Goal: Task Accomplishment & Management: Complete application form

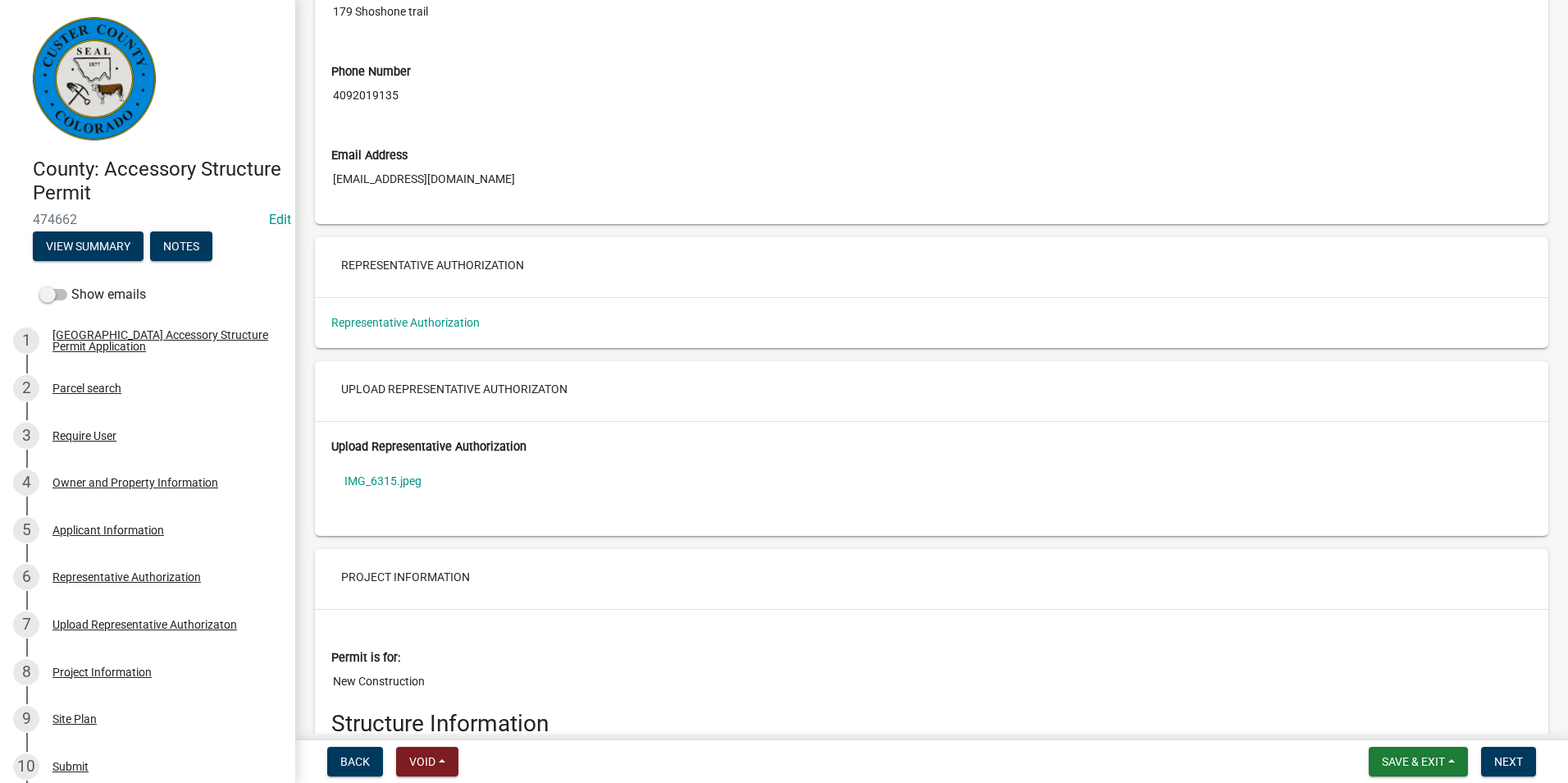
scroll to position [3364, 0]
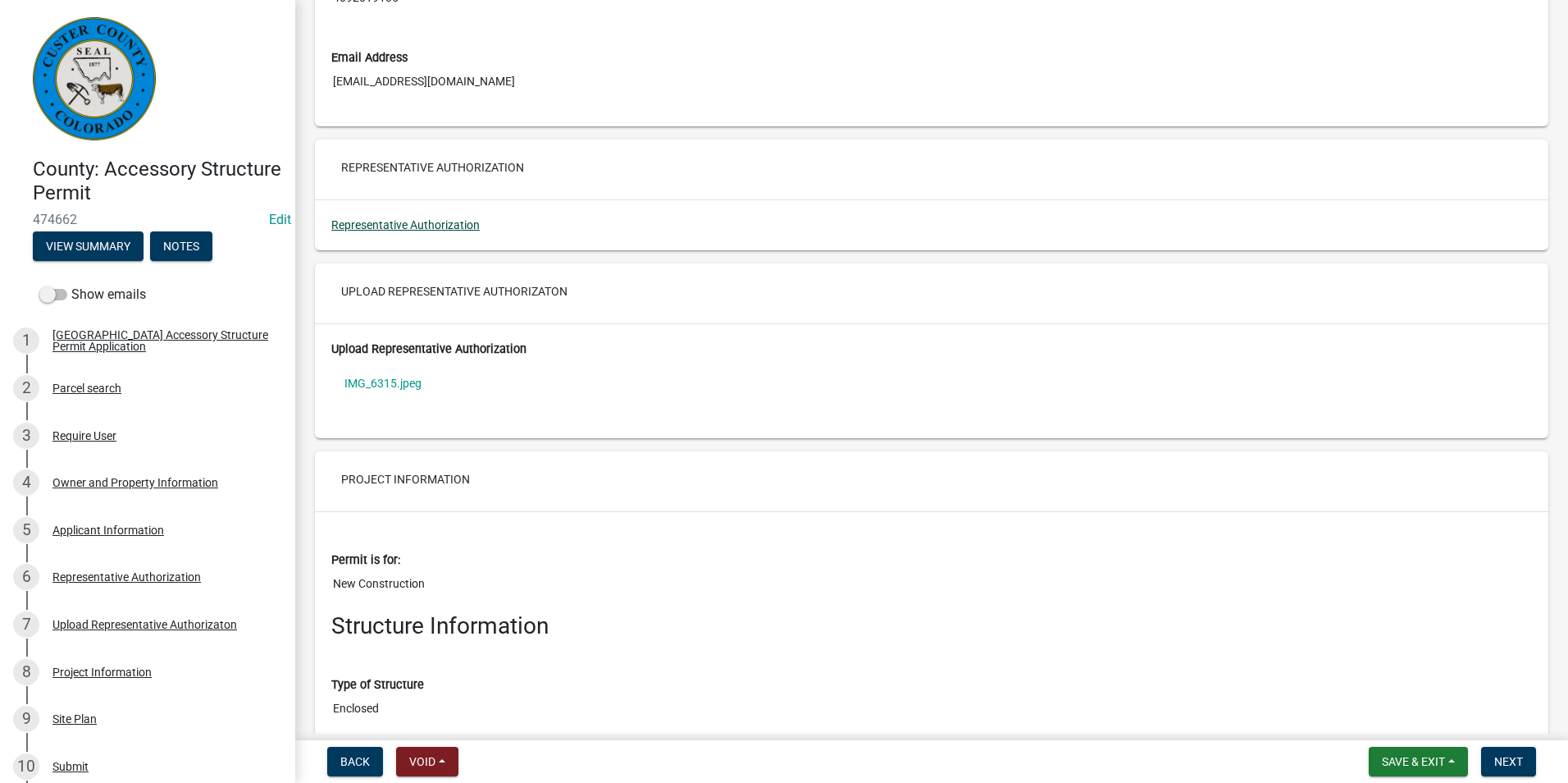
click at [413, 232] on link "Representative Authorization" at bounding box center [405, 225] width 148 height 13
click at [386, 402] on link "IMG_6315.jpeg" at bounding box center [932, 383] width 1200 height 38
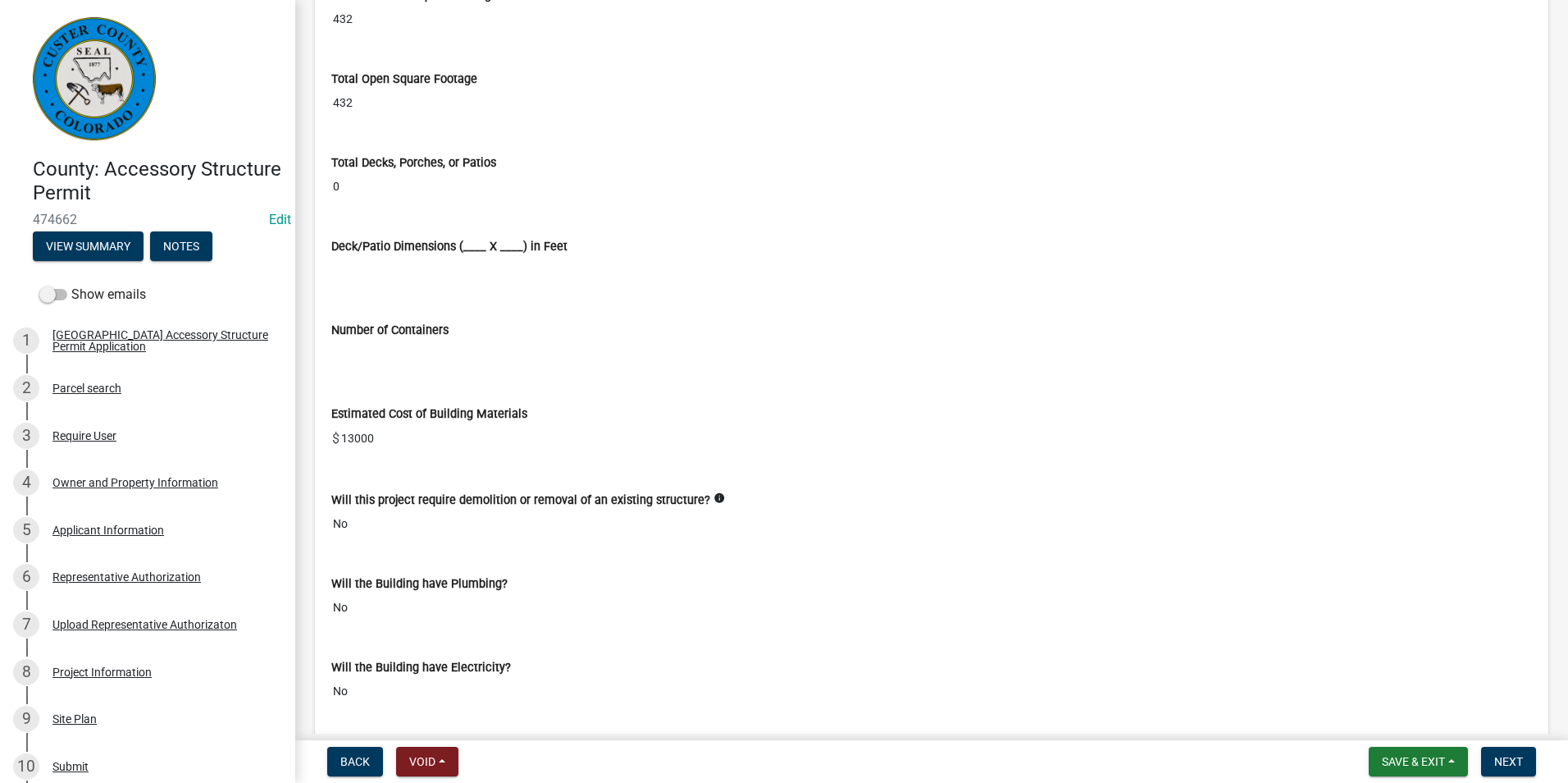
scroll to position [4512, 0]
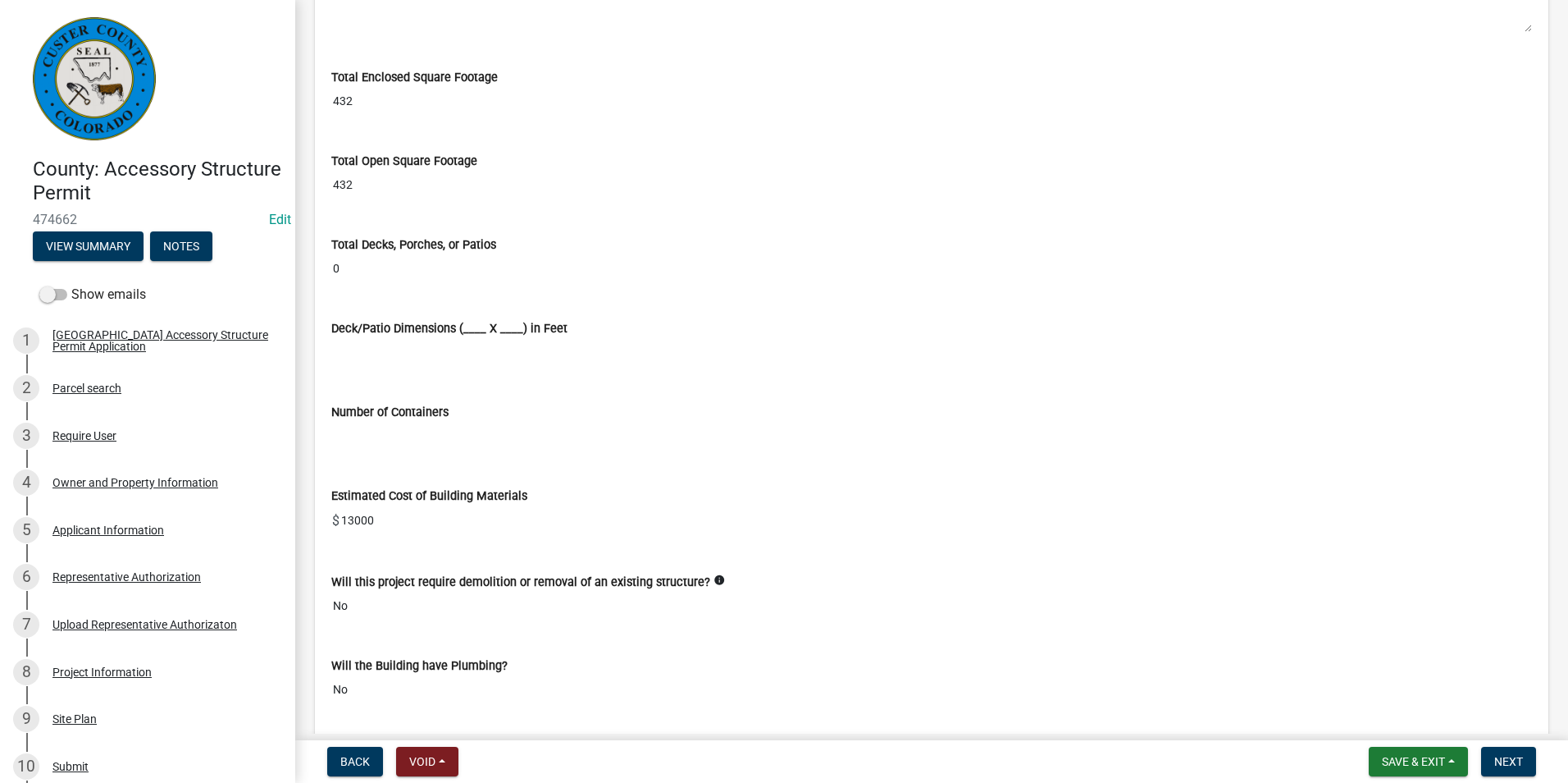
click at [408, 200] on input "432" at bounding box center [932, 184] width 1200 height 31
drag, startPoint x: 408, startPoint y: 211, endPoint x: 408, endPoint y: 200, distance: 11.0
click at [408, 200] on input "432" at bounding box center [932, 184] width 1200 height 31
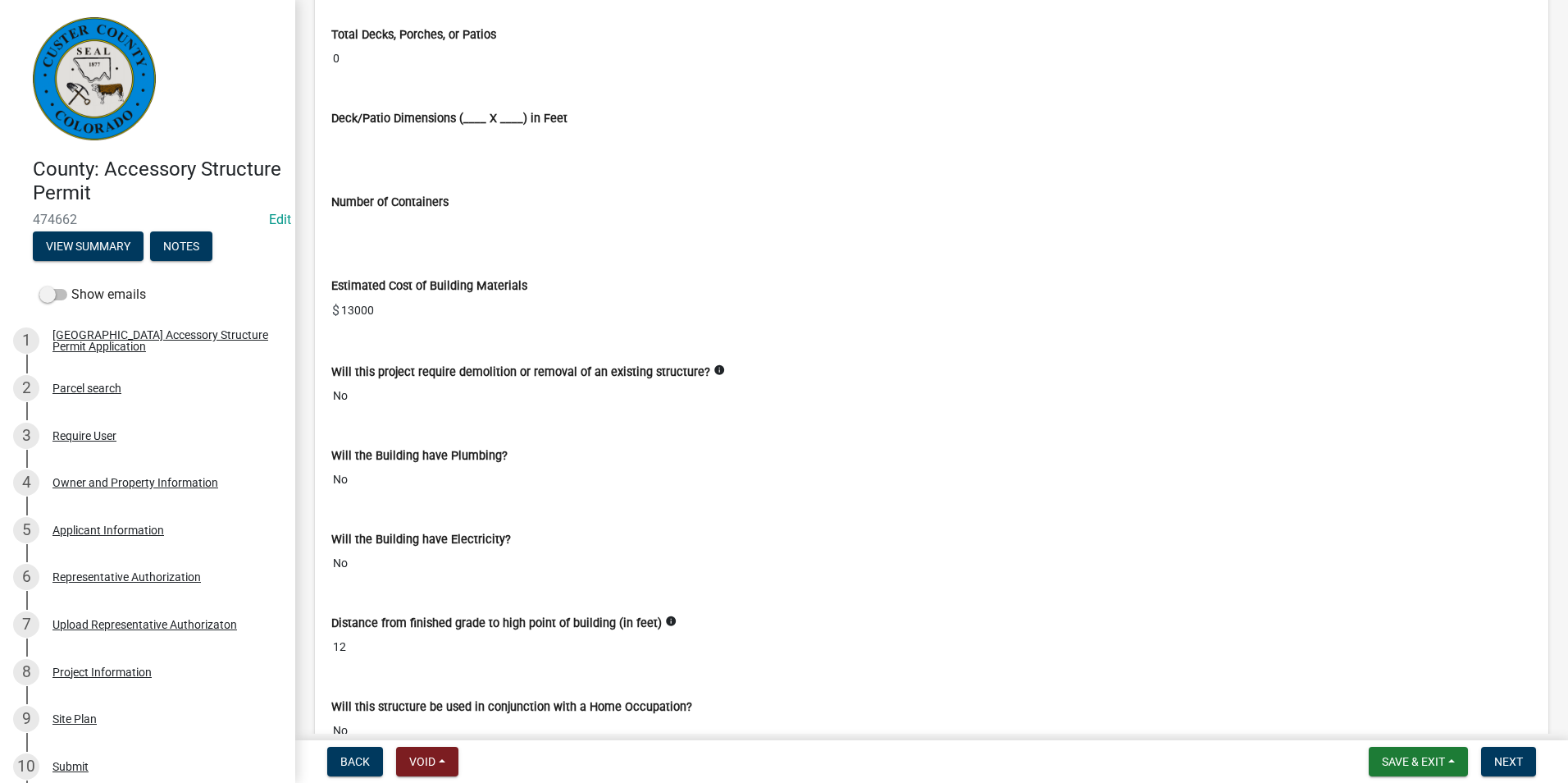
scroll to position [4840, 0]
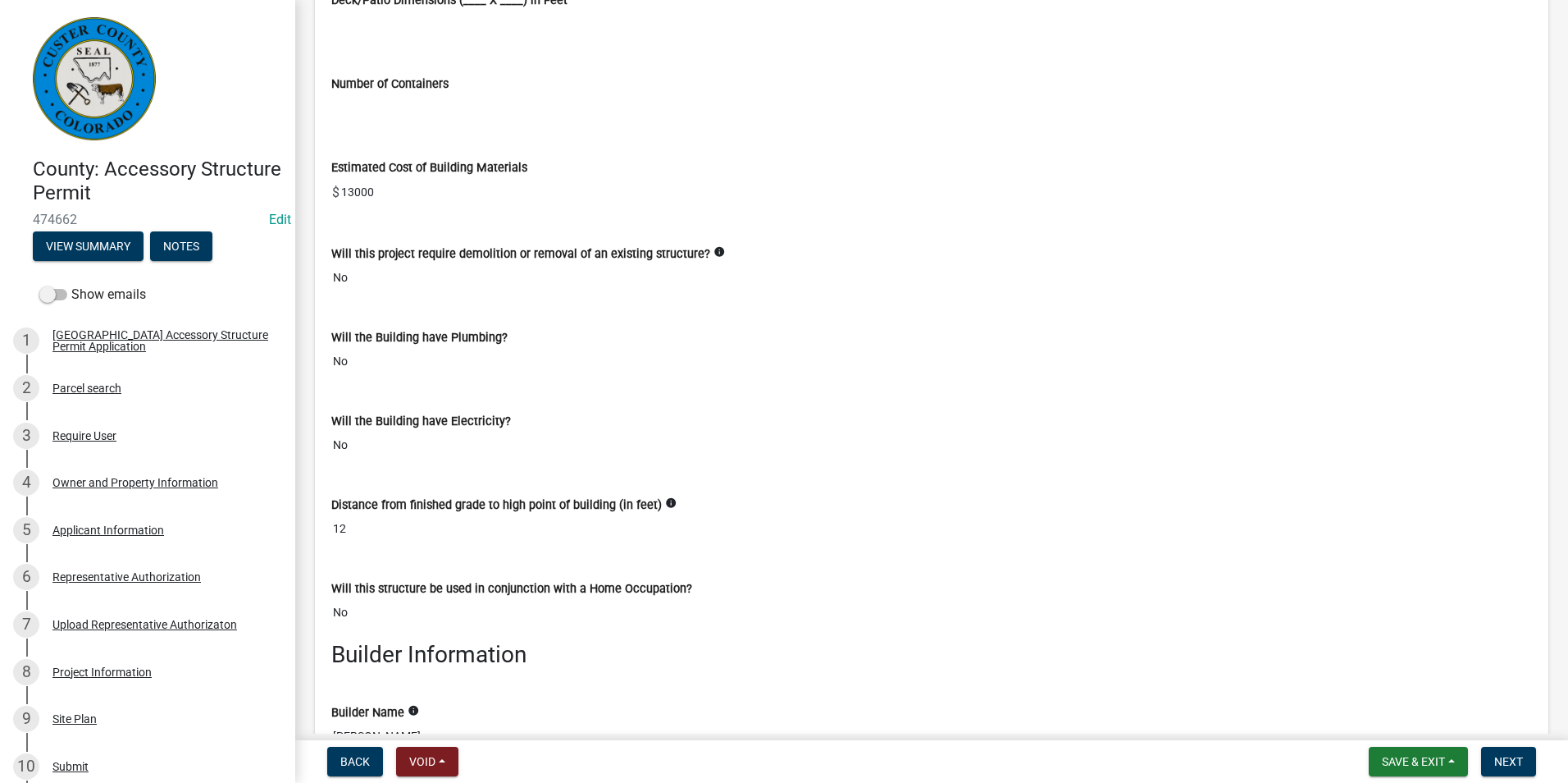
click at [348, 205] on input "13000" at bounding box center [935, 192] width 1192 height 32
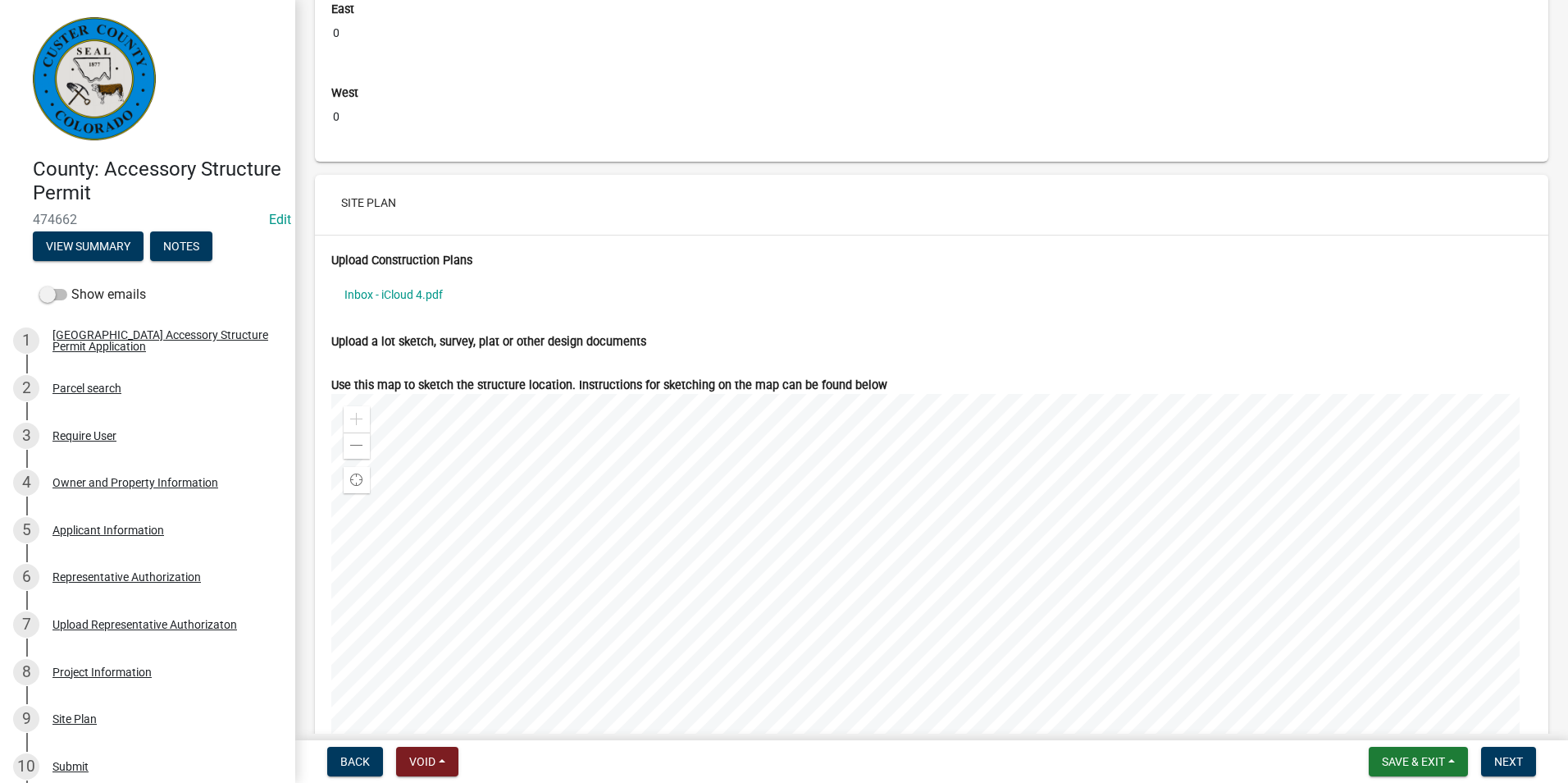
scroll to position [6645, 0]
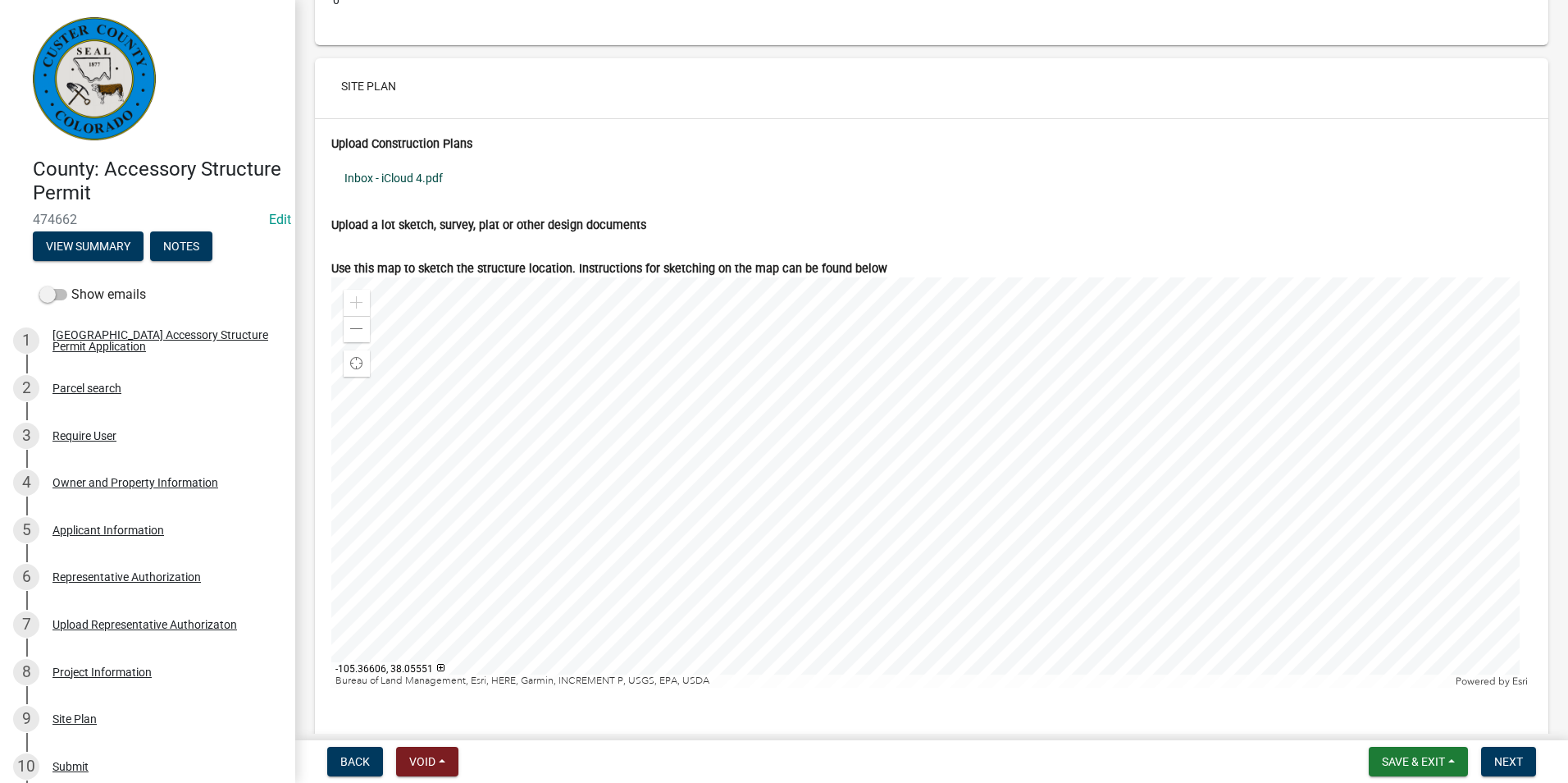
click at [434, 190] on link "Inbox - iCloud 4.pdf" at bounding box center [932, 177] width 1200 height 38
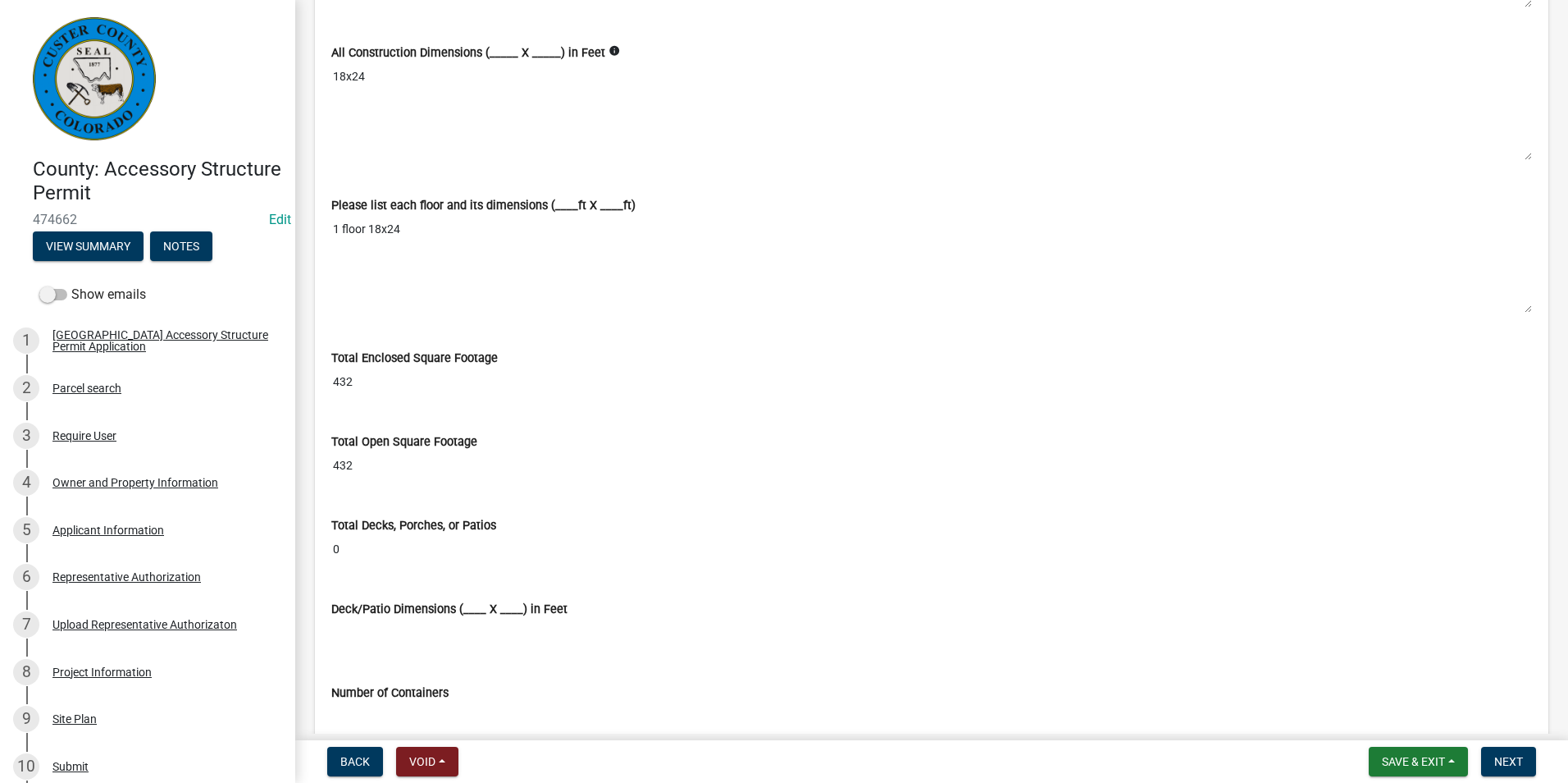
scroll to position [4314, 0]
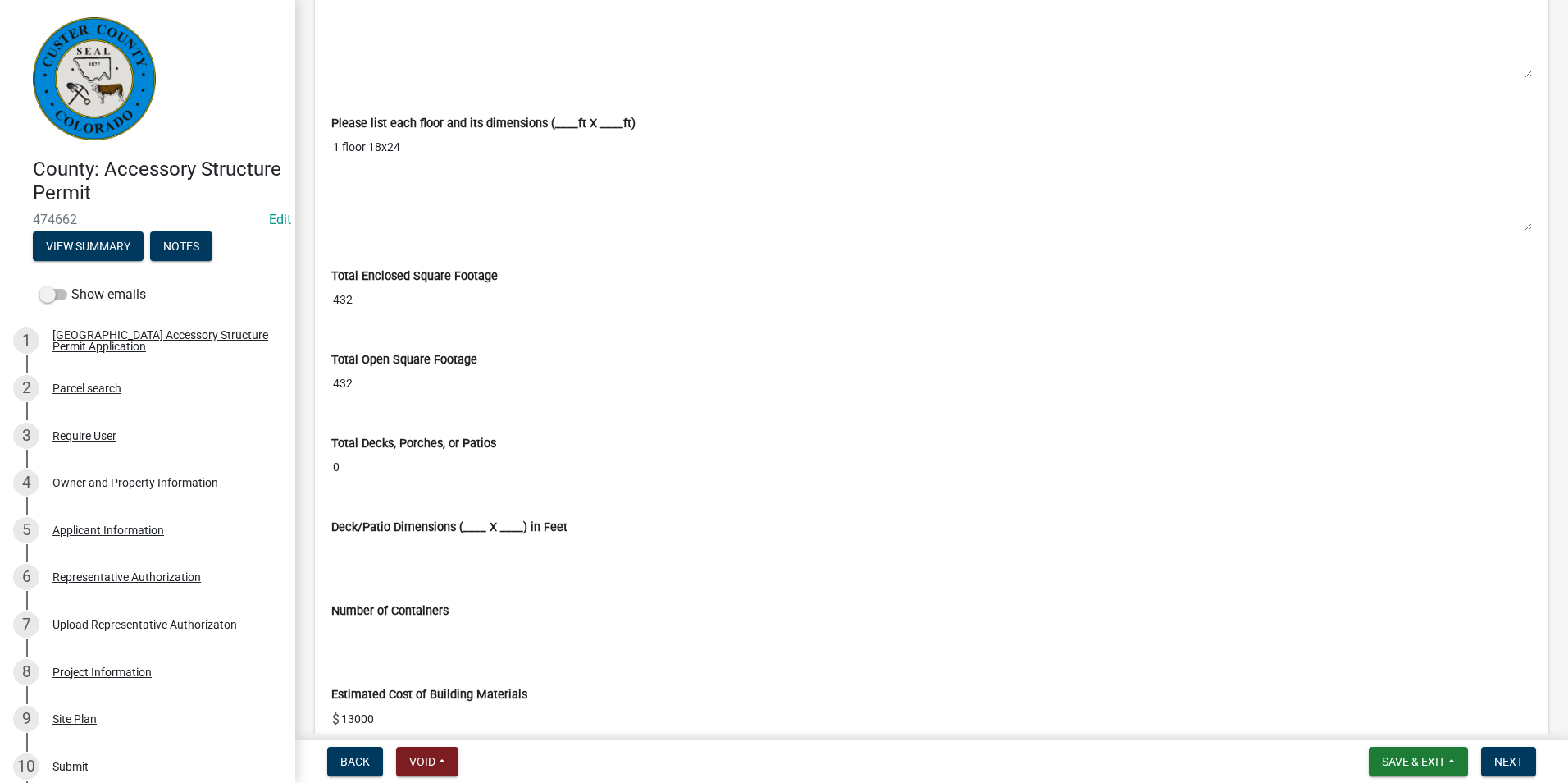
click at [347, 399] on input "432" at bounding box center [932, 384] width 1200 height 31
click at [367, 398] on input "432" at bounding box center [932, 384] width 1200 height 31
drag, startPoint x: 367, startPoint y: 398, endPoint x: 354, endPoint y: 399, distance: 13.0
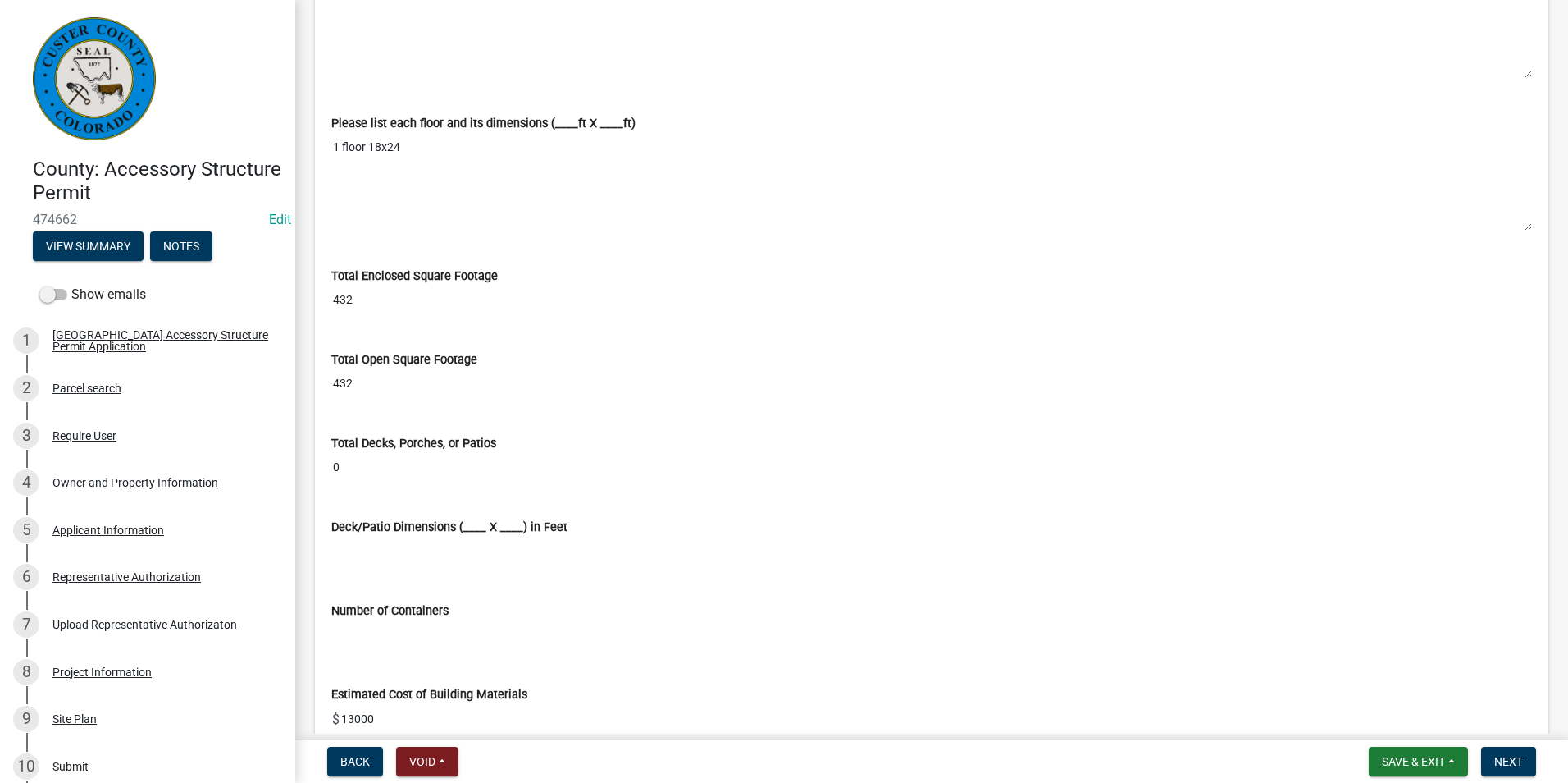
click at [354, 399] on input "432" at bounding box center [932, 384] width 1200 height 31
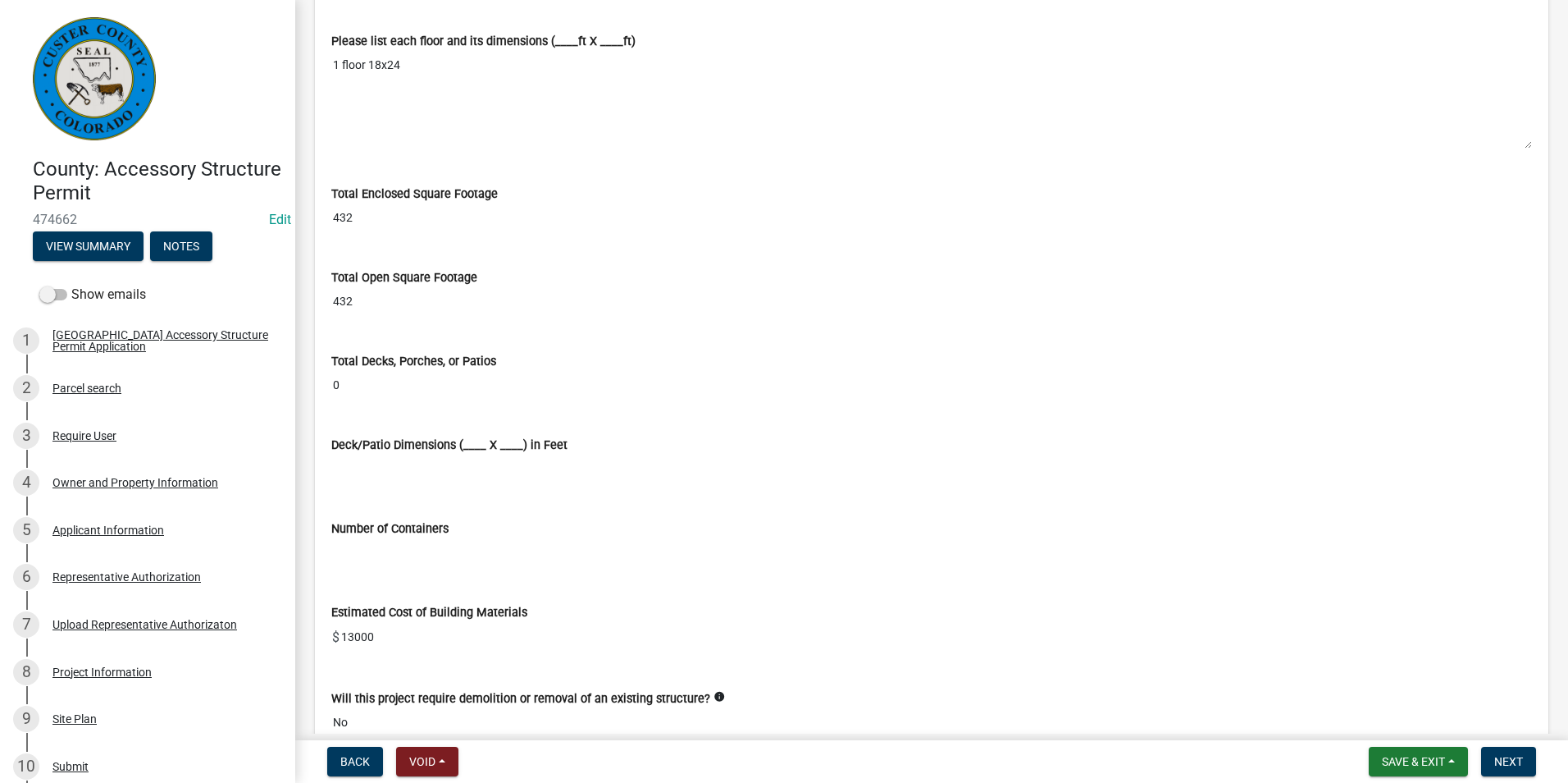
click at [428, 317] on input "432" at bounding box center [932, 301] width 1200 height 31
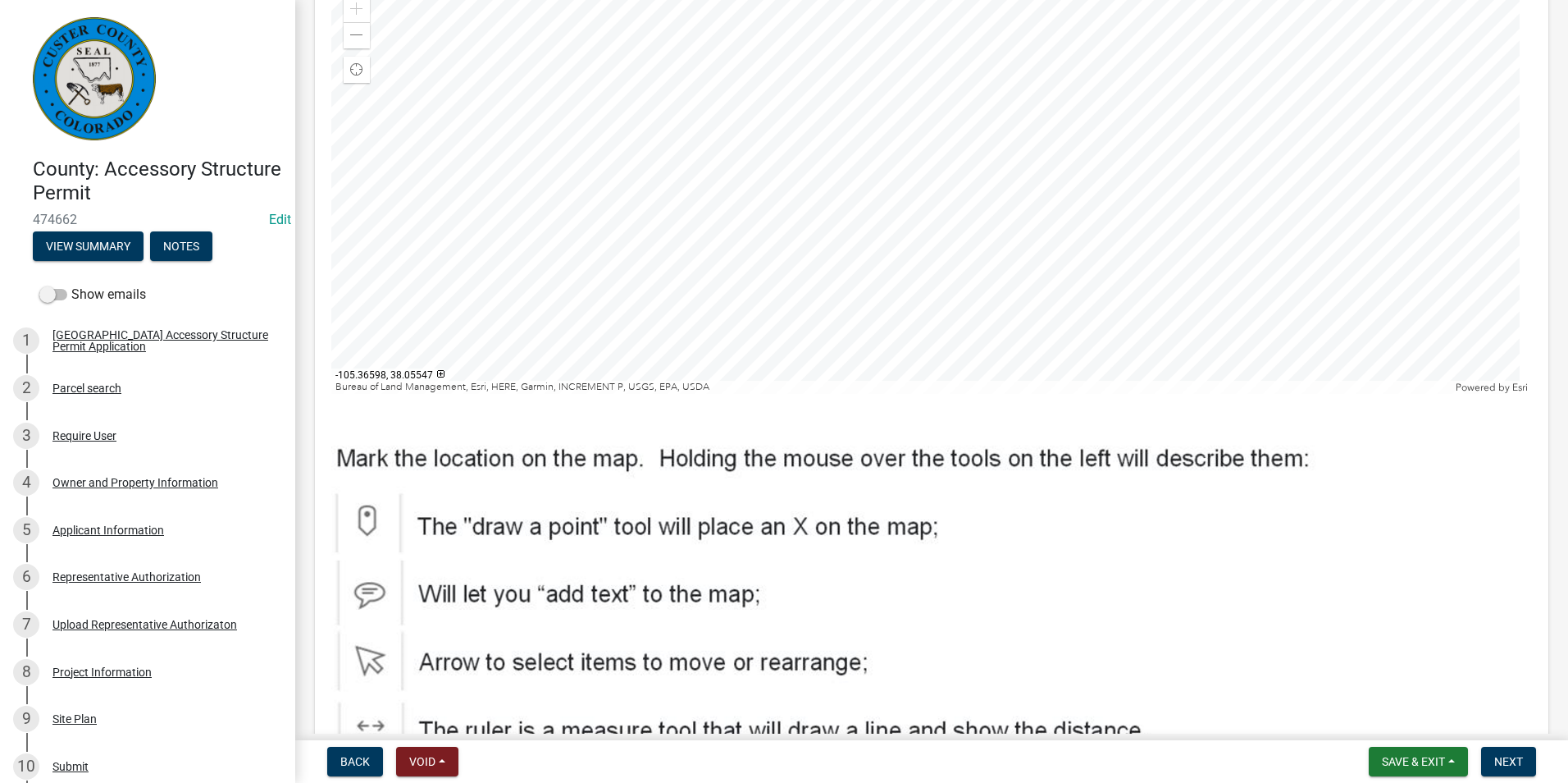
scroll to position [6857, 0]
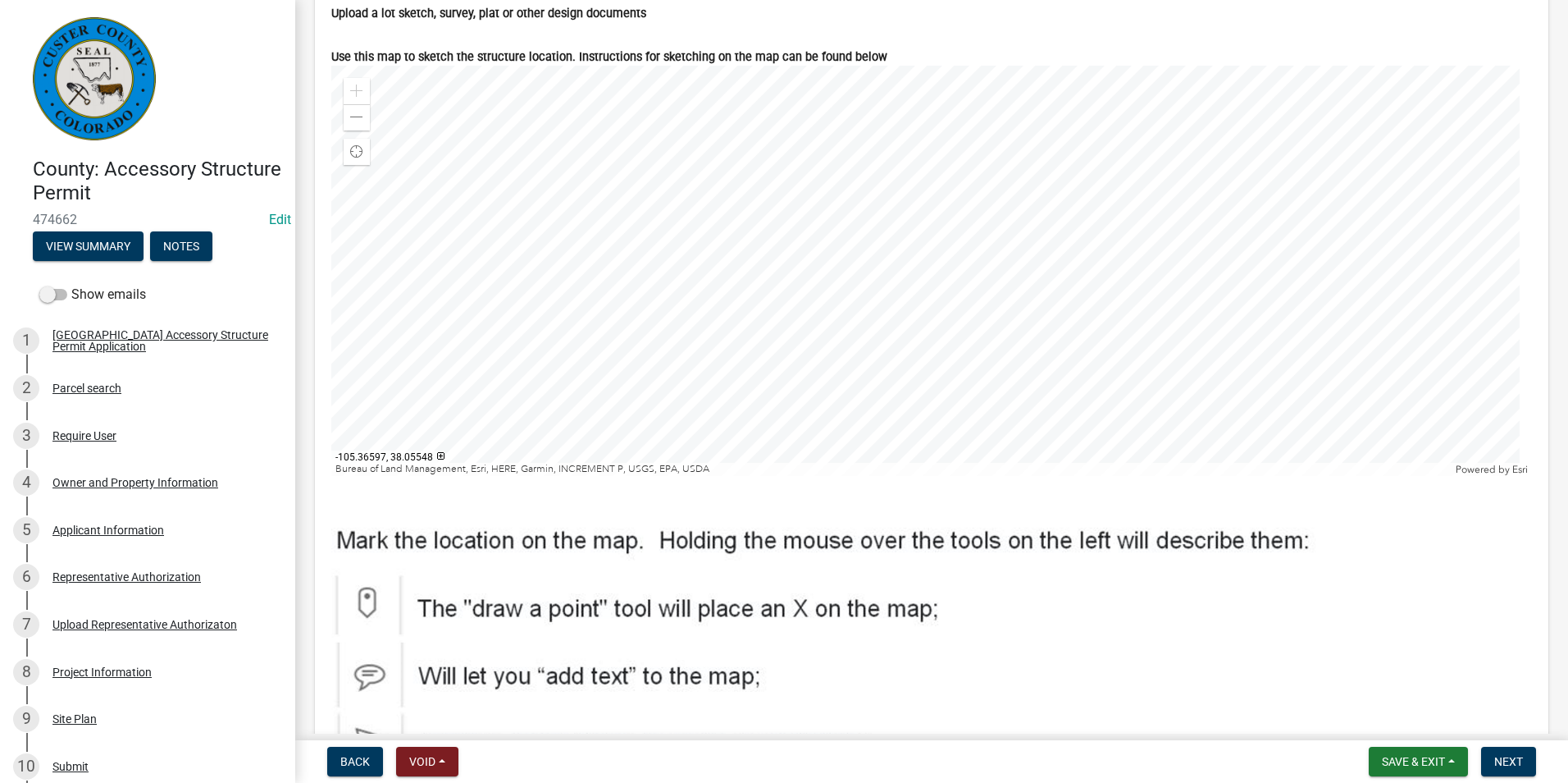
click at [910, 291] on div at bounding box center [932, 270] width 1200 height 410
click at [1079, 192] on span "Close" at bounding box center [1079, 185] width 13 height 13
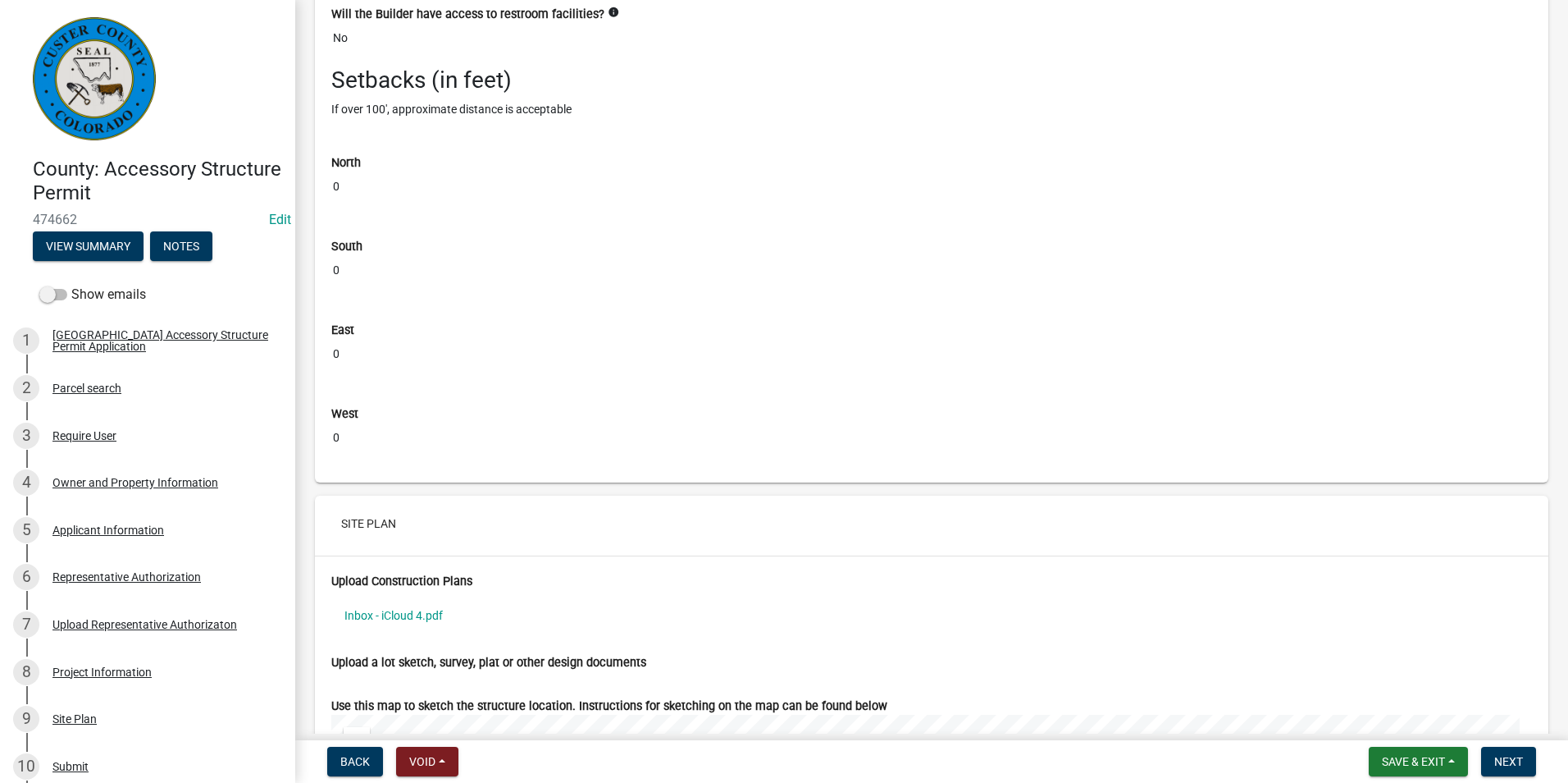
scroll to position [6201, 0]
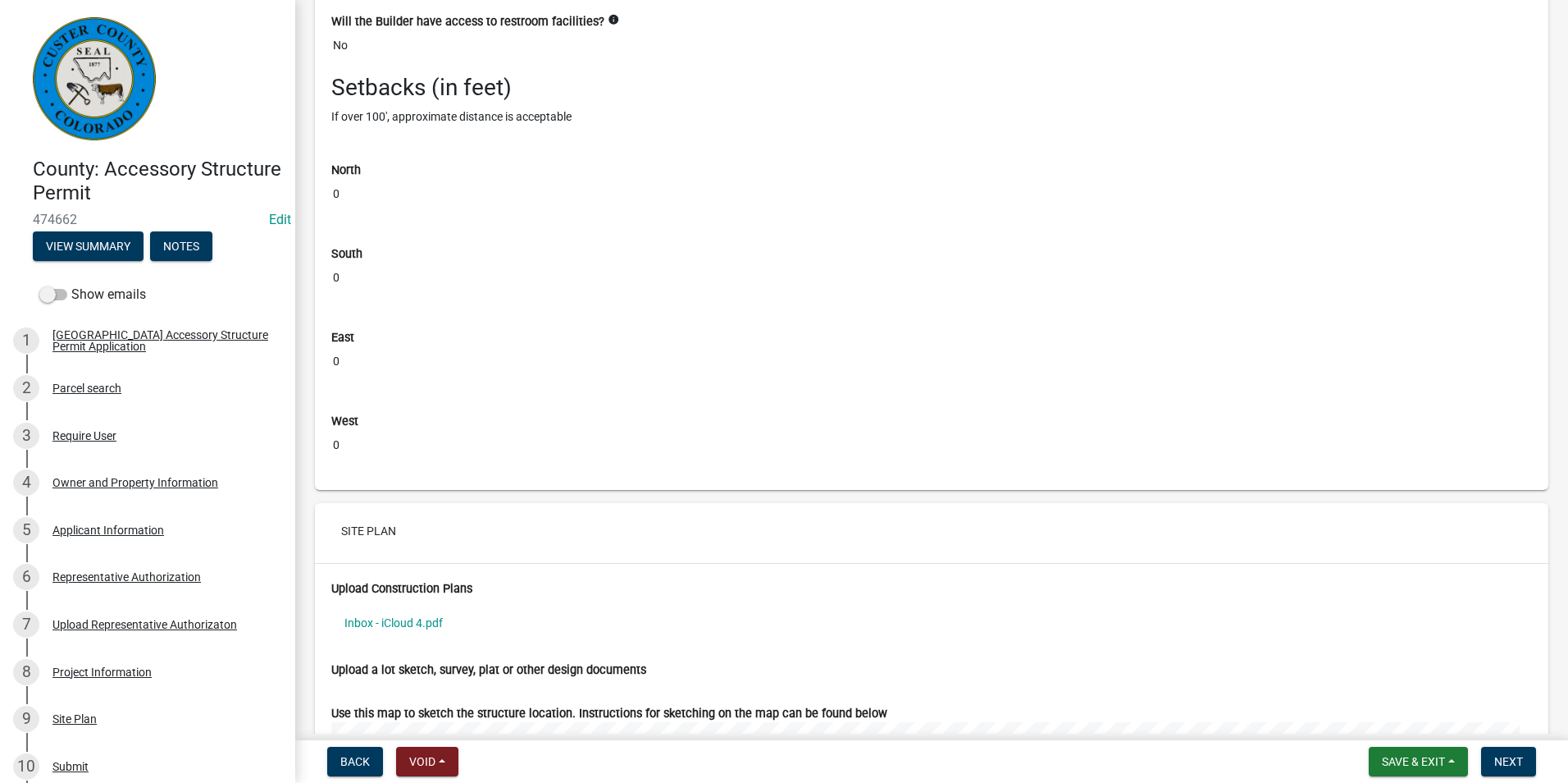
click at [341, 209] on input "0" at bounding box center [932, 194] width 1200 height 31
click at [353, 282] on input "0" at bounding box center [932, 277] width 1200 height 31
click at [360, 377] on input "0" at bounding box center [932, 361] width 1200 height 31
click at [350, 460] on input "0" at bounding box center [932, 445] width 1200 height 31
click at [350, 207] on input "0" at bounding box center [932, 194] width 1200 height 31
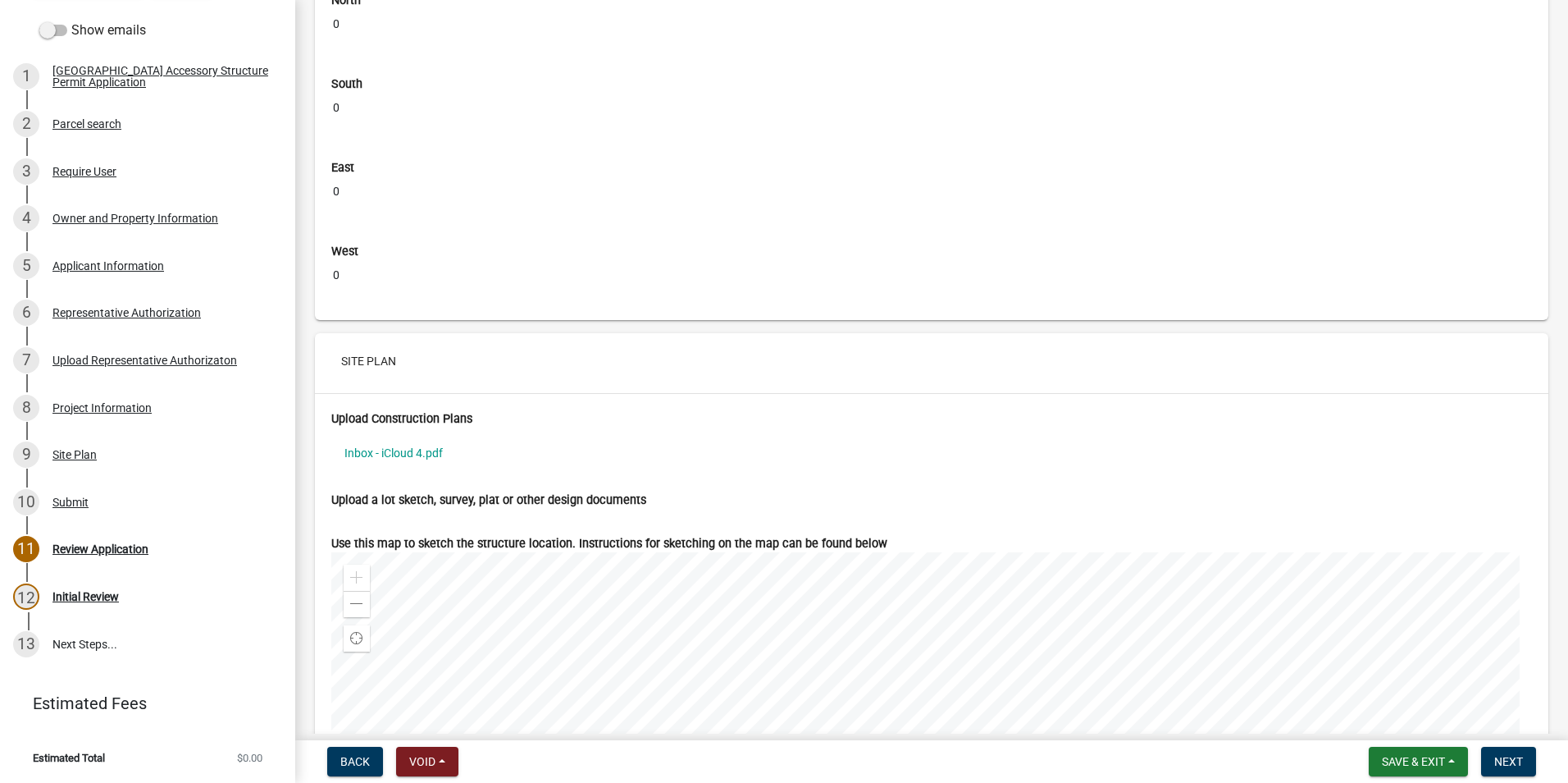
scroll to position [6529, 0]
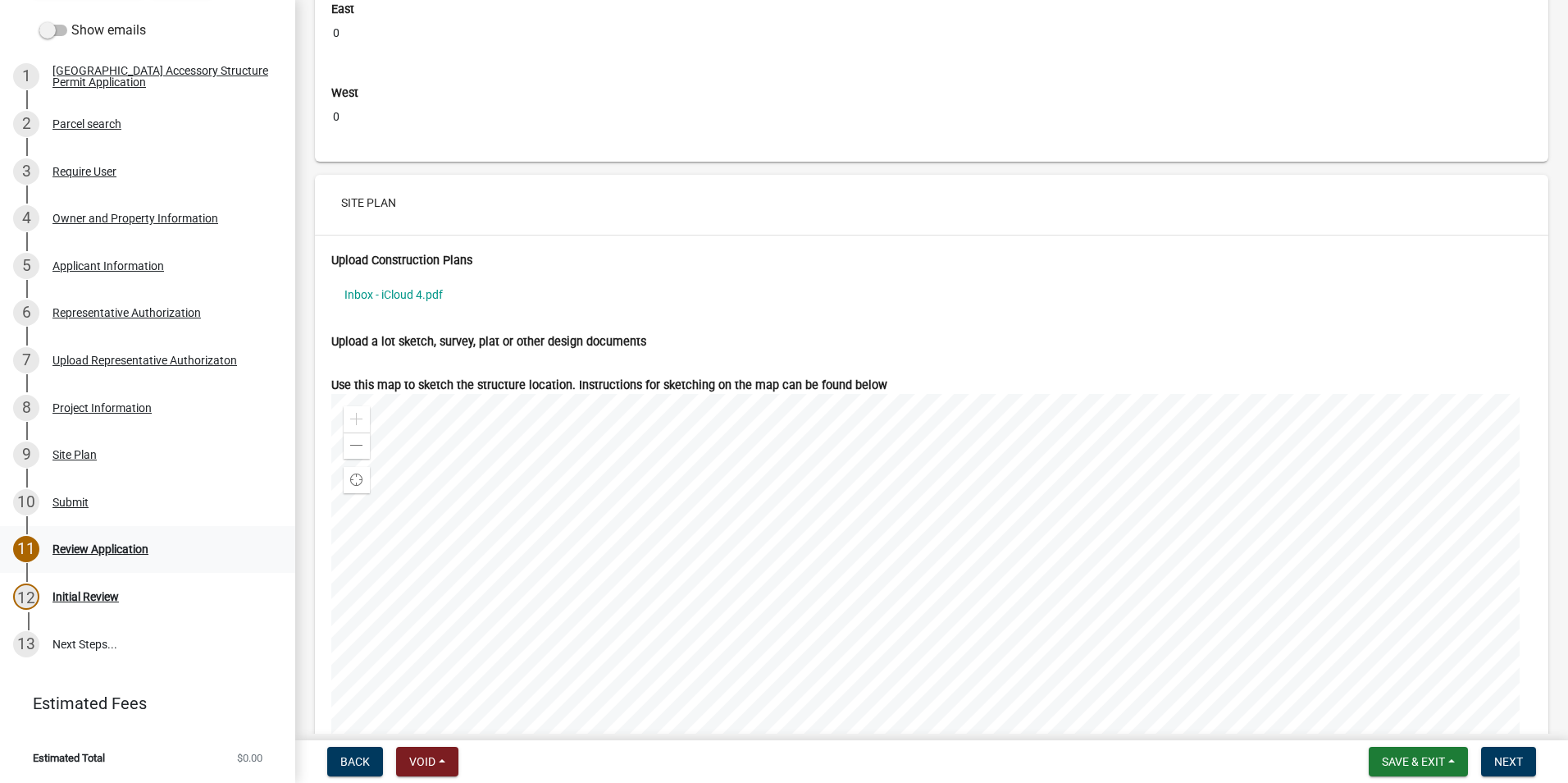
click at [127, 558] on div "11 Review Application" at bounding box center [141, 549] width 256 height 26
click at [97, 600] on div "Initial Review" at bounding box center [86, 596] width 67 height 11
click at [1501, 765] on span "Next" at bounding box center [1508, 761] width 29 height 13
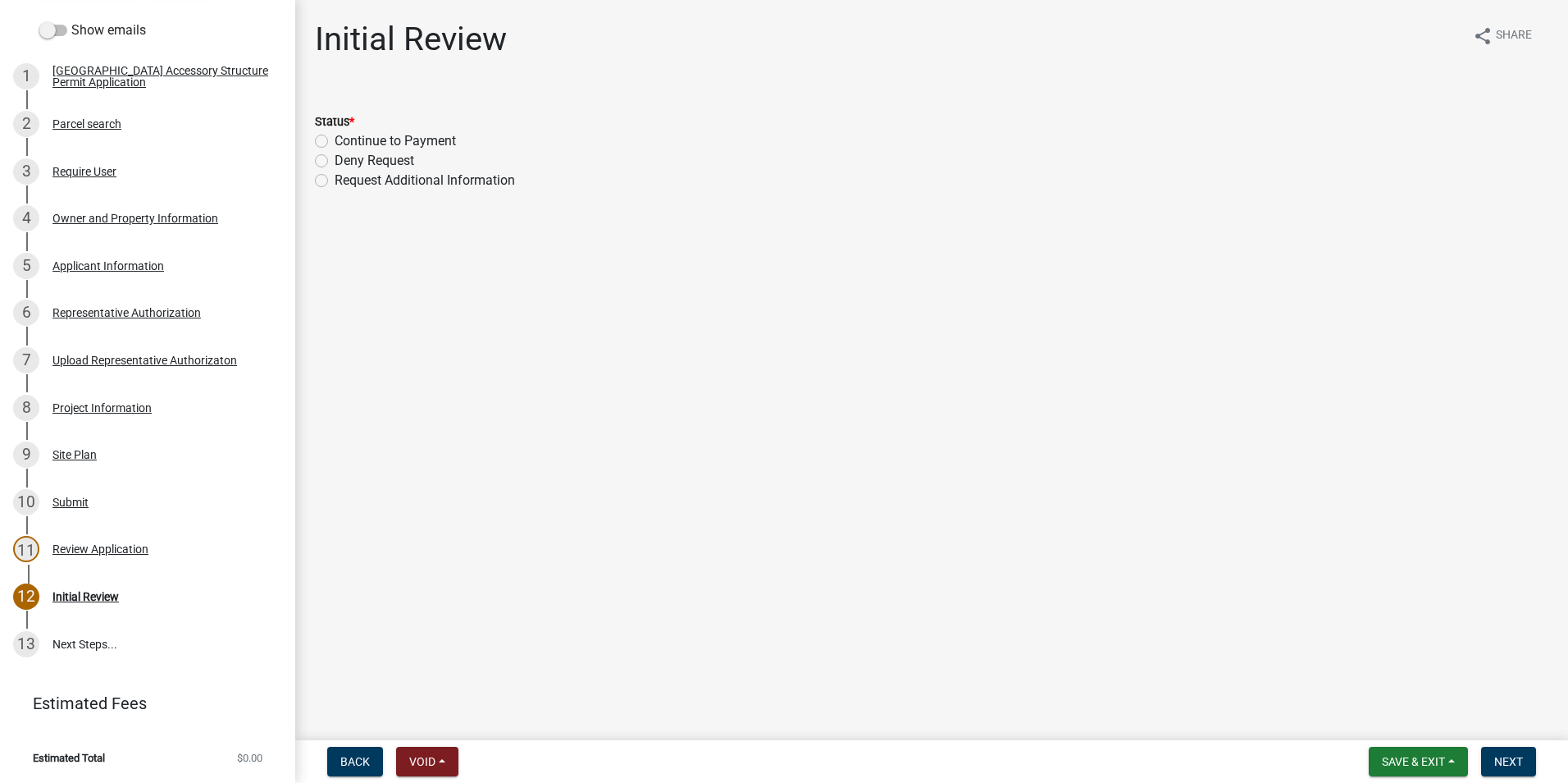
click at [334, 182] on label "Request Additional Information" at bounding box center [425, 180] width 181 height 19
click at [334, 182] on input "Request Additional Information" at bounding box center [340, 176] width 11 height 11
radio input "true"
click at [1501, 767] on span "Next" at bounding box center [1508, 761] width 29 height 13
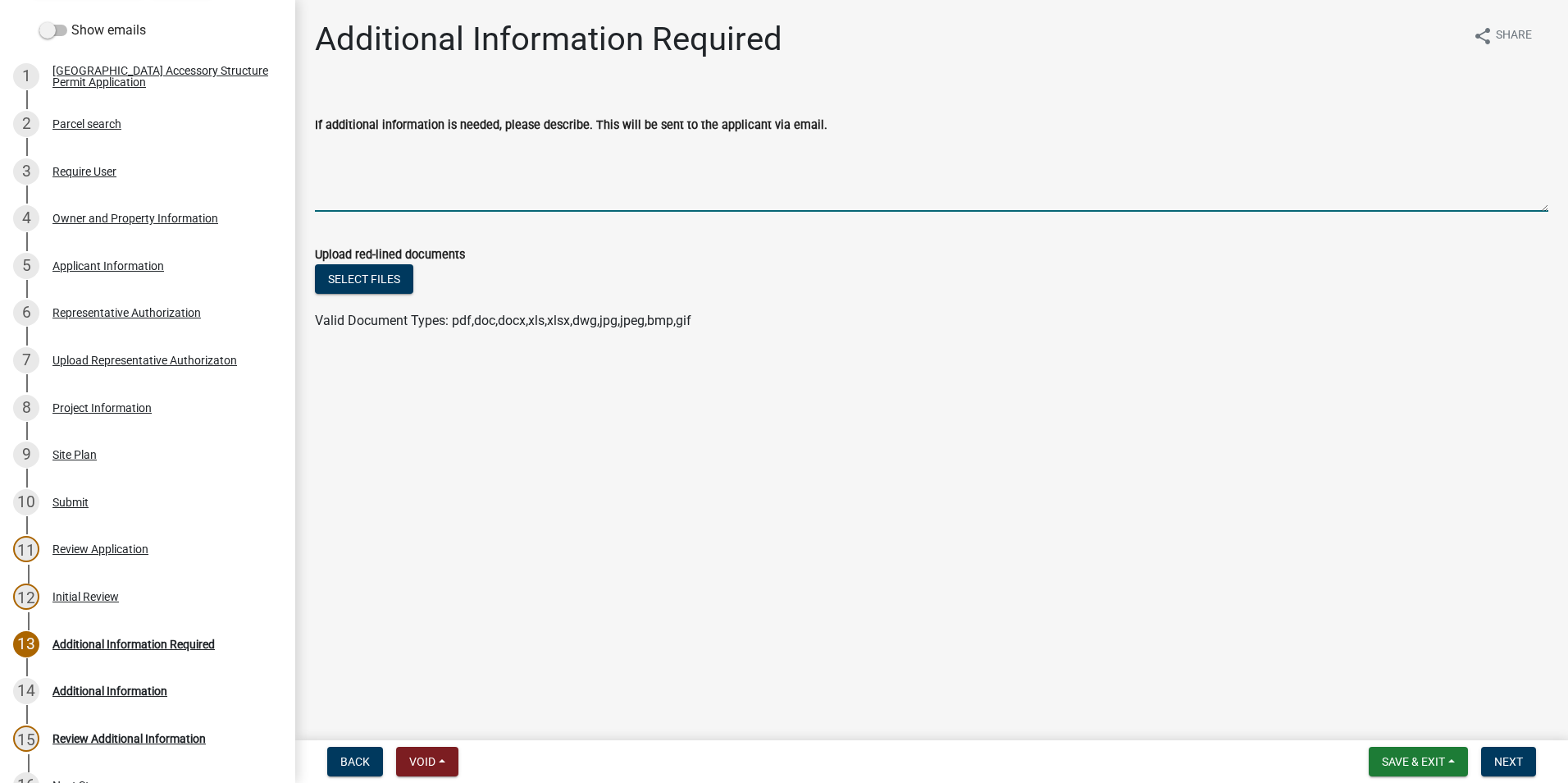
click at [416, 201] on textarea "If additional information is needed, please describe. This will be sent to the …" at bounding box center [932, 173] width 1234 height 77
type textarea "E"
type textarea "Remove enclosed square footage and please add setbacks"
click at [939, 596] on main "Additional Information Required share Share If additional information is needed…" at bounding box center [931, 367] width 1273 height 734
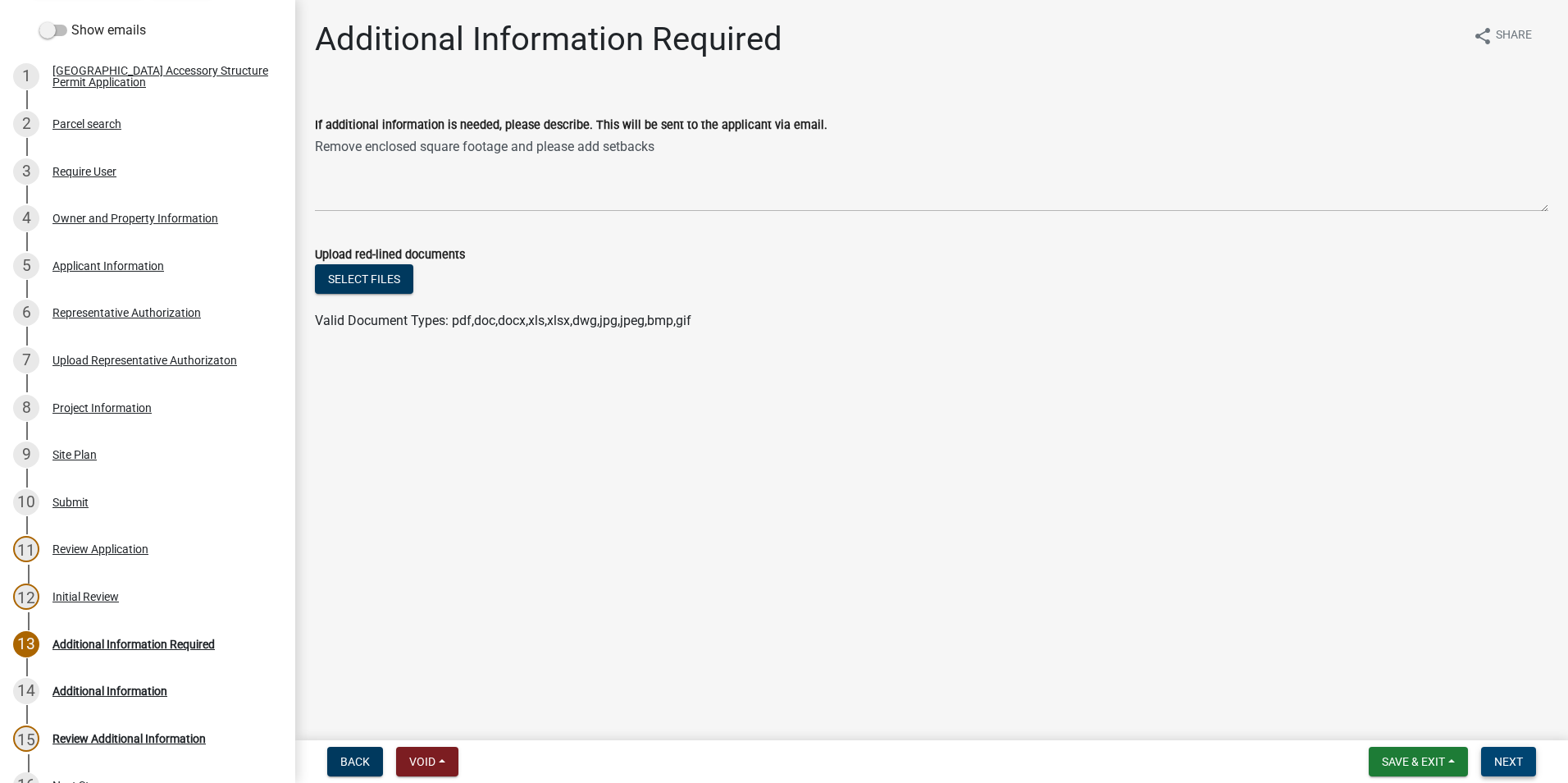
click at [1518, 760] on span "Next" at bounding box center [1508, 761] width 29 height 13
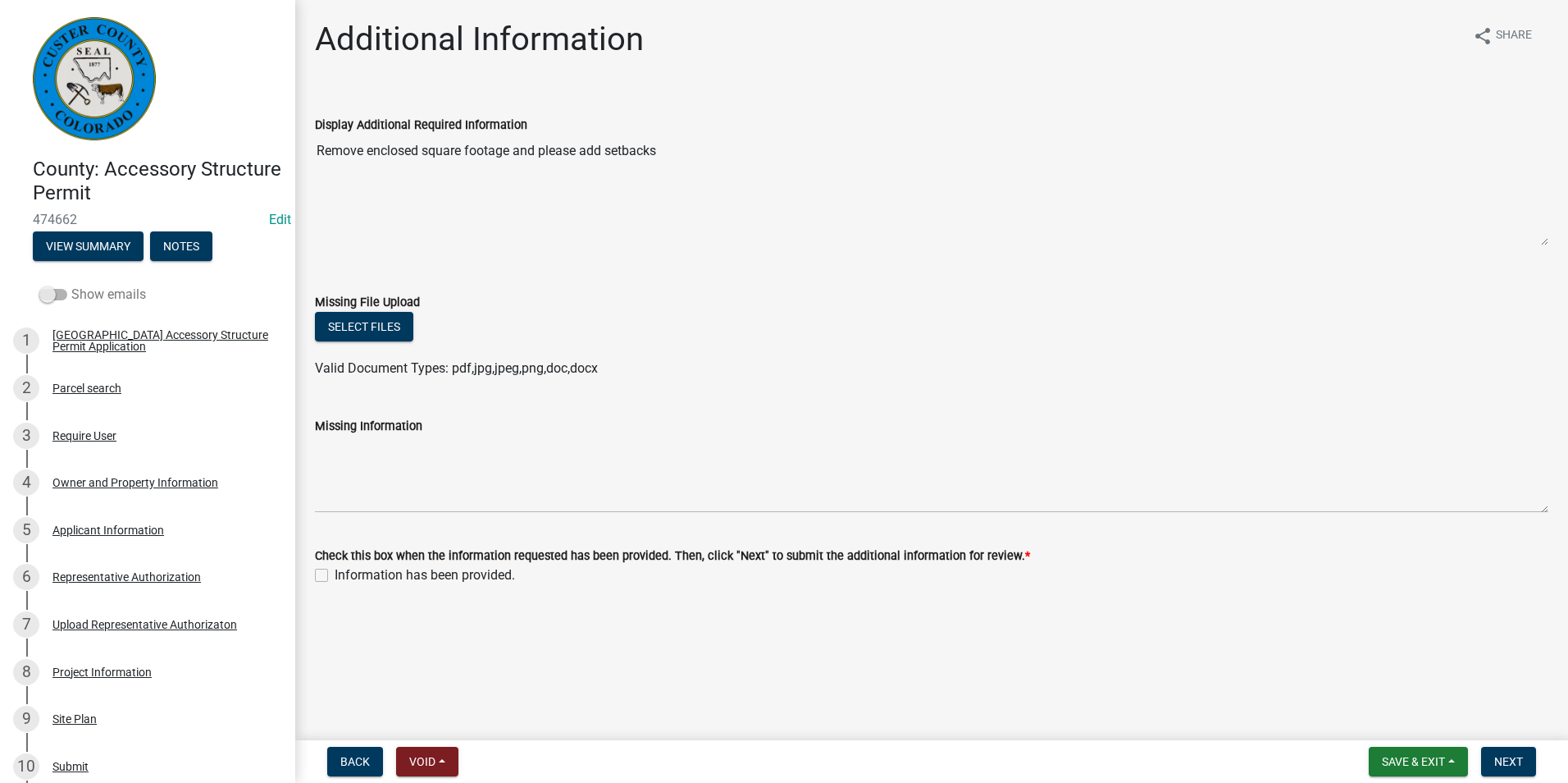
click at [52, 298] on span at bounding box center [54, 294] width 28 height 11
click at [71, 284] on input "Show emails" at bounding box center [71, 284] width 0 height 0
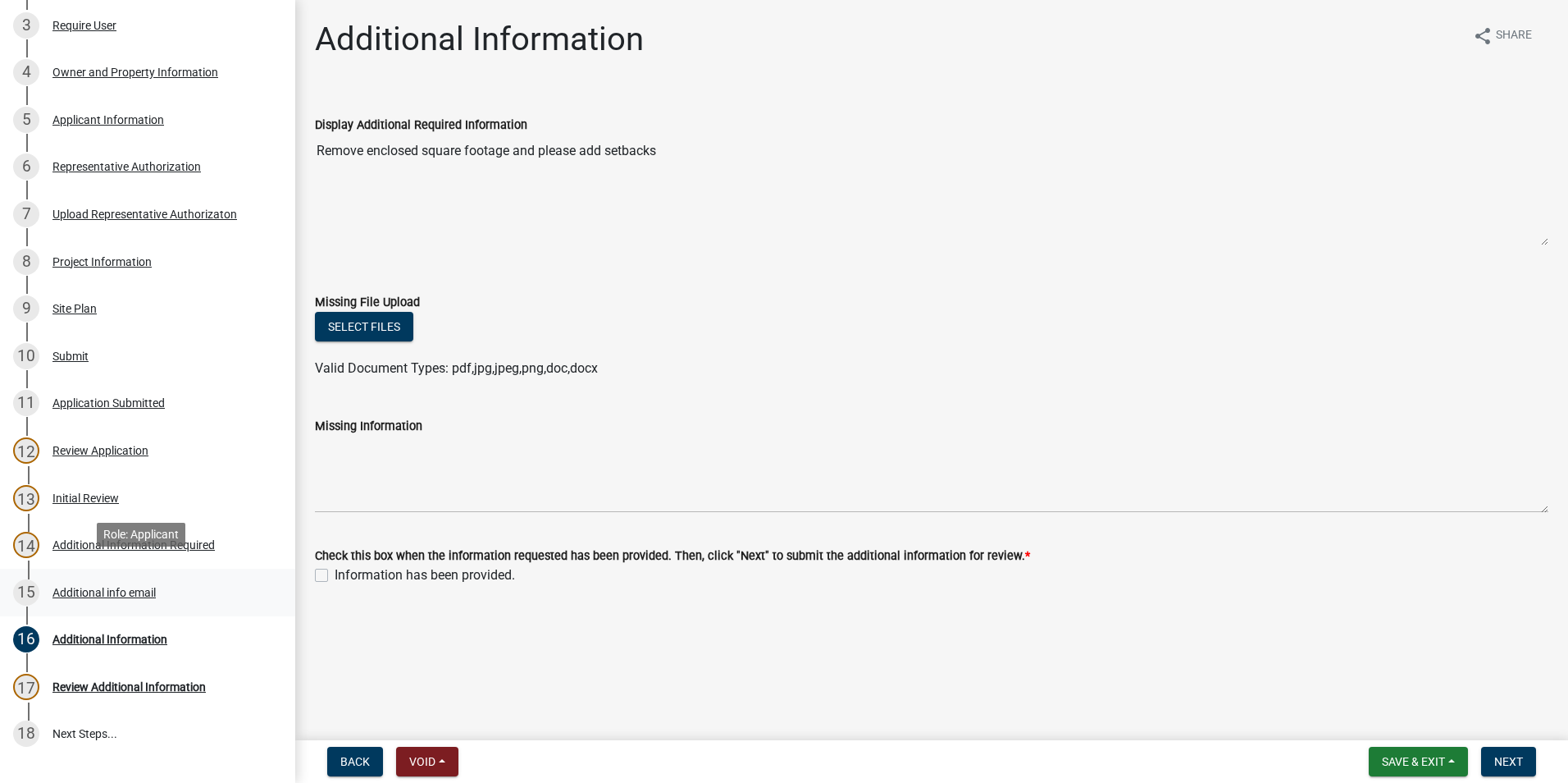
scroll to position [492, 0]
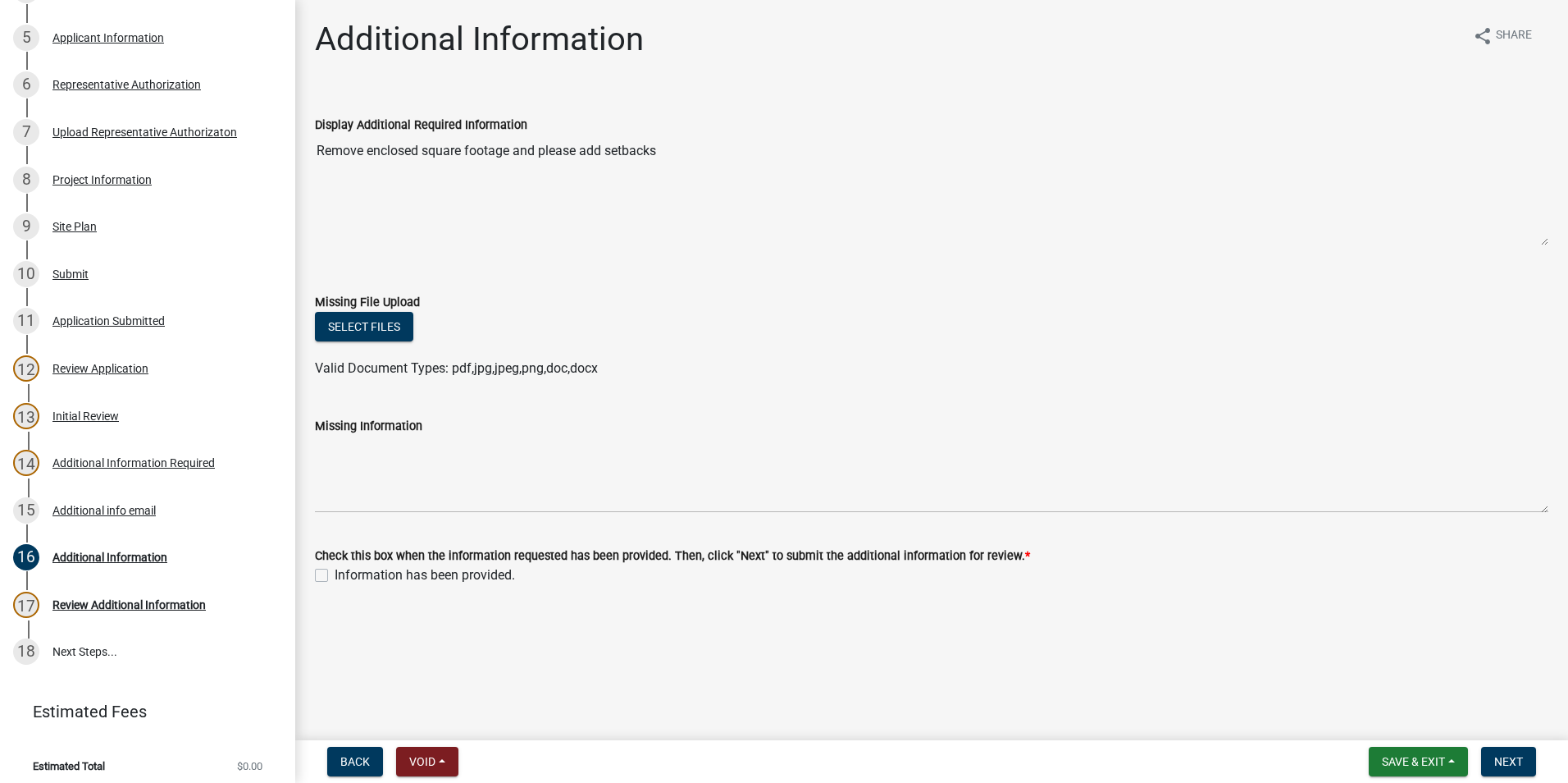
click at [772, 675] on main "Additional Information share Share Display Additional Required Information Remo…" at bounding box center [931, 367] width 1273 height 734
click at [891, 717] on main "Additional Information share Share Display Additional Required Information Remo…" at bounding box center [931, 367] width 1273 height 734
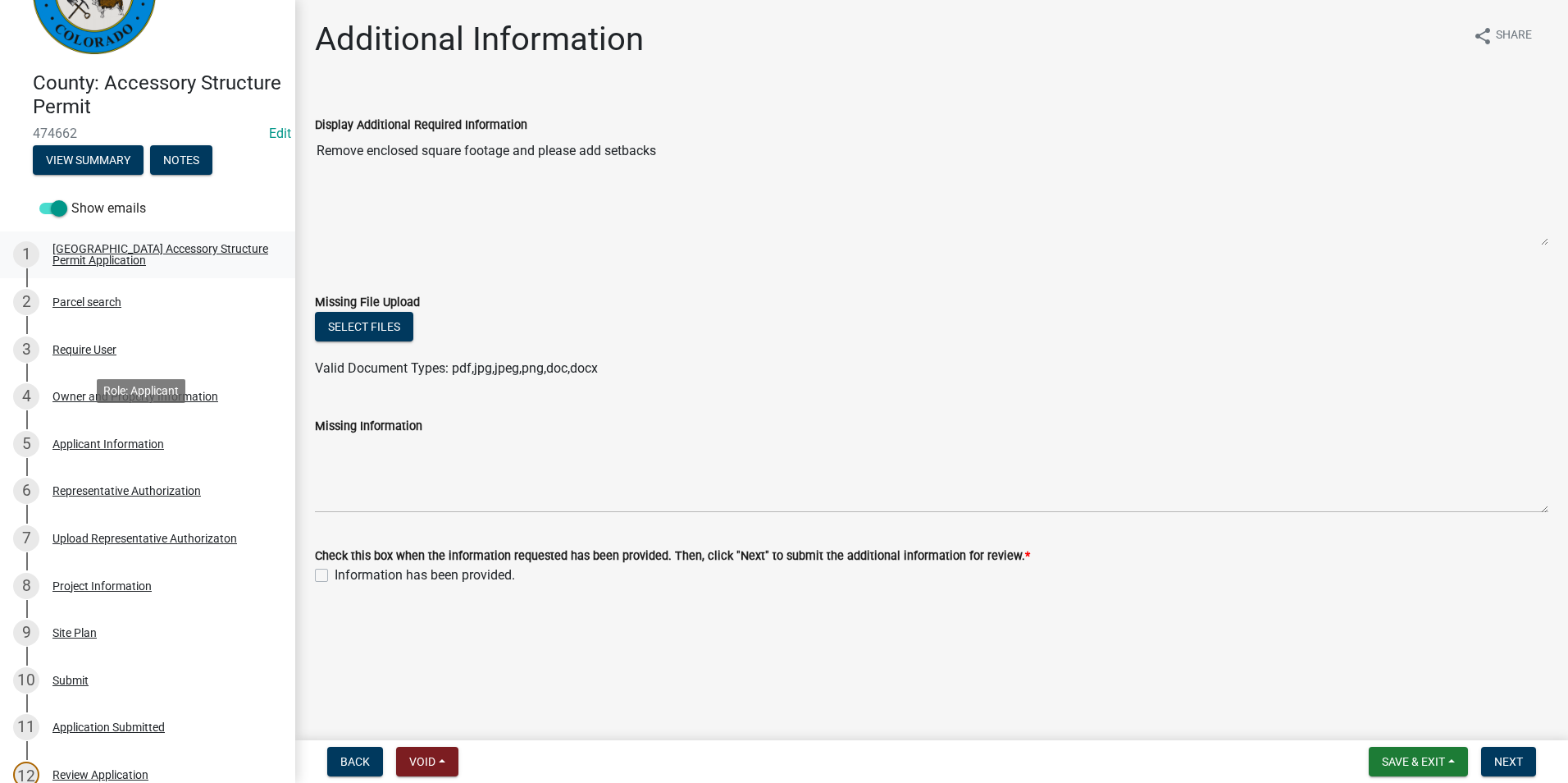
scroll to position [82, 0]
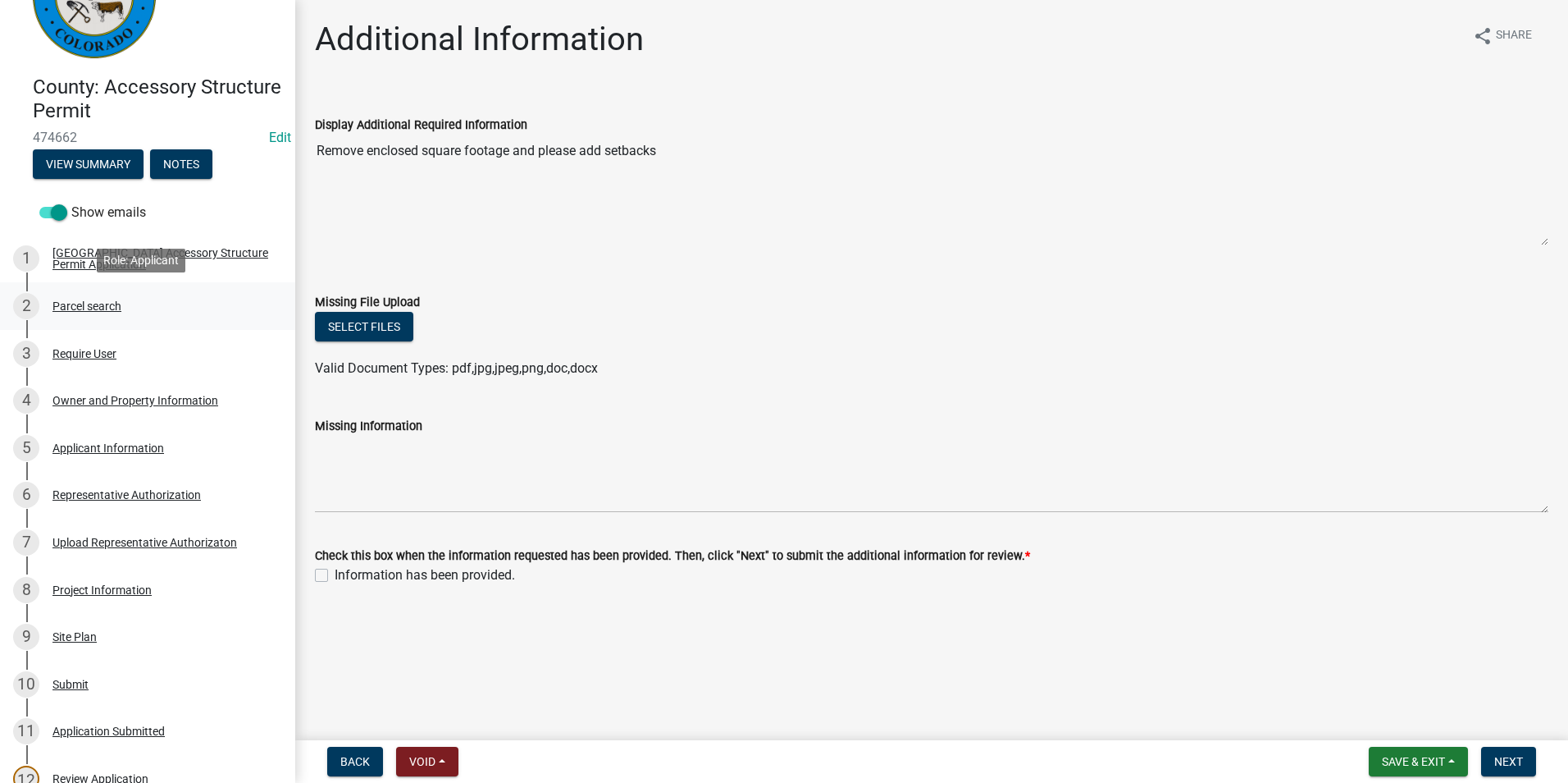
click at [81, 313] on div "2 Parcel search" at bounding box center [141, 306] width 256 height 26
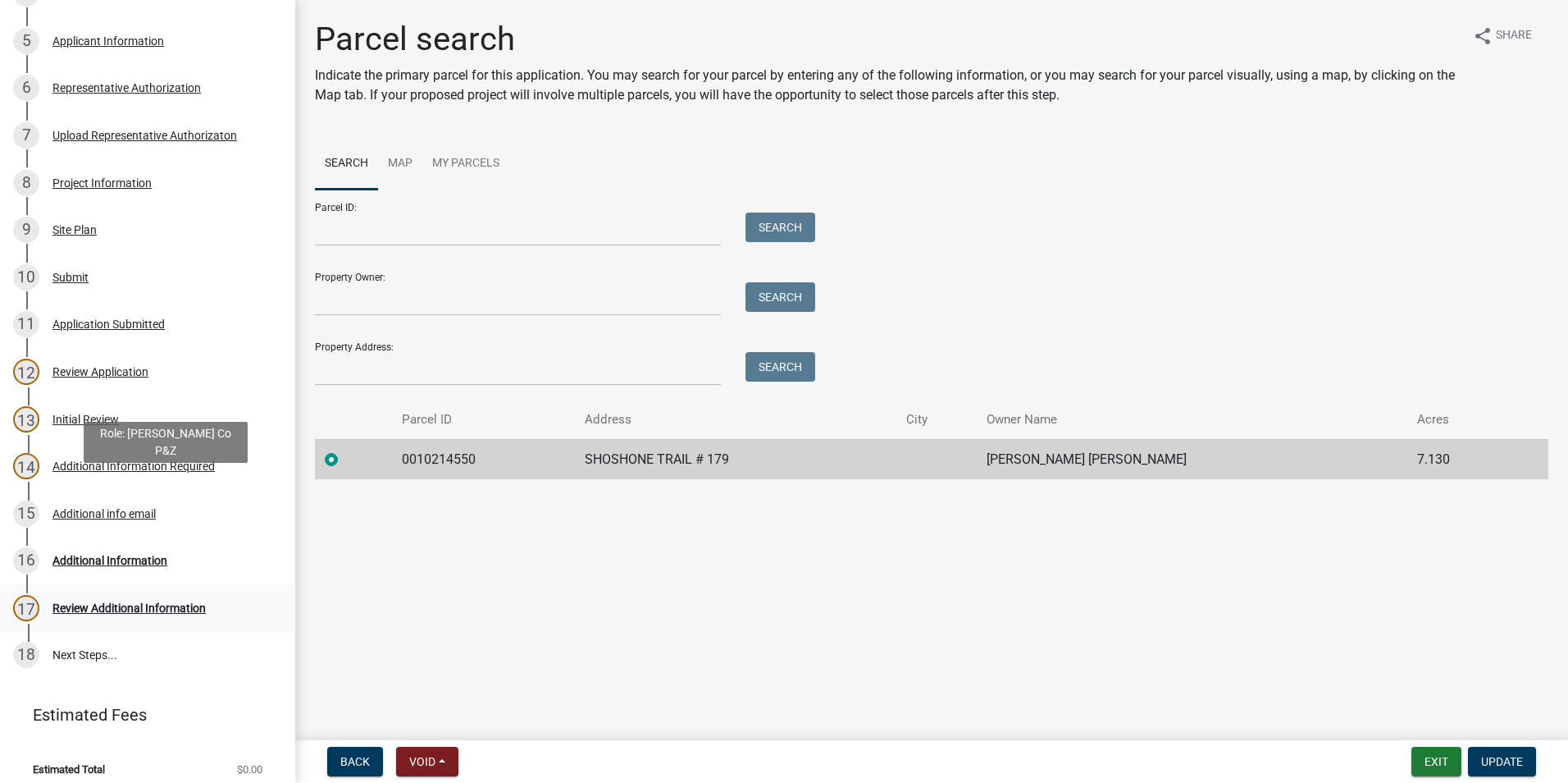
scroll to position [492, 0]
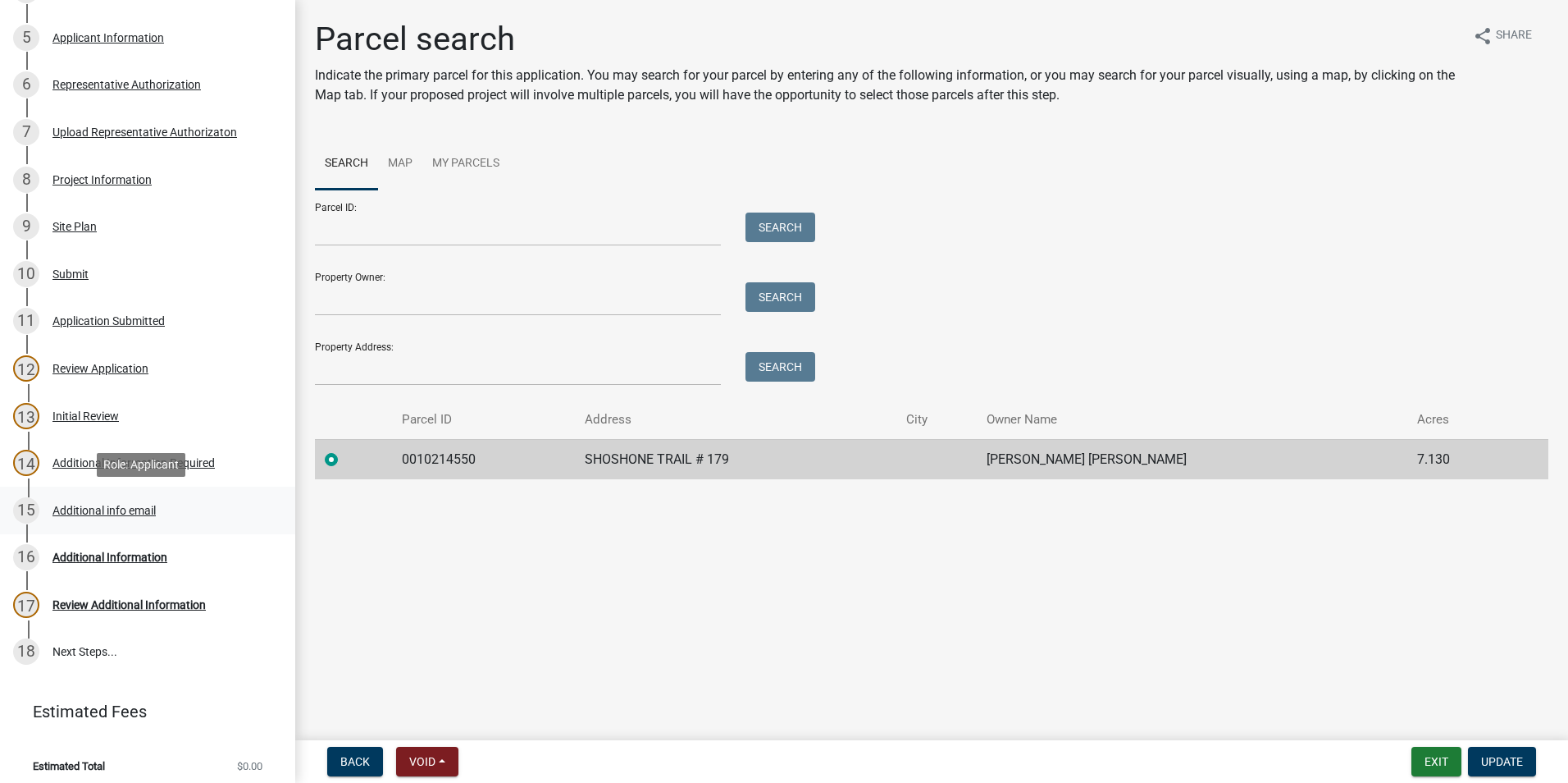
click at [134, 501] on div "15 Additional info email" at bounding box center [141, 510] width 256 height 26
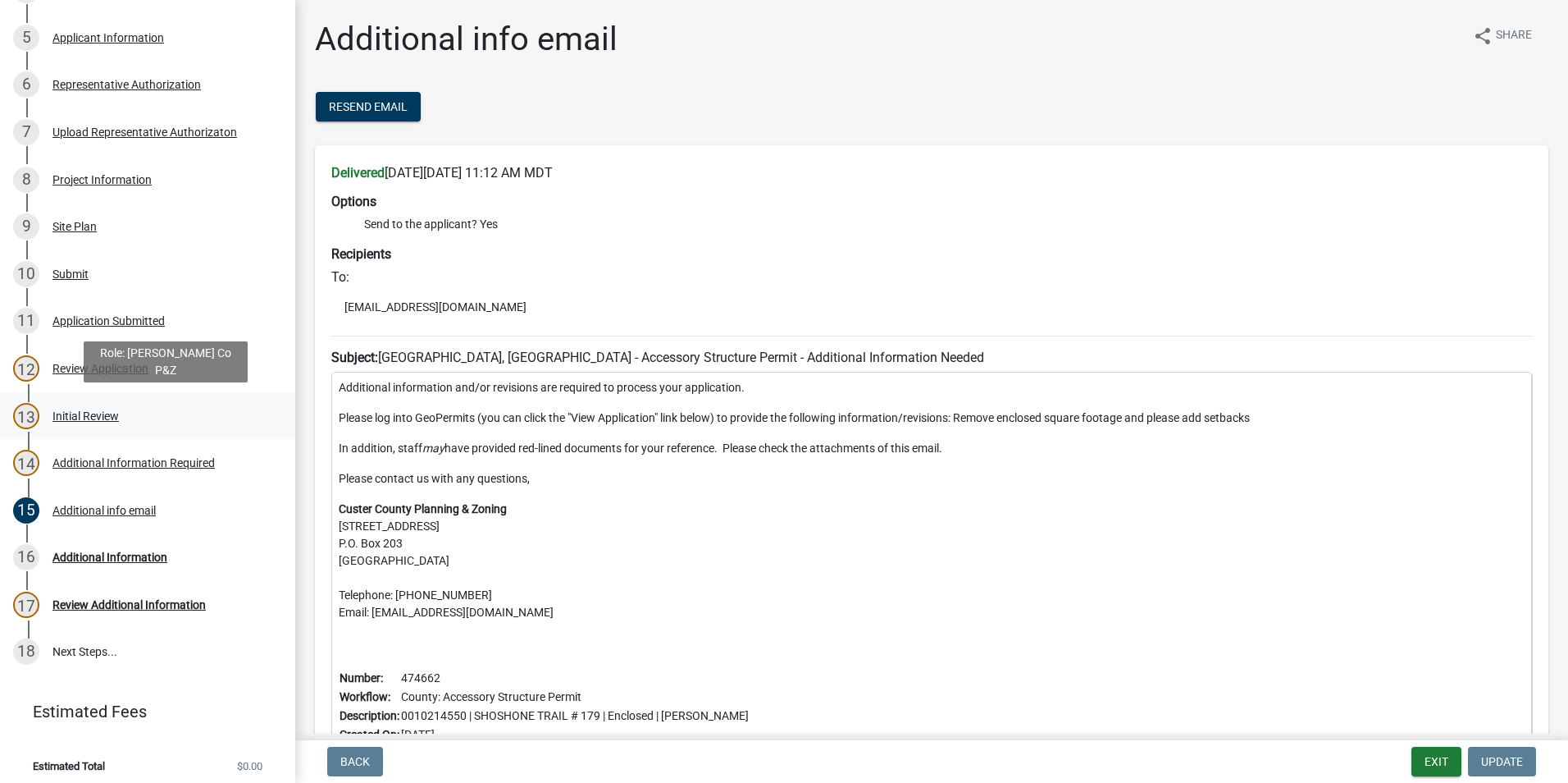
click at [97, 410] on div "Initial Review" at bounding box center [86, 415] width 67 height 11
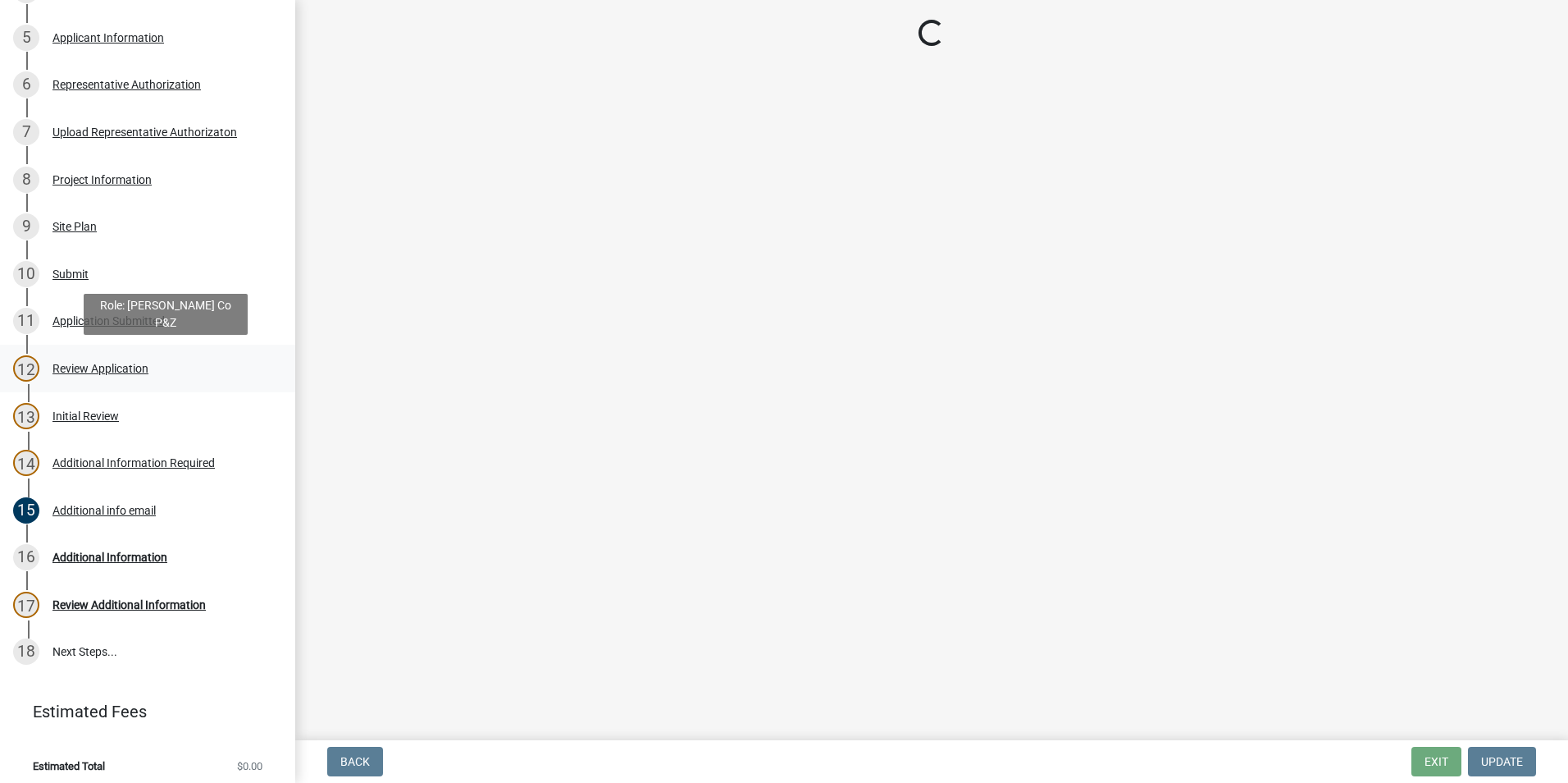
click at [66, 367] on div "Review Application" at bounding box center [100, 368] width 96 height 11
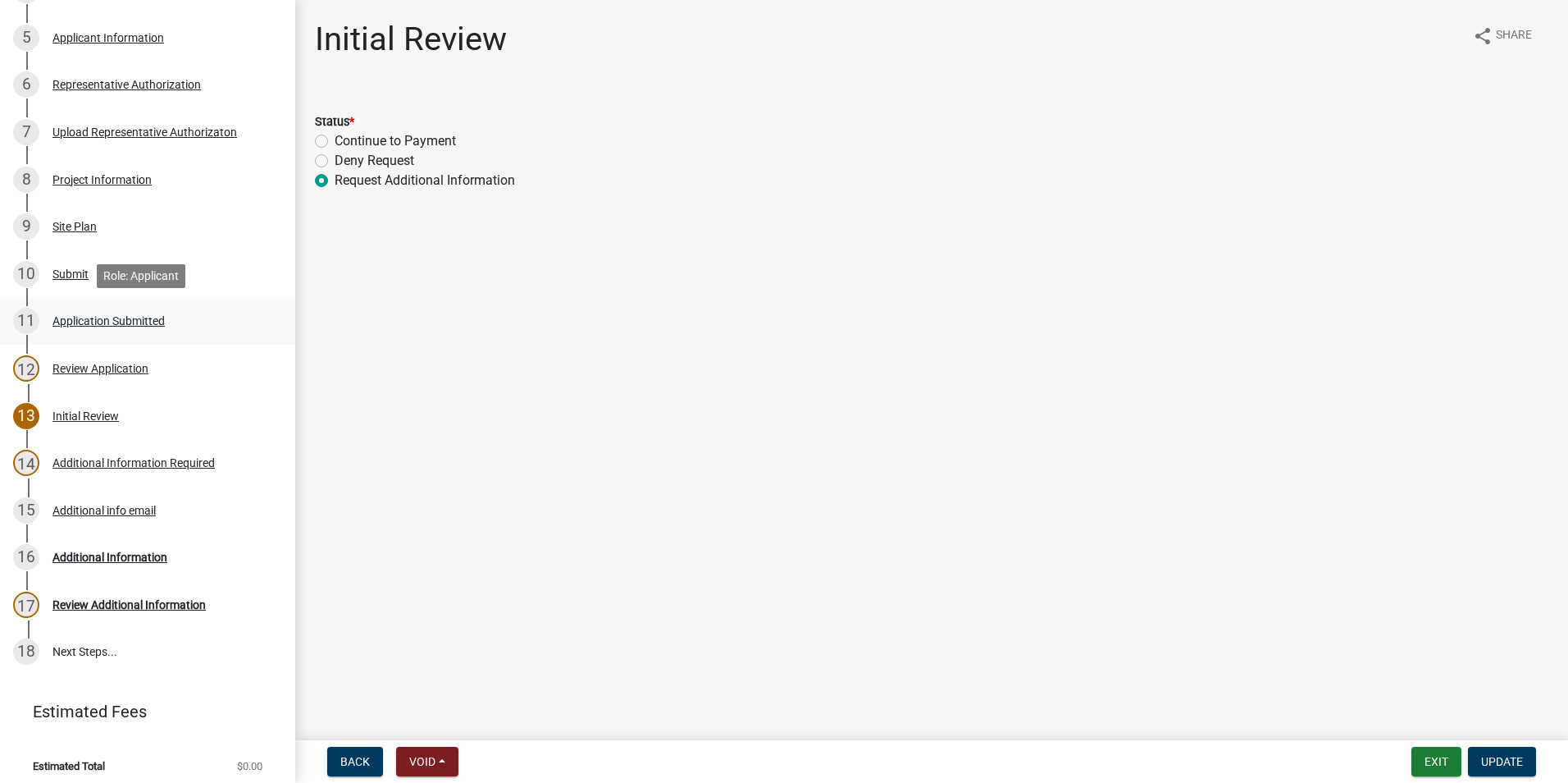
click at [64, 315] on div "Application Submitted" at bounding box center [109, 320] width 112 height 11
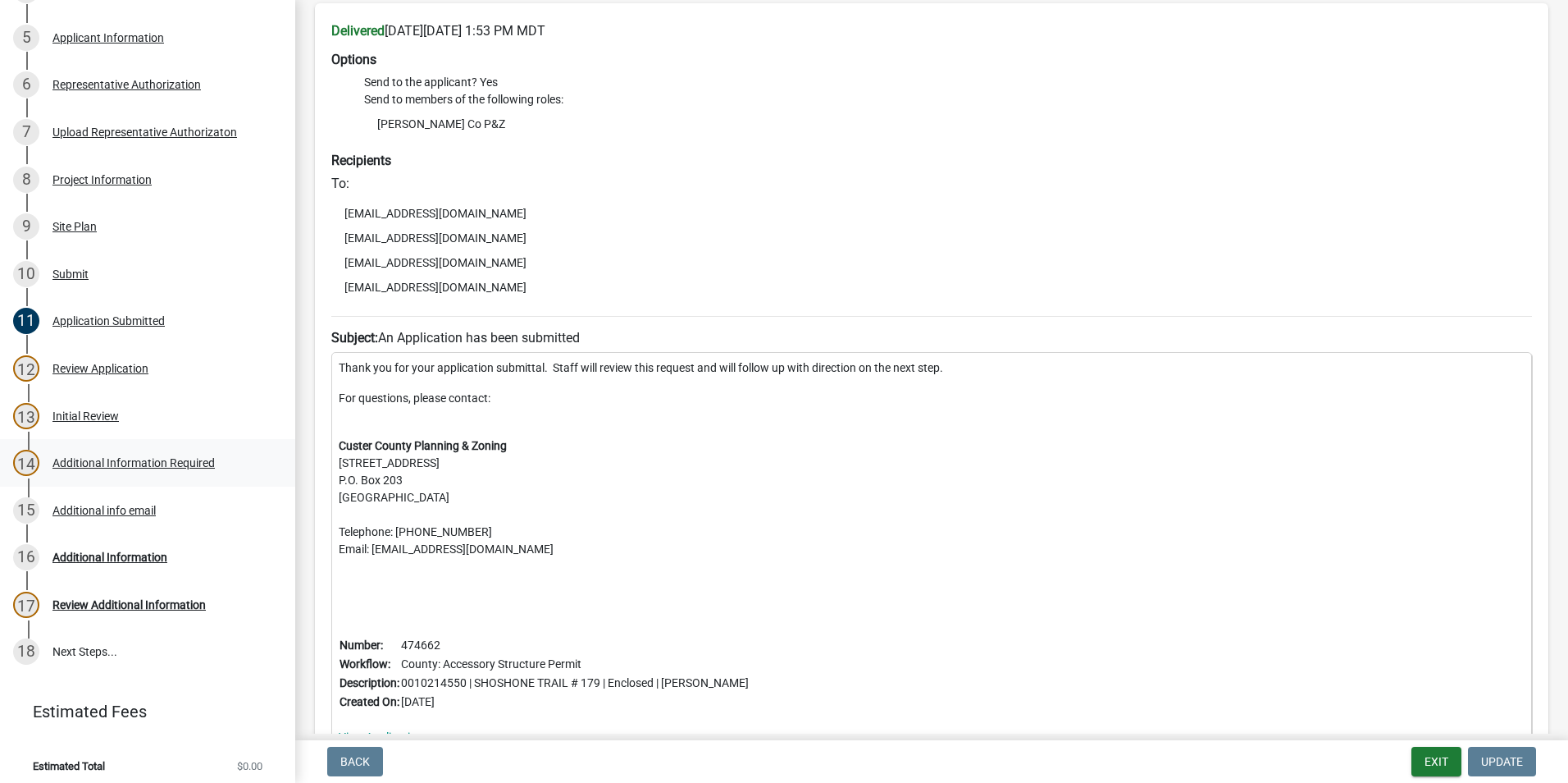
scroll to position [0, 0]
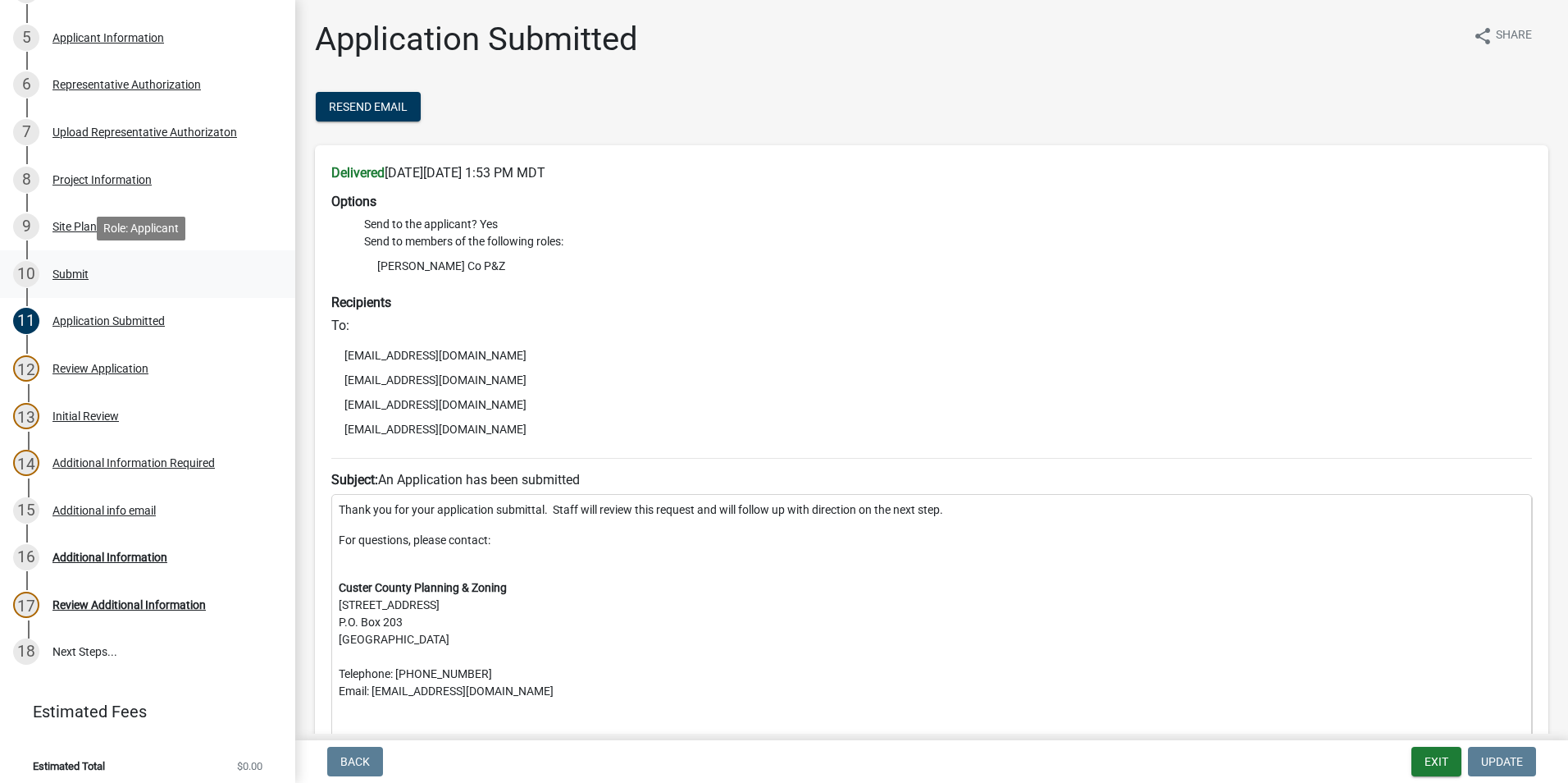
click at [60, 271] on div "Submit" at bounding box center [70, 274] width 36 height 11
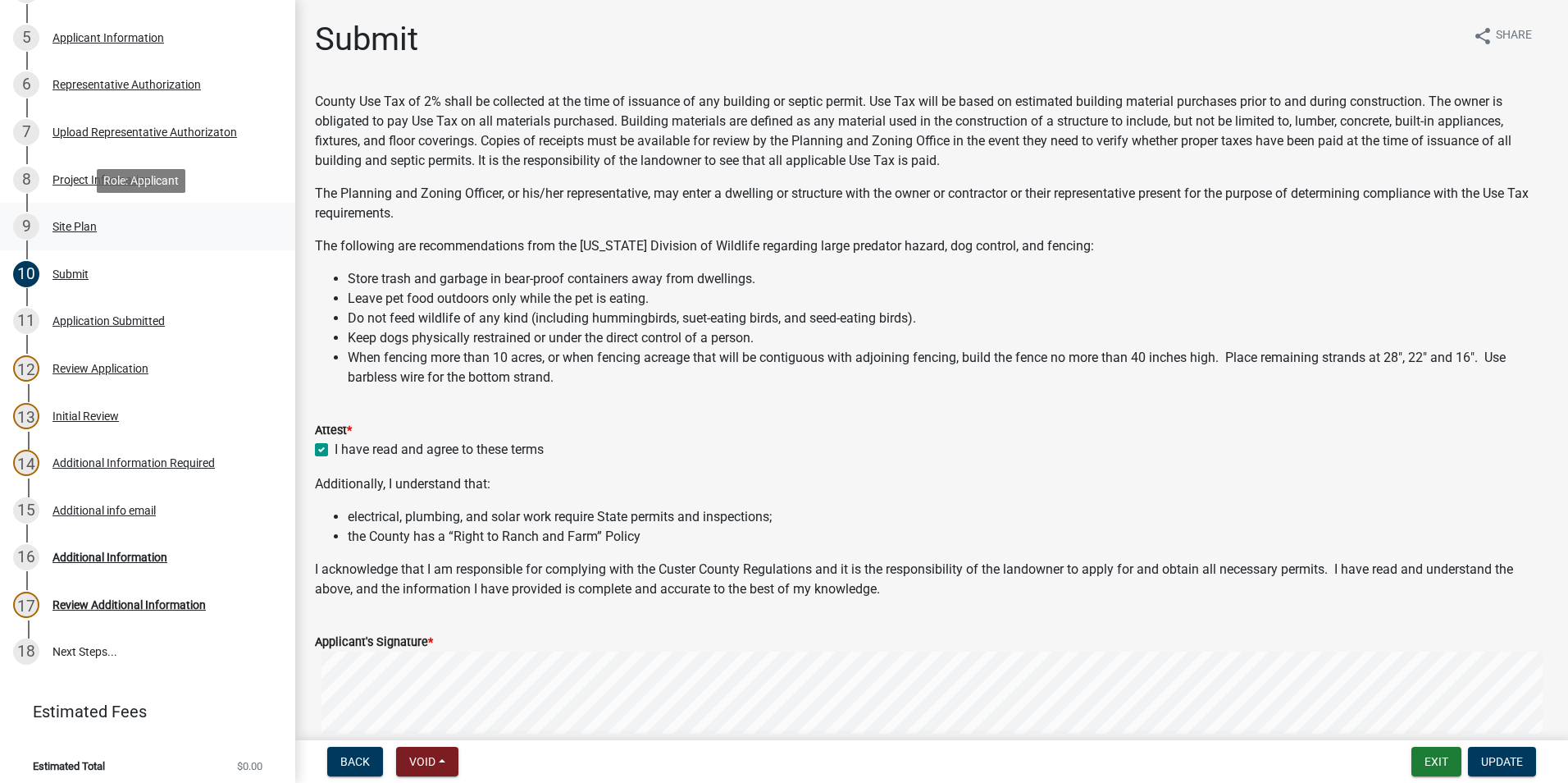
click at [82, 226] on div "Site Plan" at bounding box center [75, 226] width 44 height 11
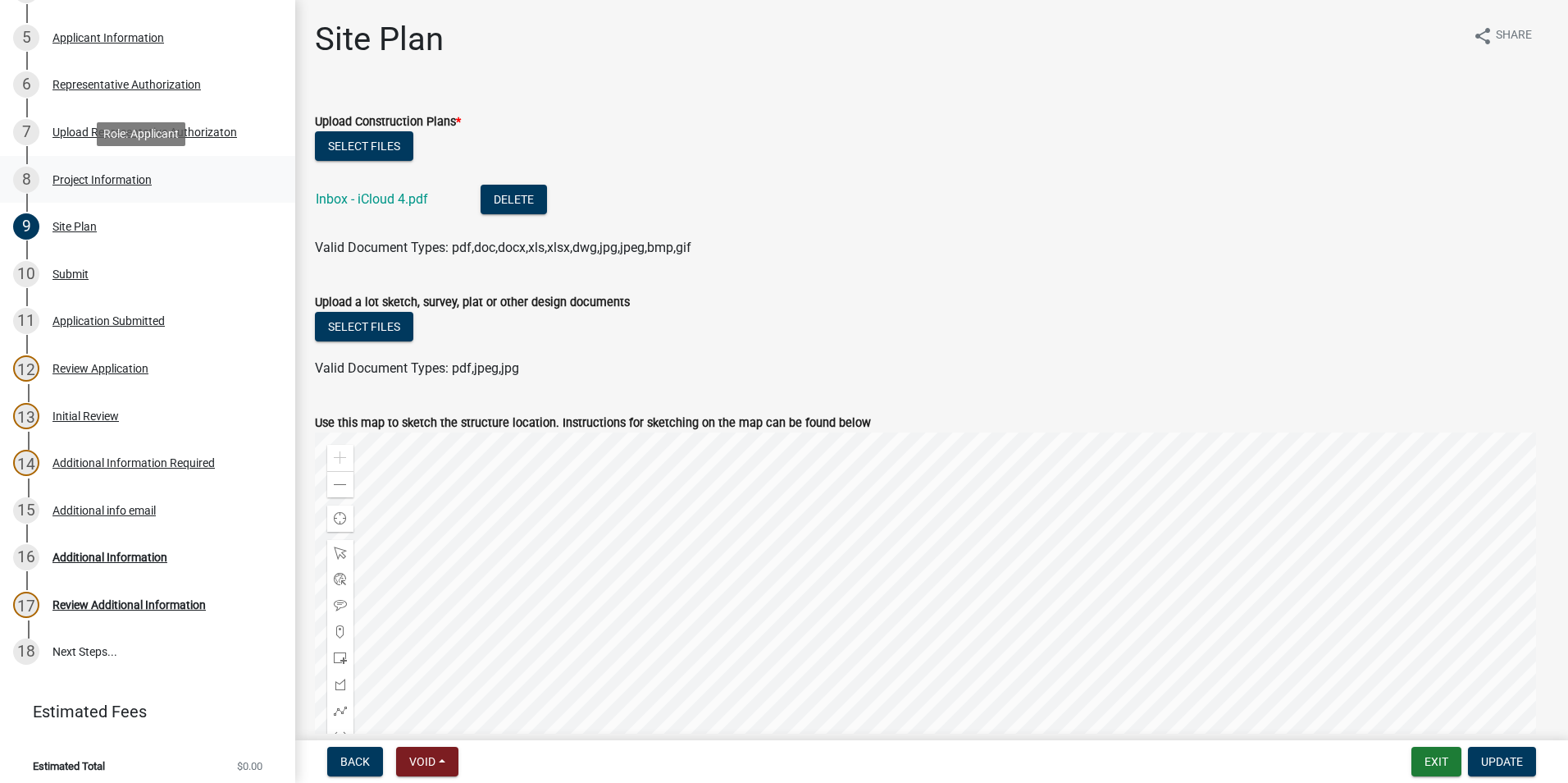
click at [85, 179] on div "Project Information" at bounding box center [102, 179] width 99 height 11
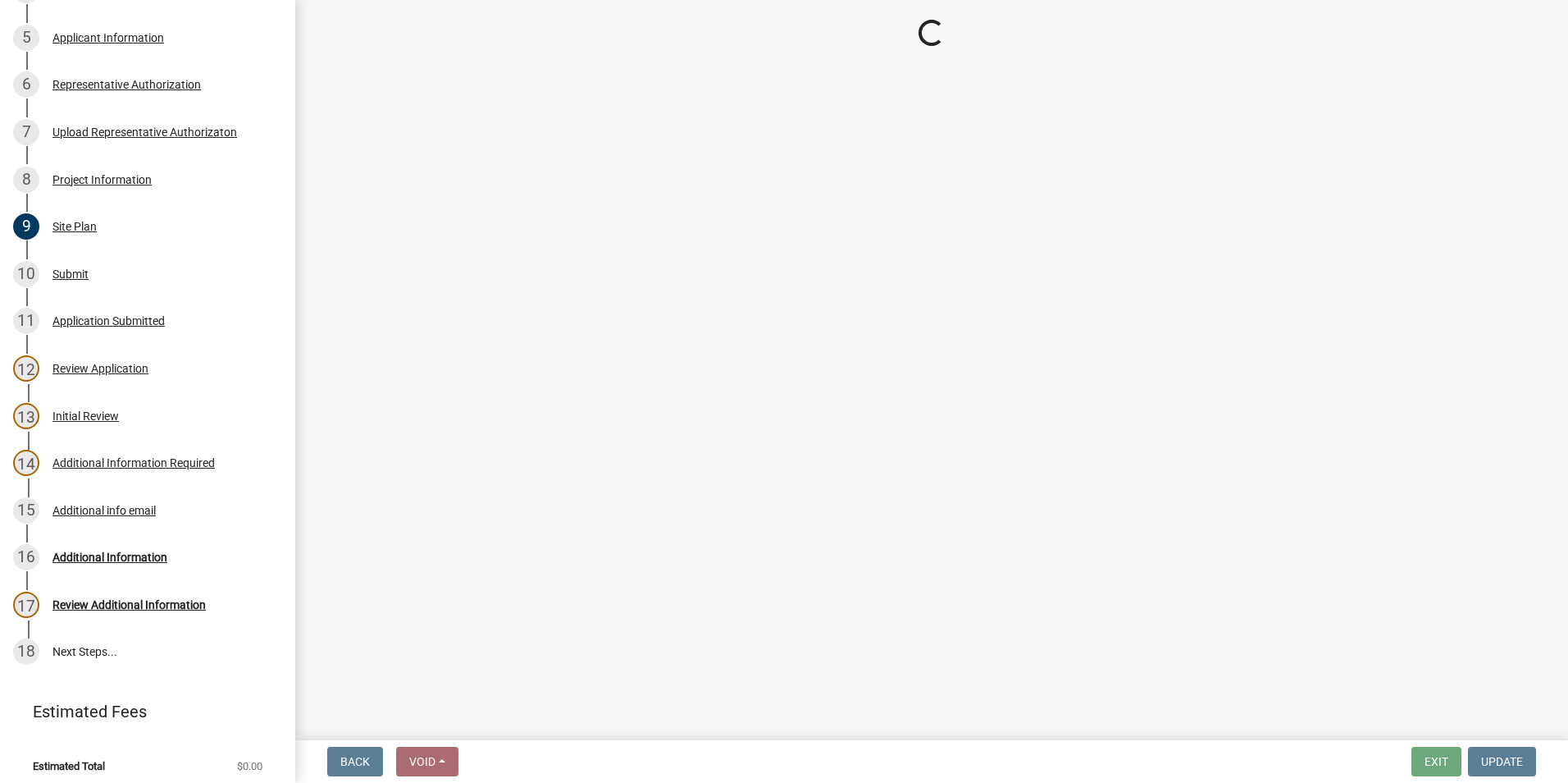
select select "CO"
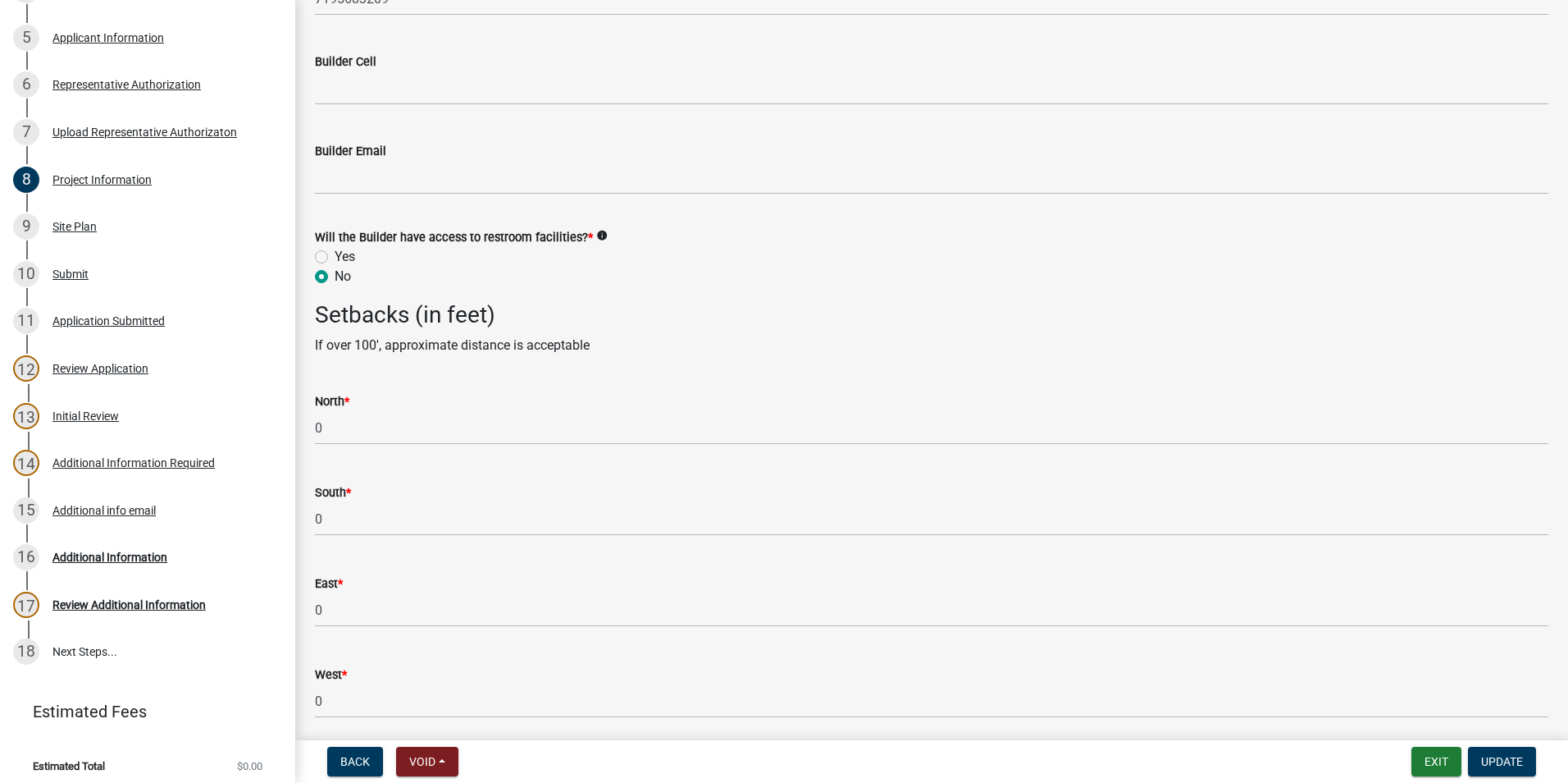
scroll to position [2418, 0]
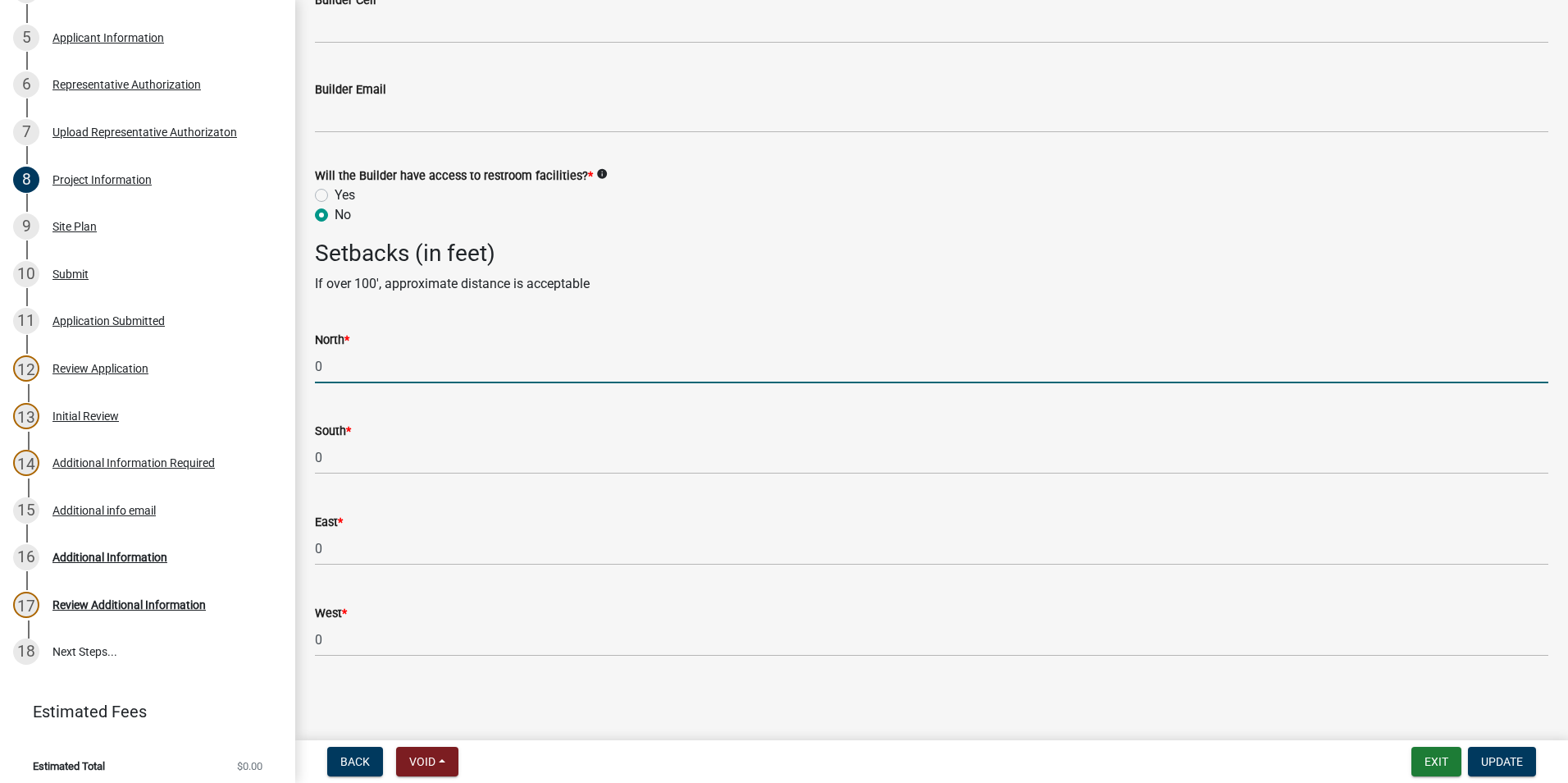
click at [408, 375] on input "0" at bounding box center [932, 366] width 1234 height 33
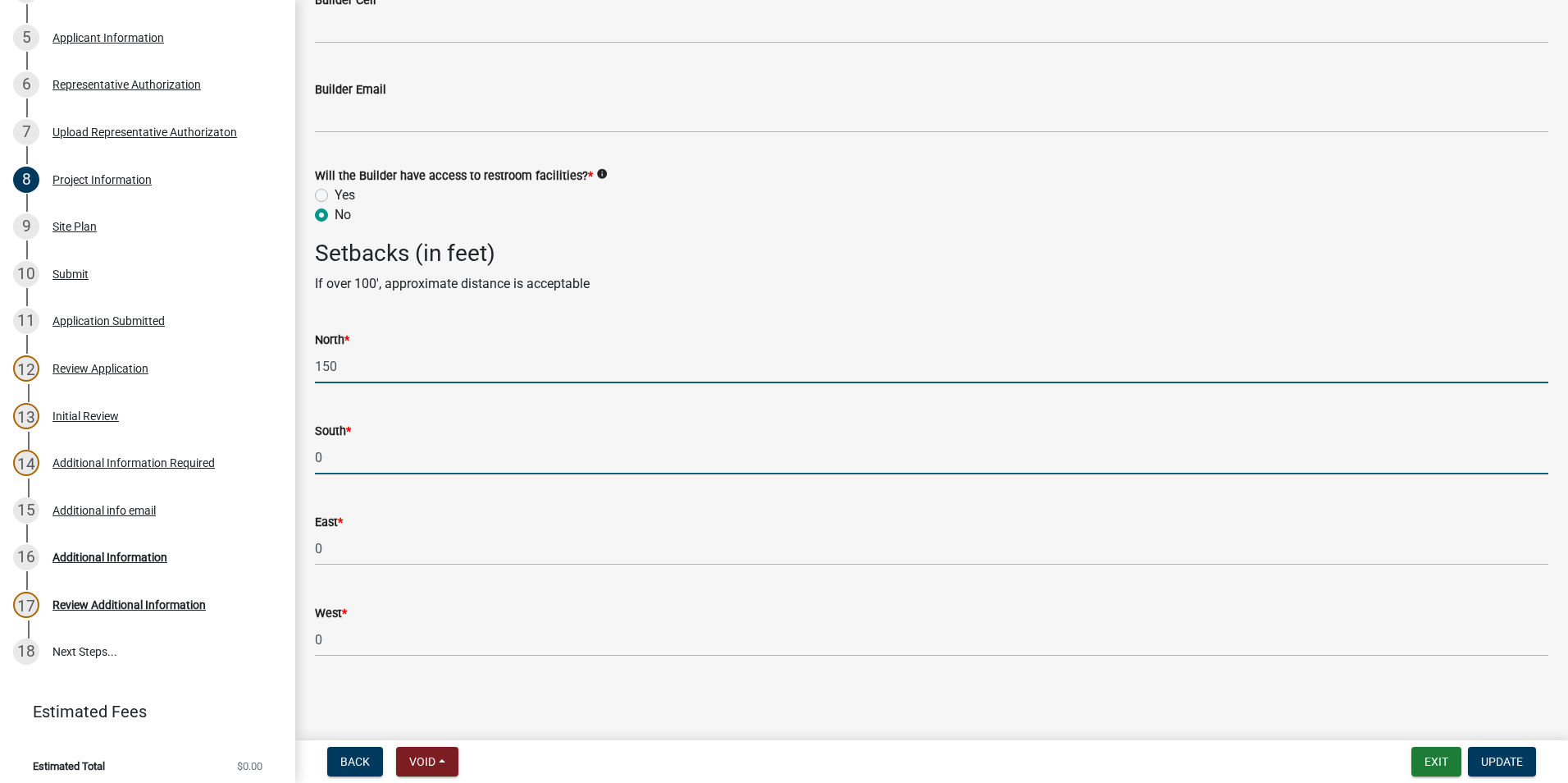
click at [362, 370] on input "150" at bounding box center [932, 366] width 1234 height 33
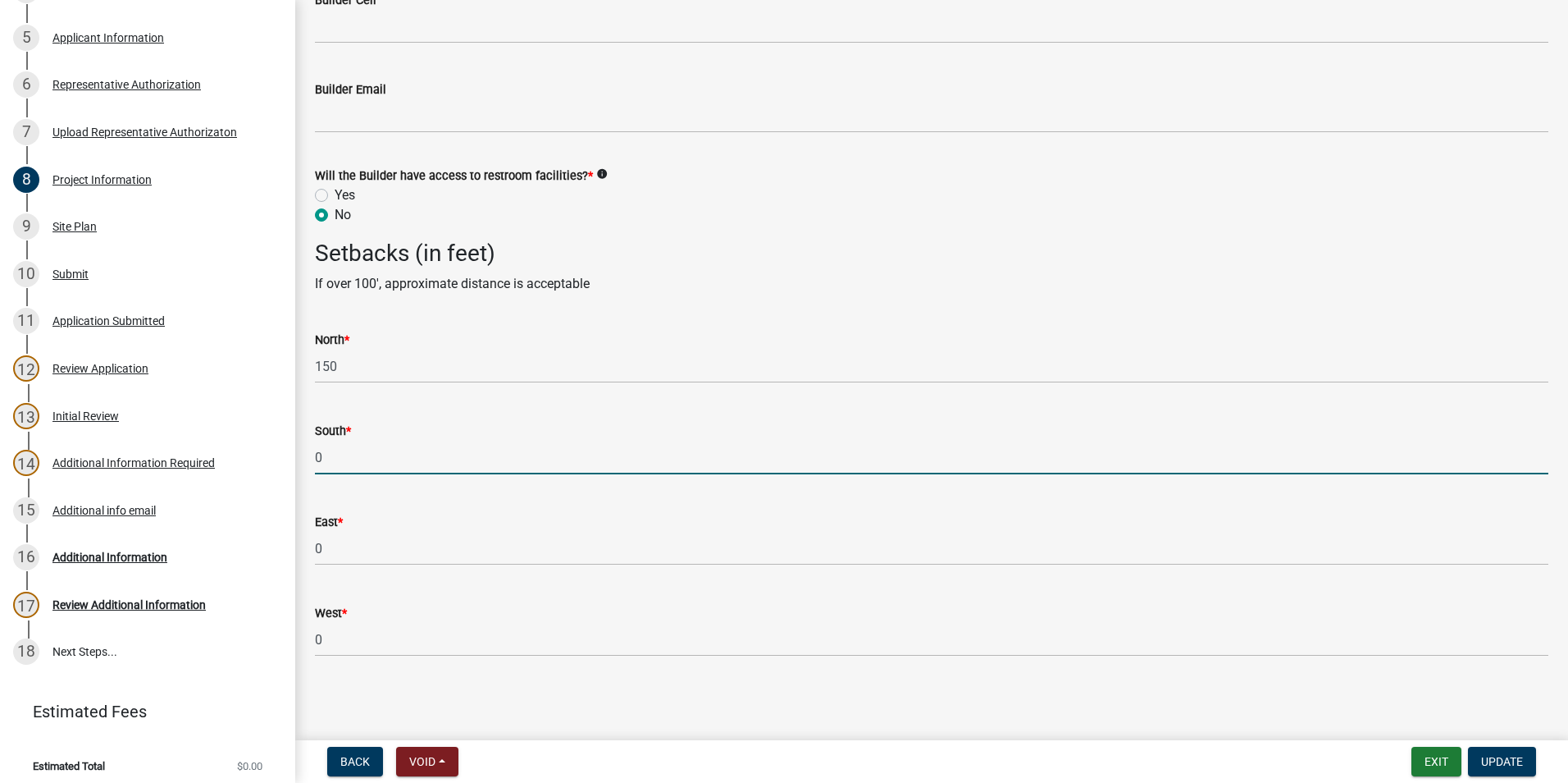
click at [346, 463] on input "0" at bounding box center [932, 457] width 1234 height 33
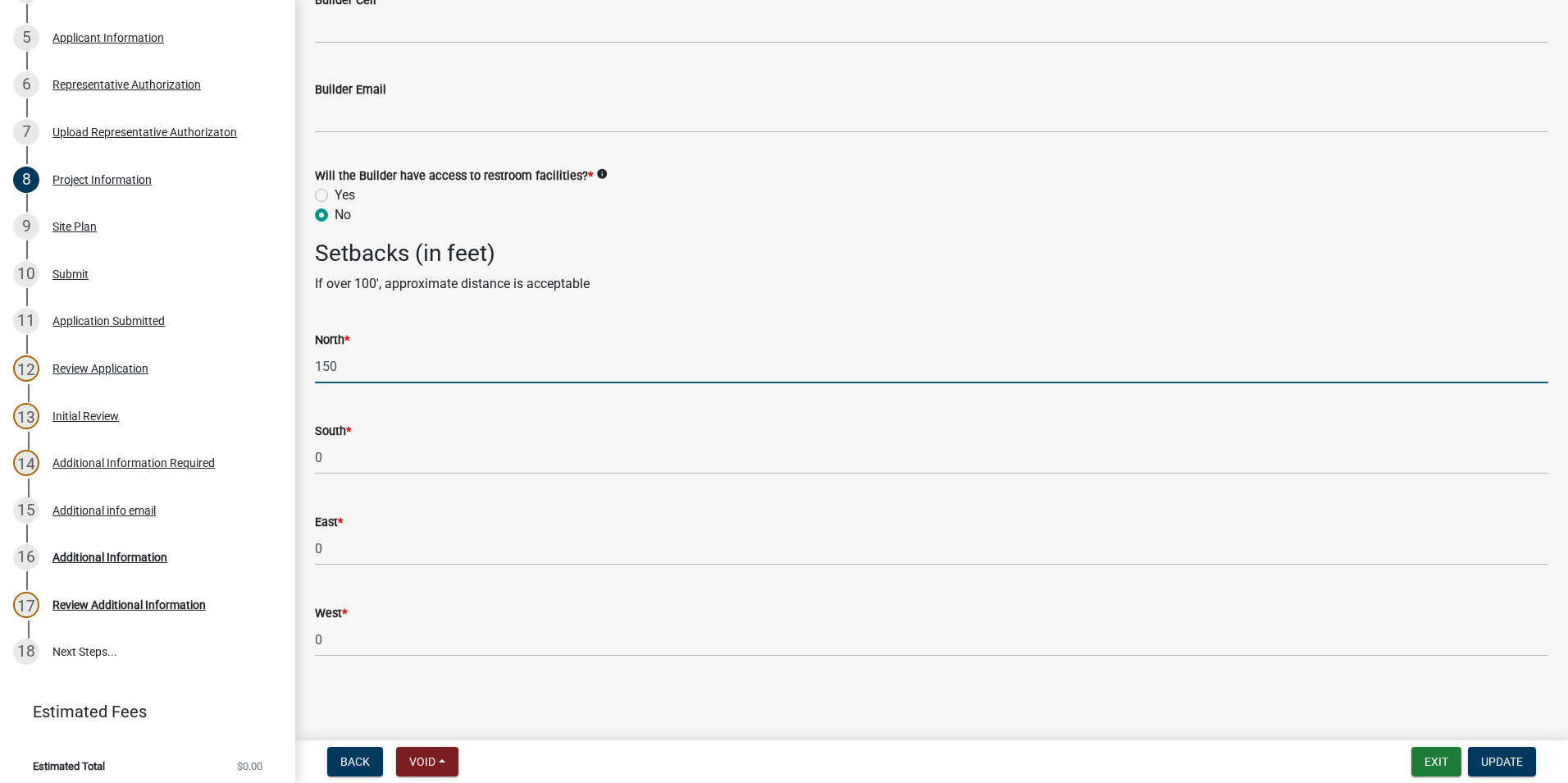
click at [365, 370] on input "150" at bounding box center [932, 366] width 1234 height 33
type input "130"
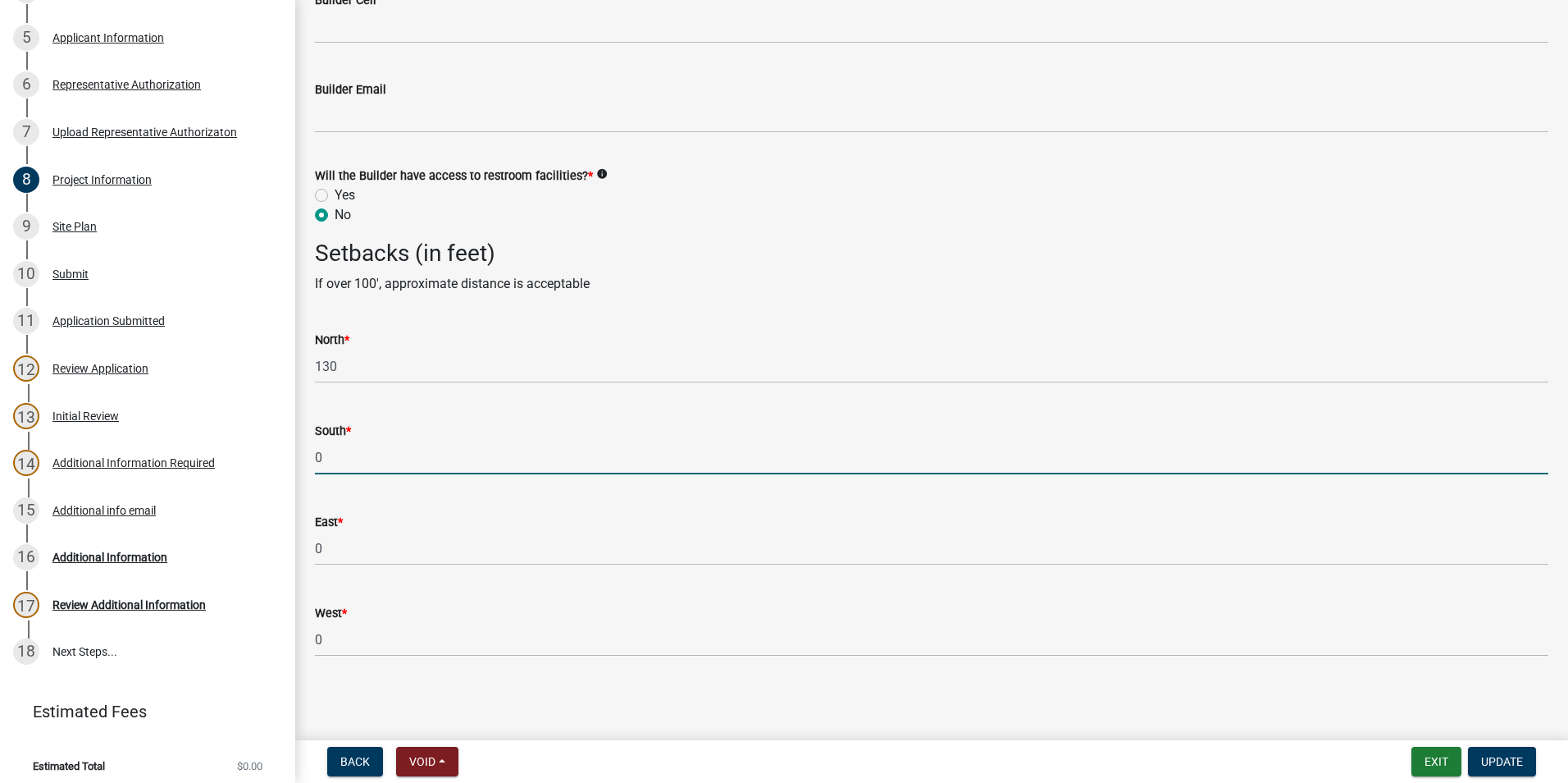
click at [364, 458] on input "0" at bounding box center [932, 457] width 1234 height 33
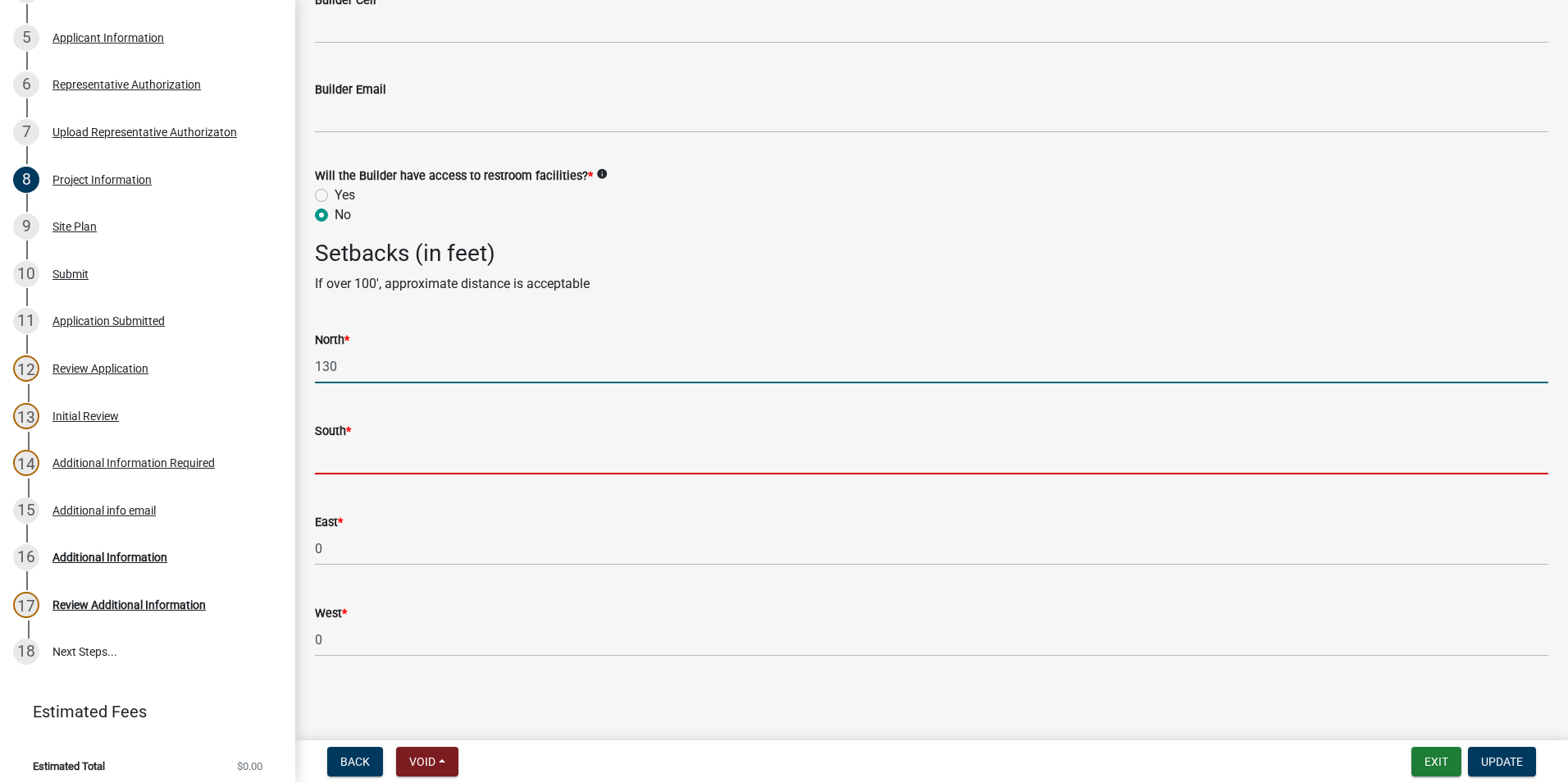
click at [373, 370] on input "130" at bounding box center [932, 366] width 1234 height 33
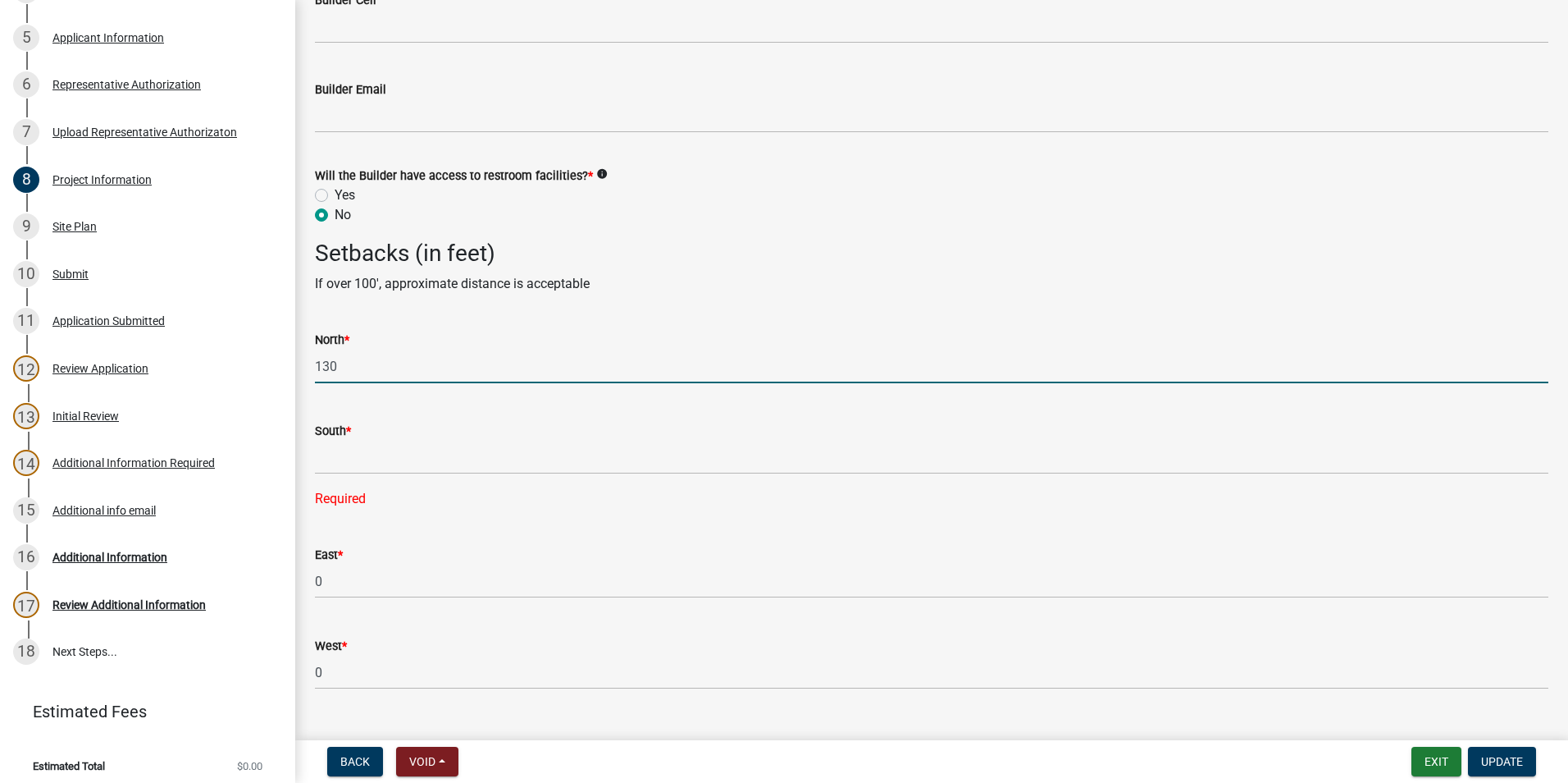
click at [373, 370] on input "130" at bounding box center [932, 366] width 1234 height 33
type input "128"
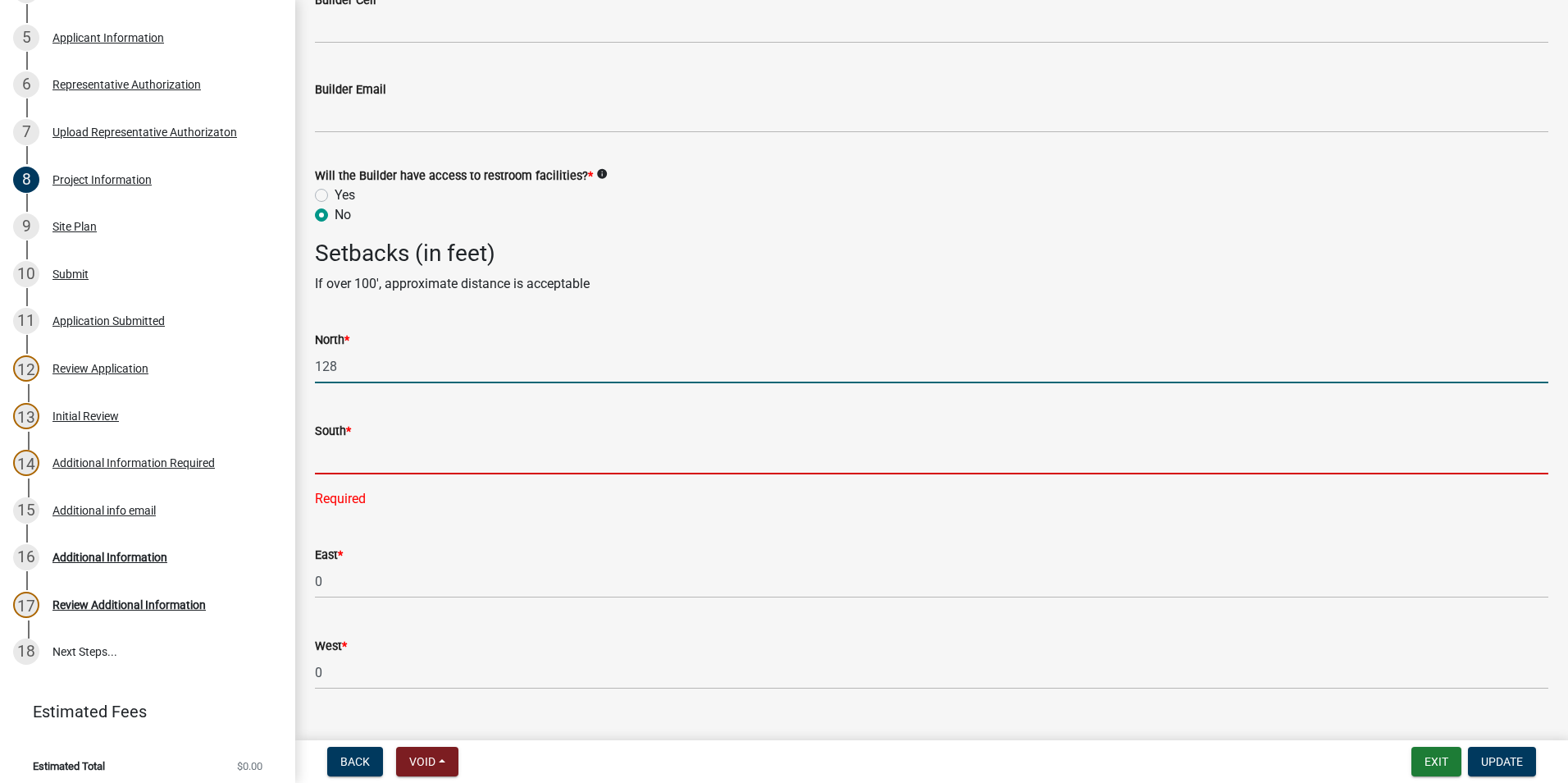
drag, startPoint x: 395, startPoint y: 461, endPoint x: 383, endPoint y: 456, distance: 13.0
click at [395, 461] on input "text" at bounding box center [932, 457] width 1234 height 33
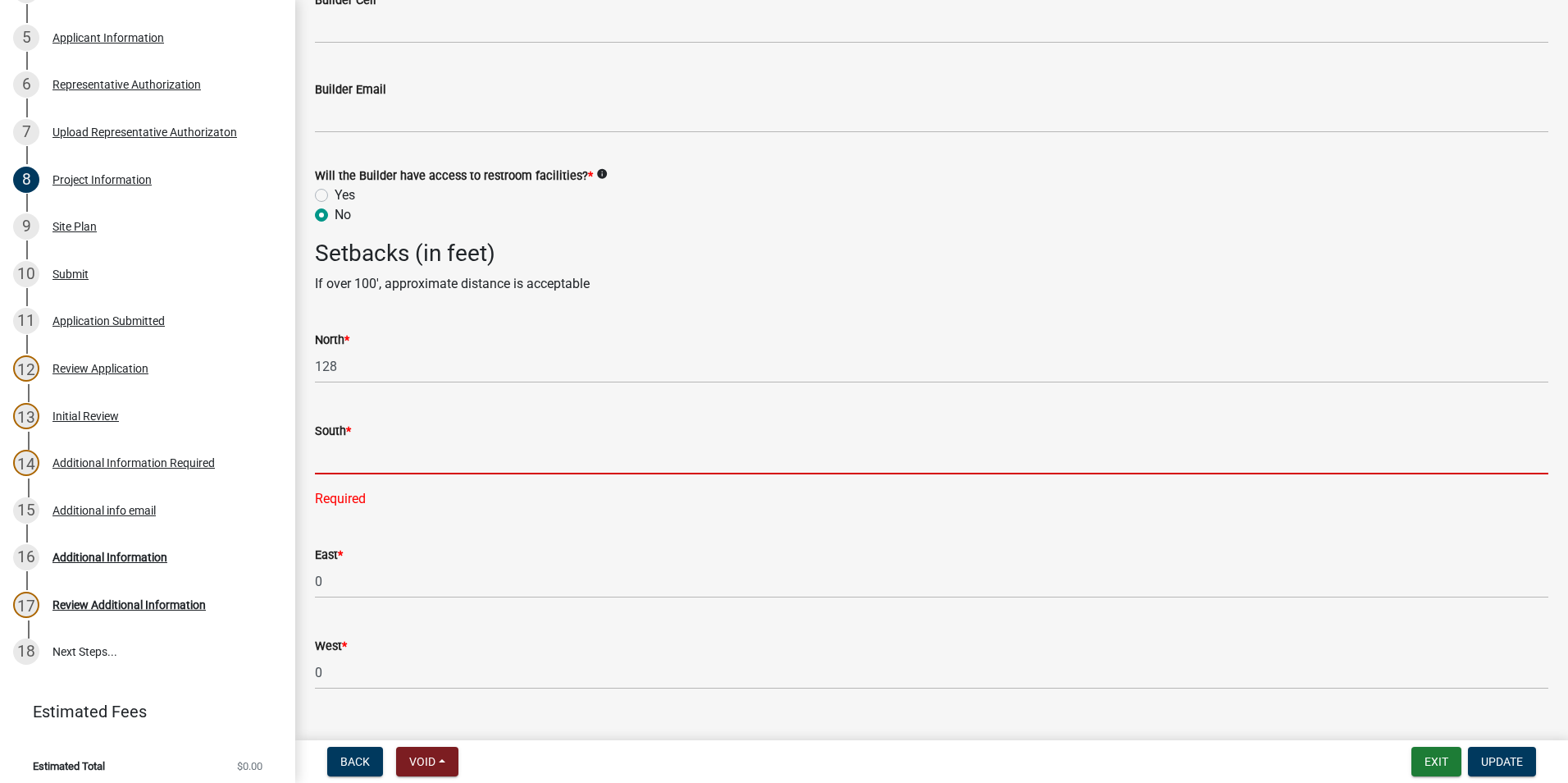
scroll to position [2452, 0]
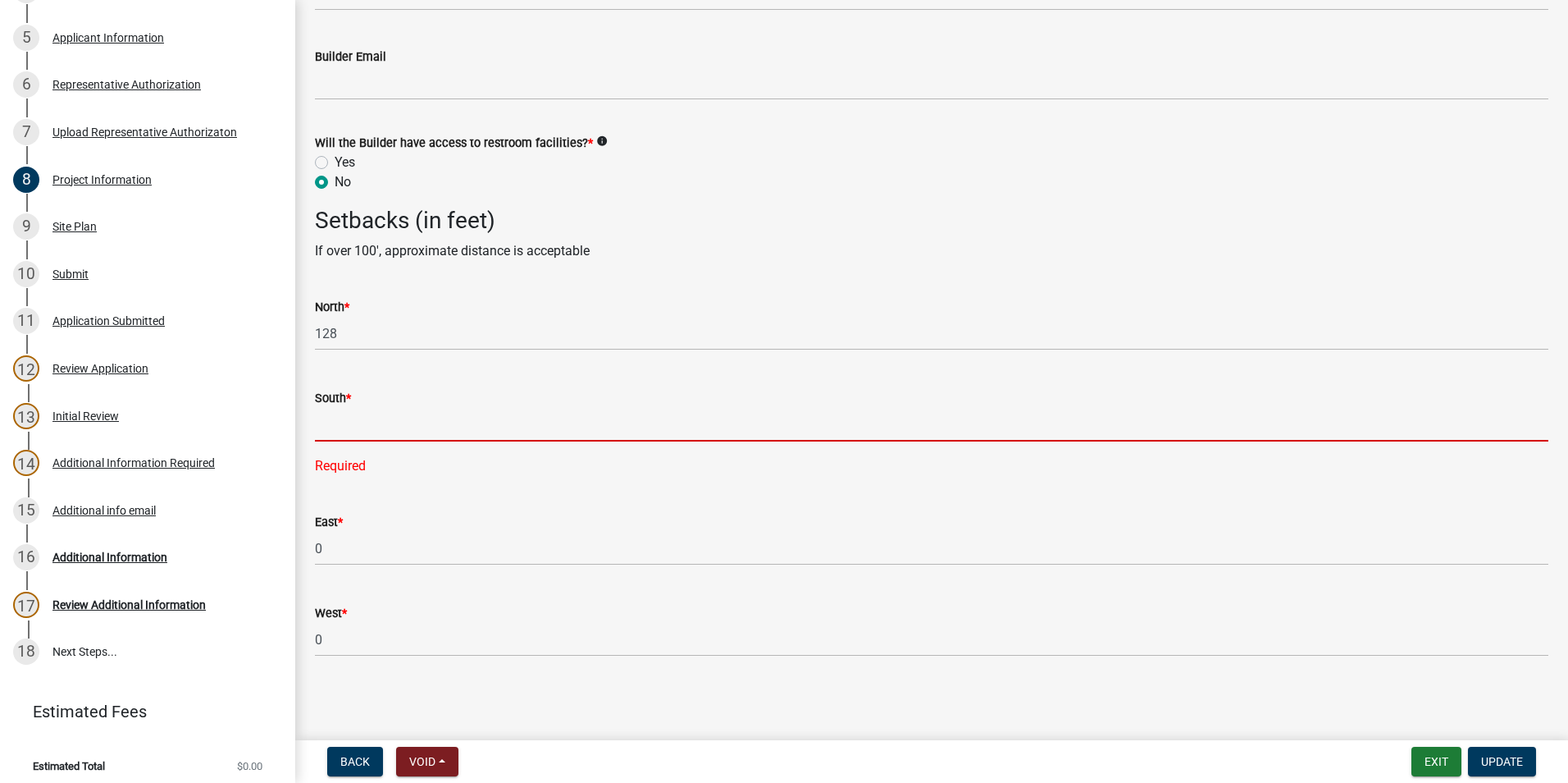
click at [367, 408] on input "text" at bounding box center [932, 425] width 1234 height 33
click at [742, 413] on input "text" at bounding box center [932, 425] width 1234 height 33
click at [455, 416] on input "text" at bounding box center [932, 425] width 1234 height 33
click at [433, 434] on input "text" at bounding box center [932, 425] width 1234 height 33
click at [450, 415] on input "text" at bounding box center [932, 425] width 1234 height 33
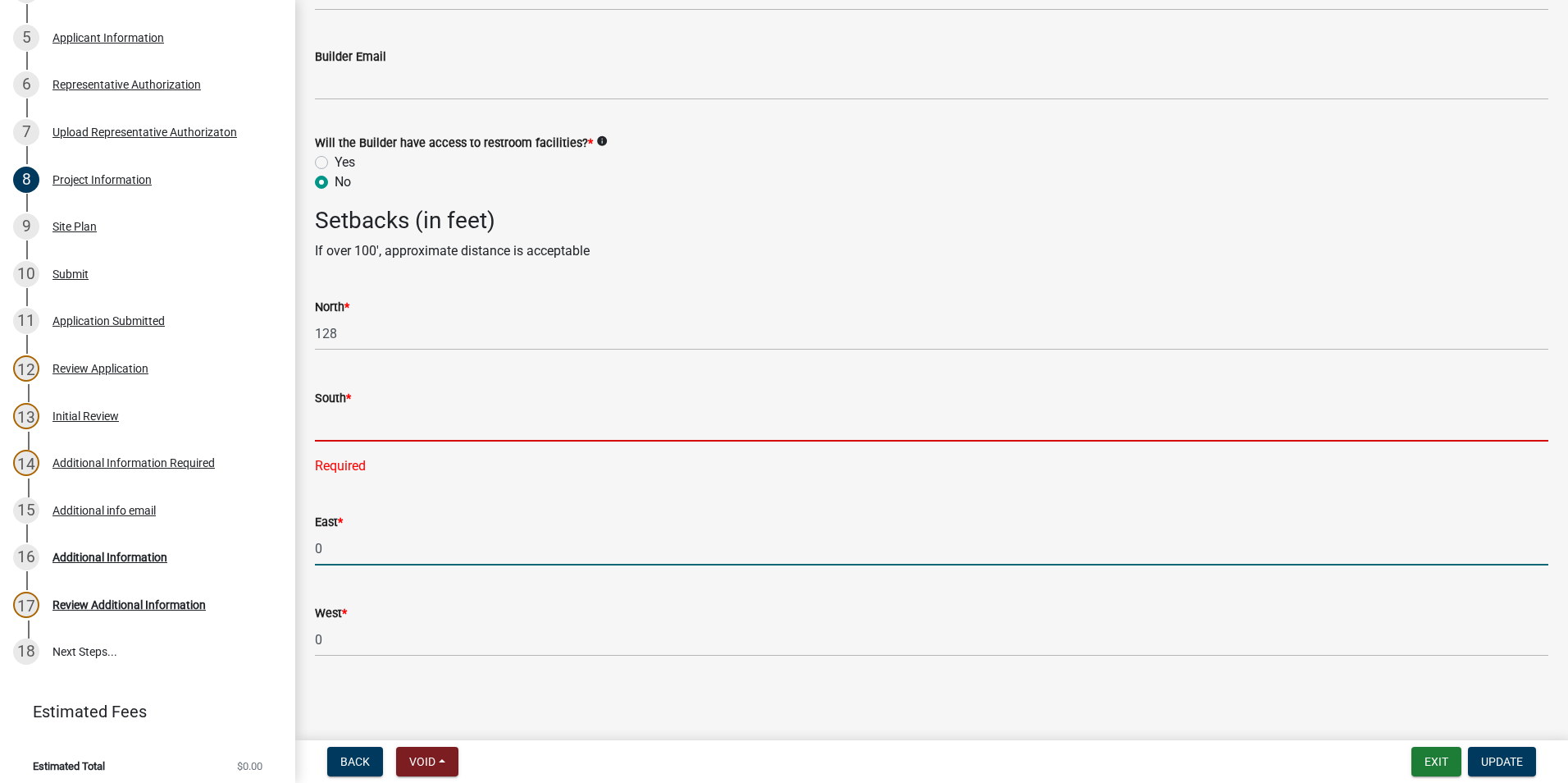
click at [390, 557] on input "0" at bounding box center [932, 549] width 1234 height 33
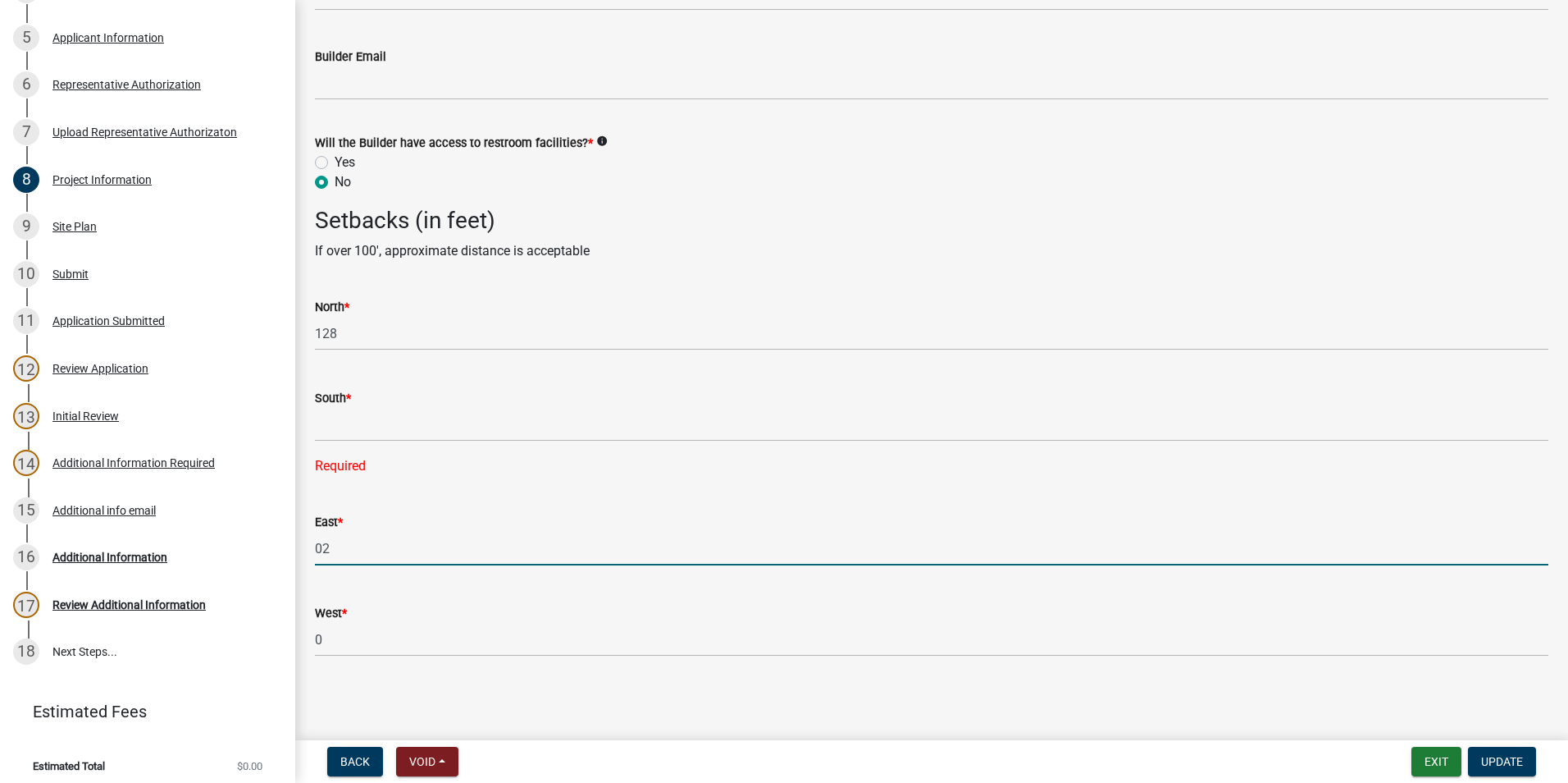
type input "0"
type input "200"
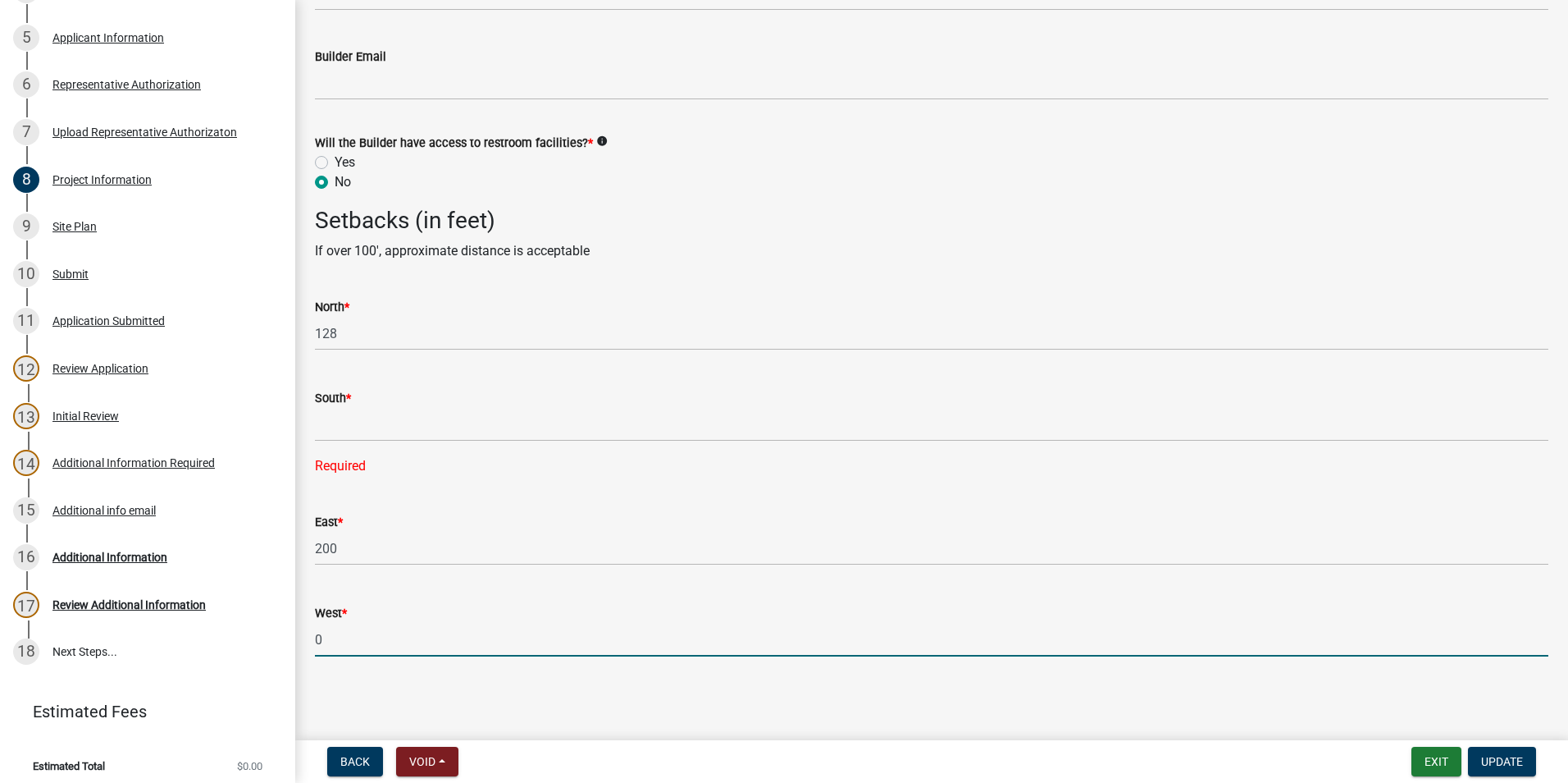
click at [362, 636] on input "0" at bounding box center [932, 639] width 1234 height 33
type input "8"
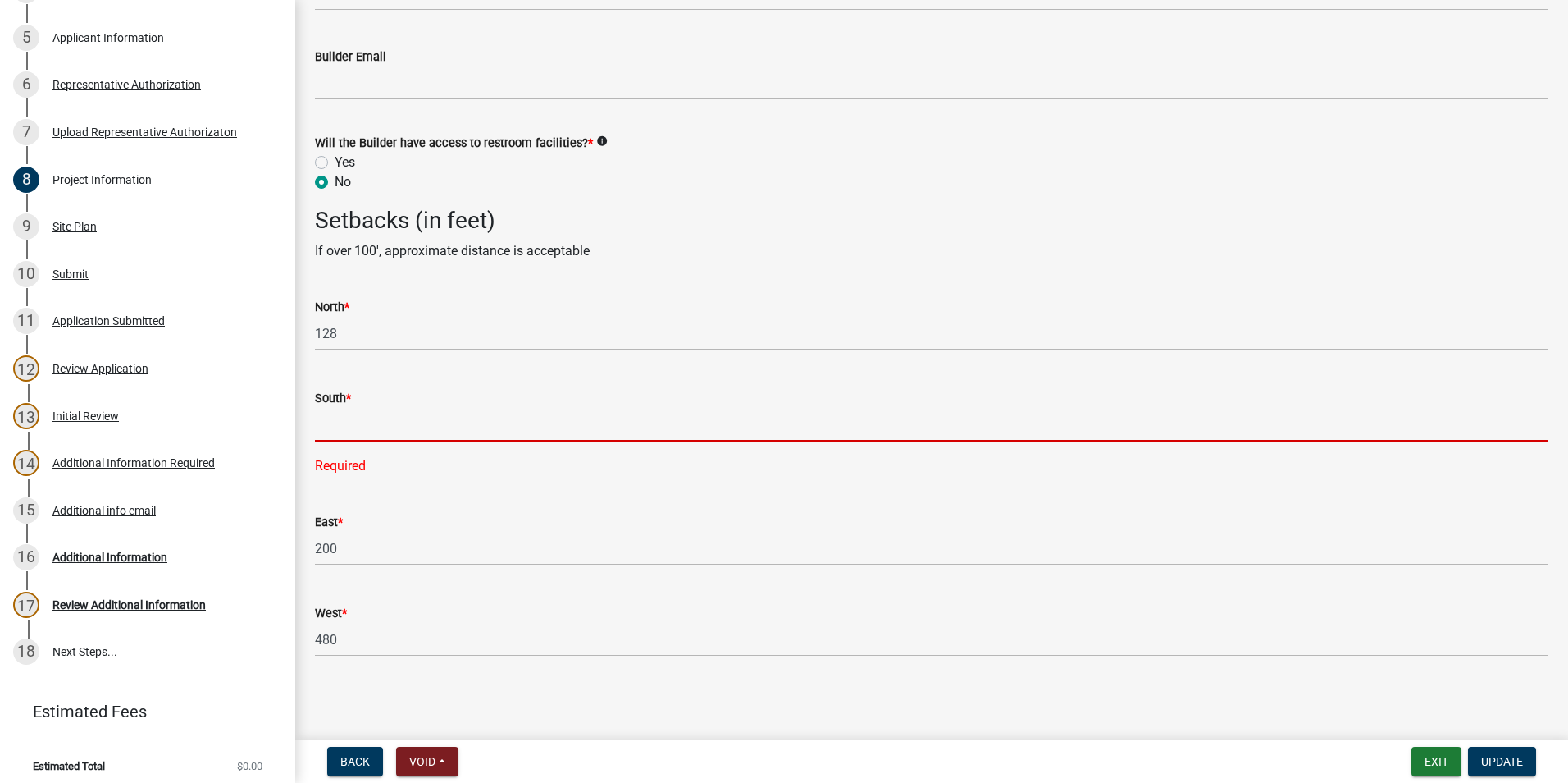
click at [438, 414] on input "text" at bounding box center [932, 425] width 1234 height 33
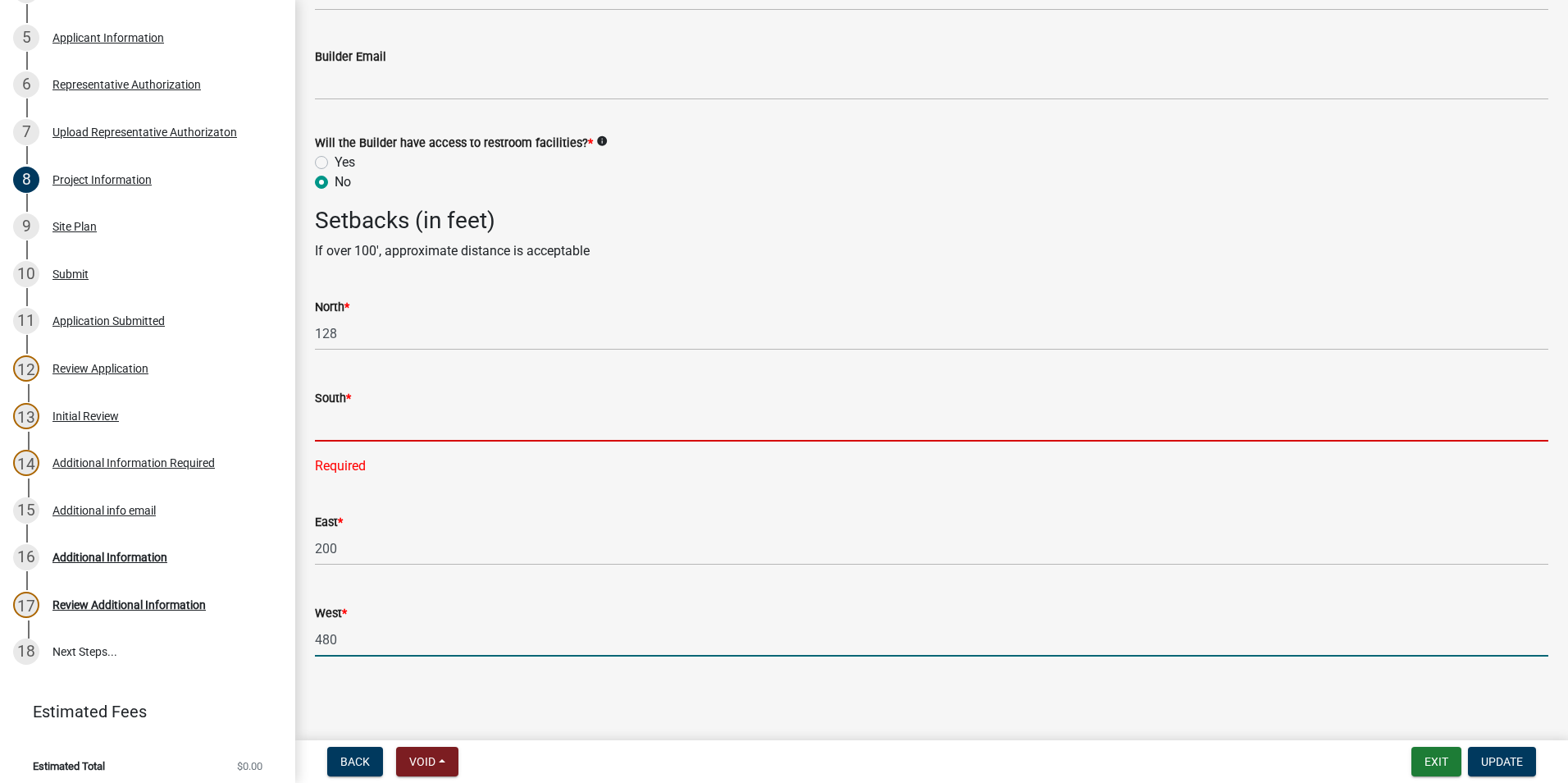
click at [349, 633] on input "480" at bounding box center [932, 639] width 1234 height 33
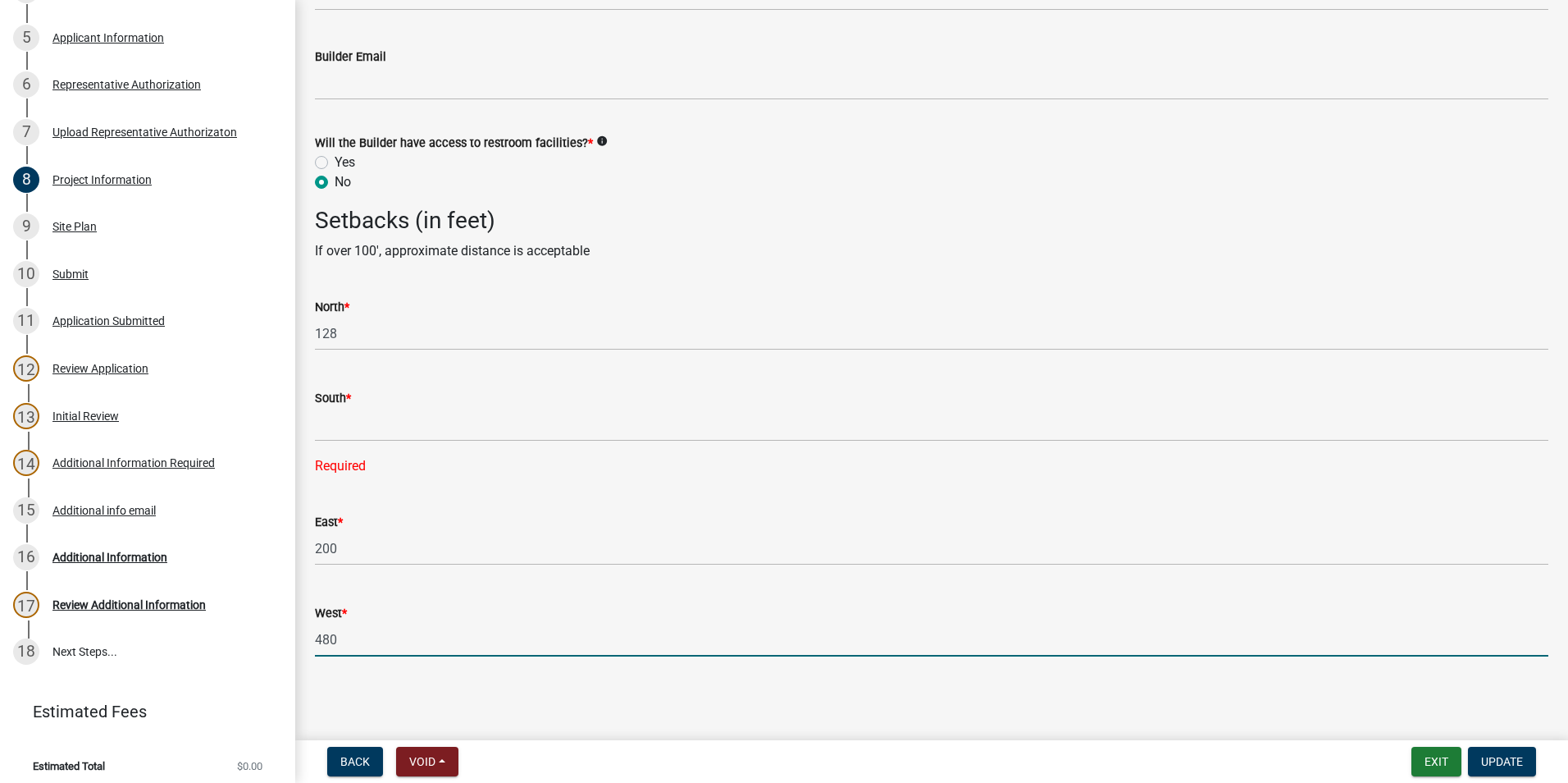
click at [349, 633] on input "480" at bounding box center [932, 639] width 1234 height 33
type input "500"
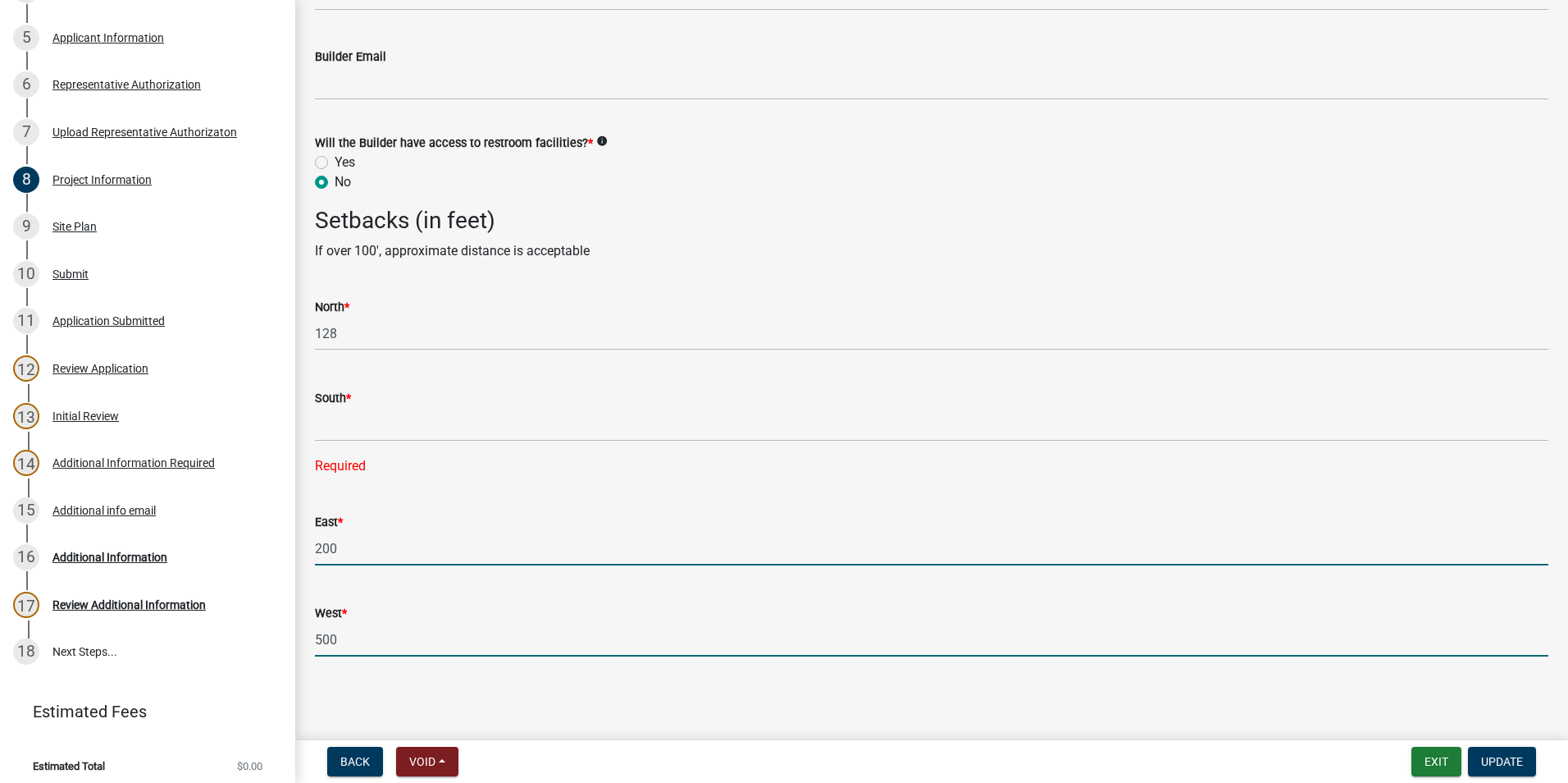
click at [335, 557] on input "200" at bounding box center [932, 549] width 1234 height 33
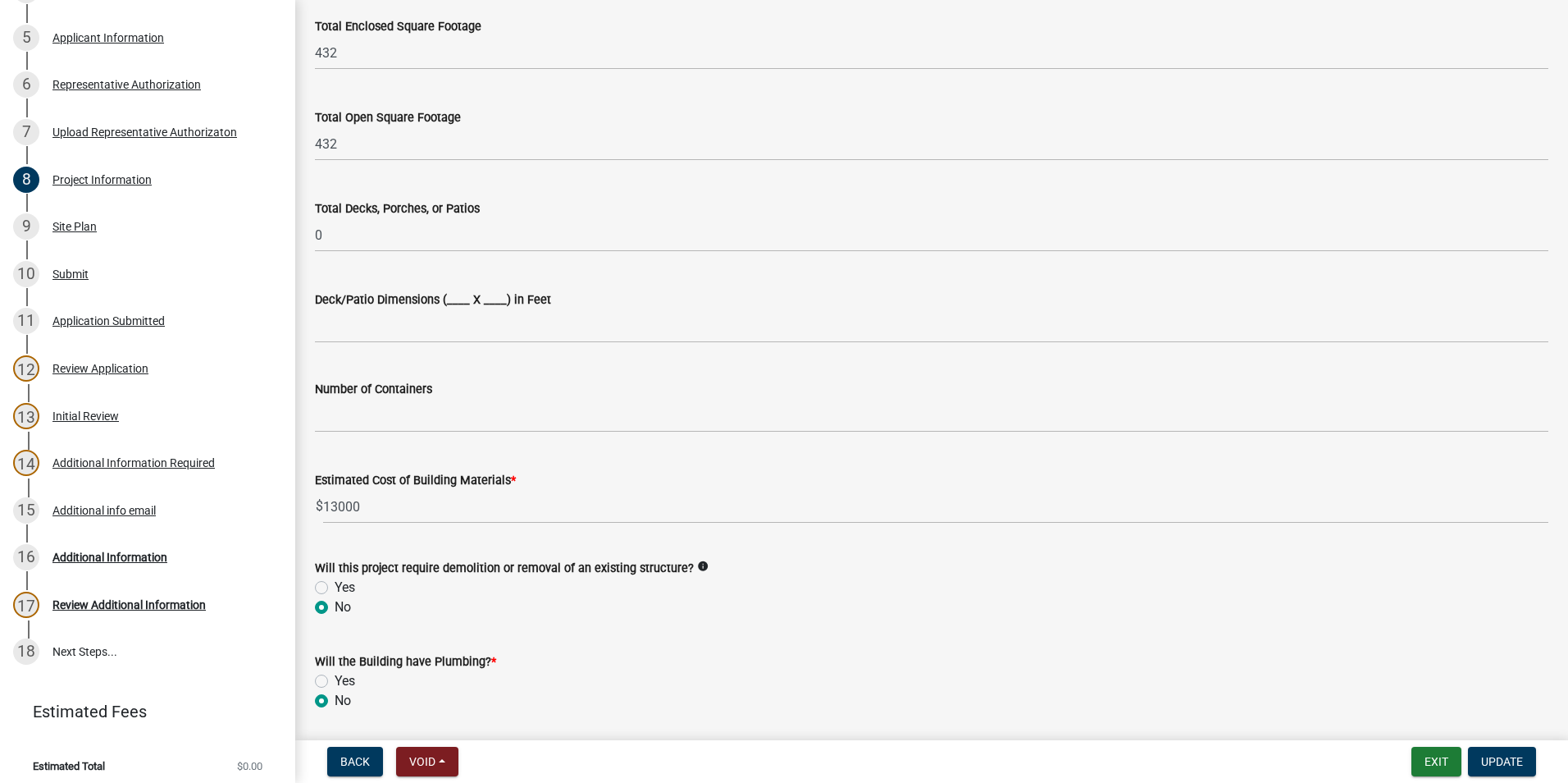
scroll to position [564, 0]
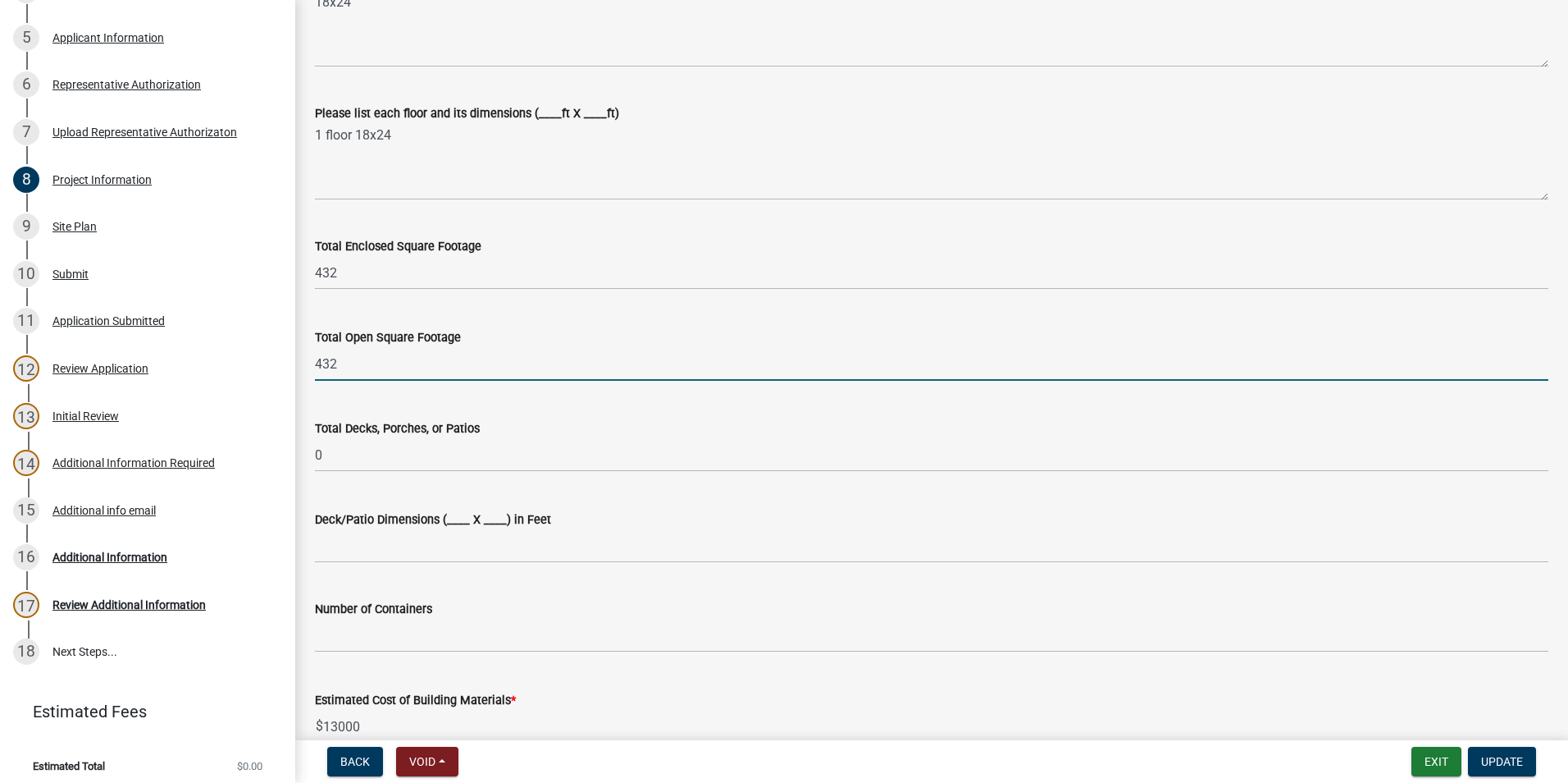
click at [366, 366] on input "432" at bounding box center [932, 363] width 1234 height 33
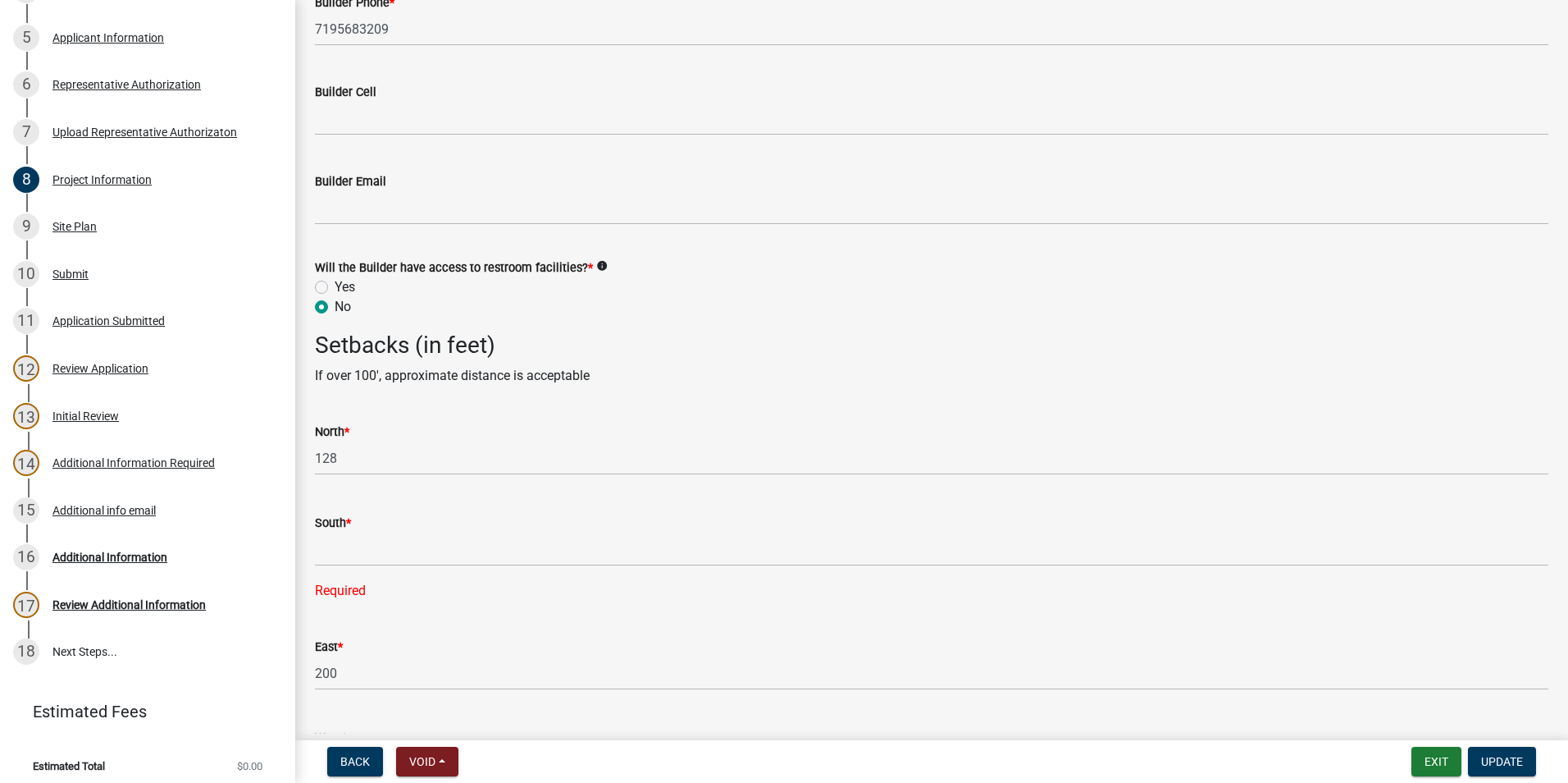
scroll to position [2452, 0]
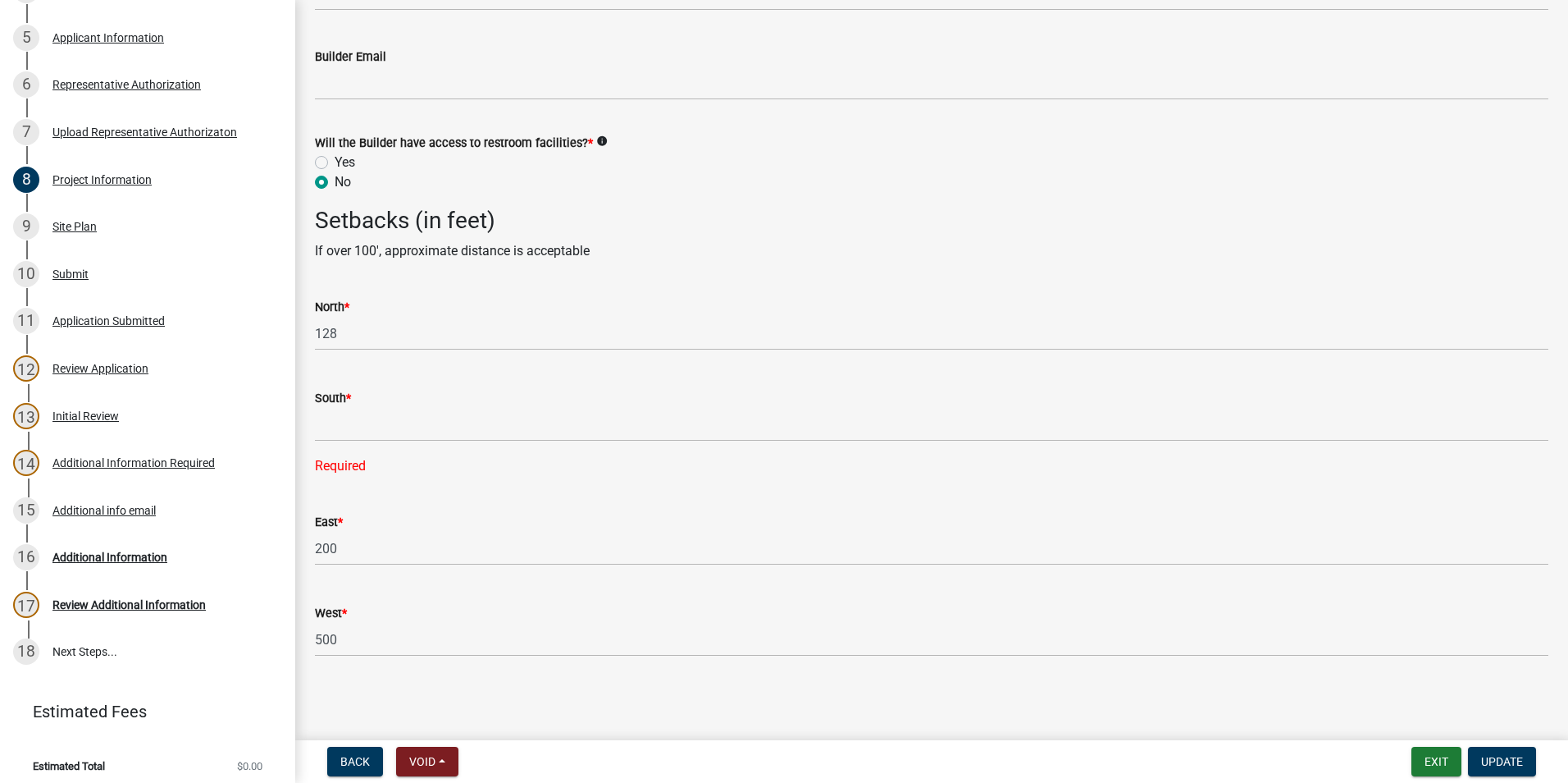
type input "0"
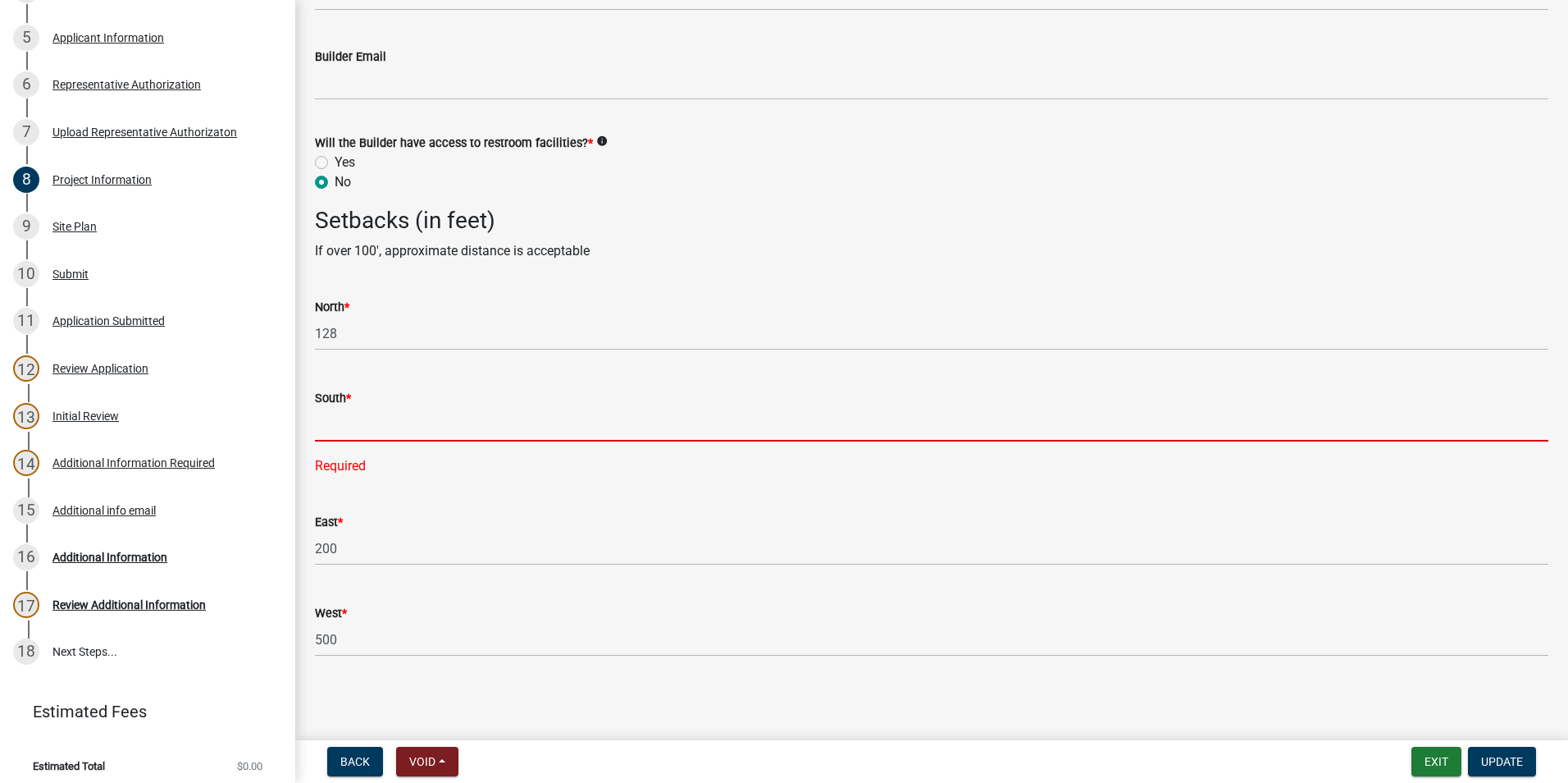
click at [370, 423] on input "text" at bounding box center [932, 425] width 1234 height 33
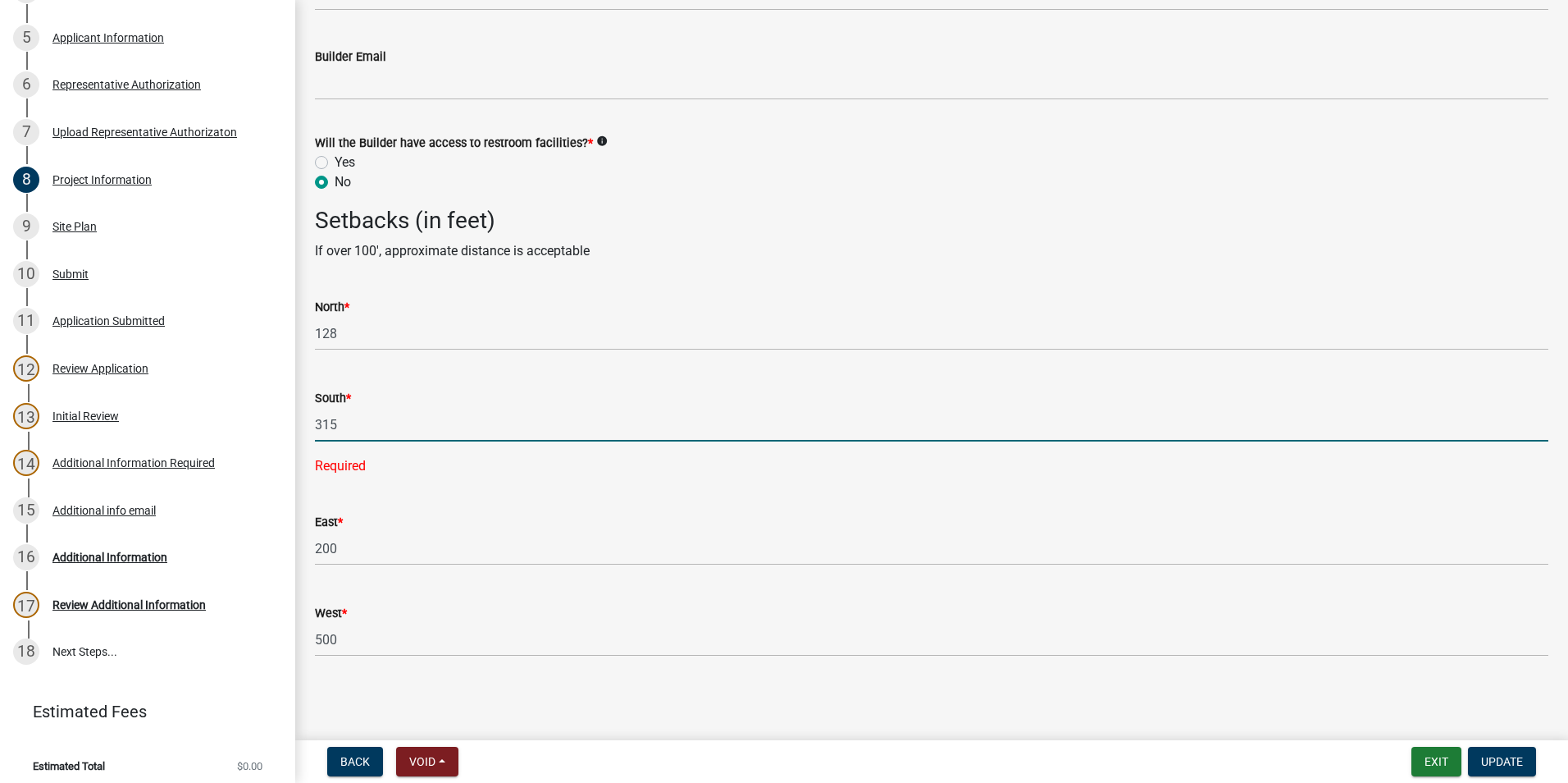
type input "315"
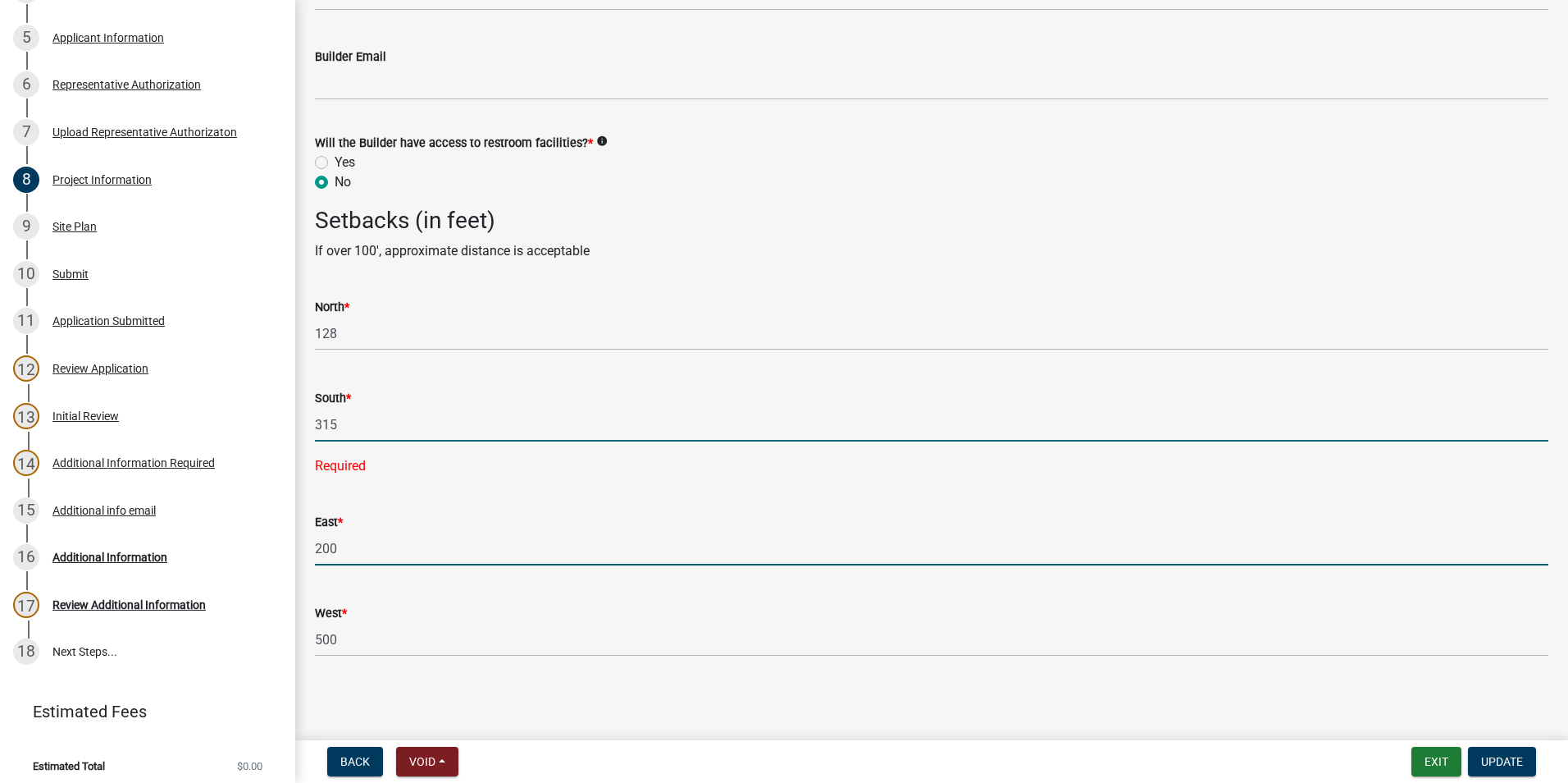
click at [381, 550] on input "200" at bounding box center [932, 549] width 1234 height 33
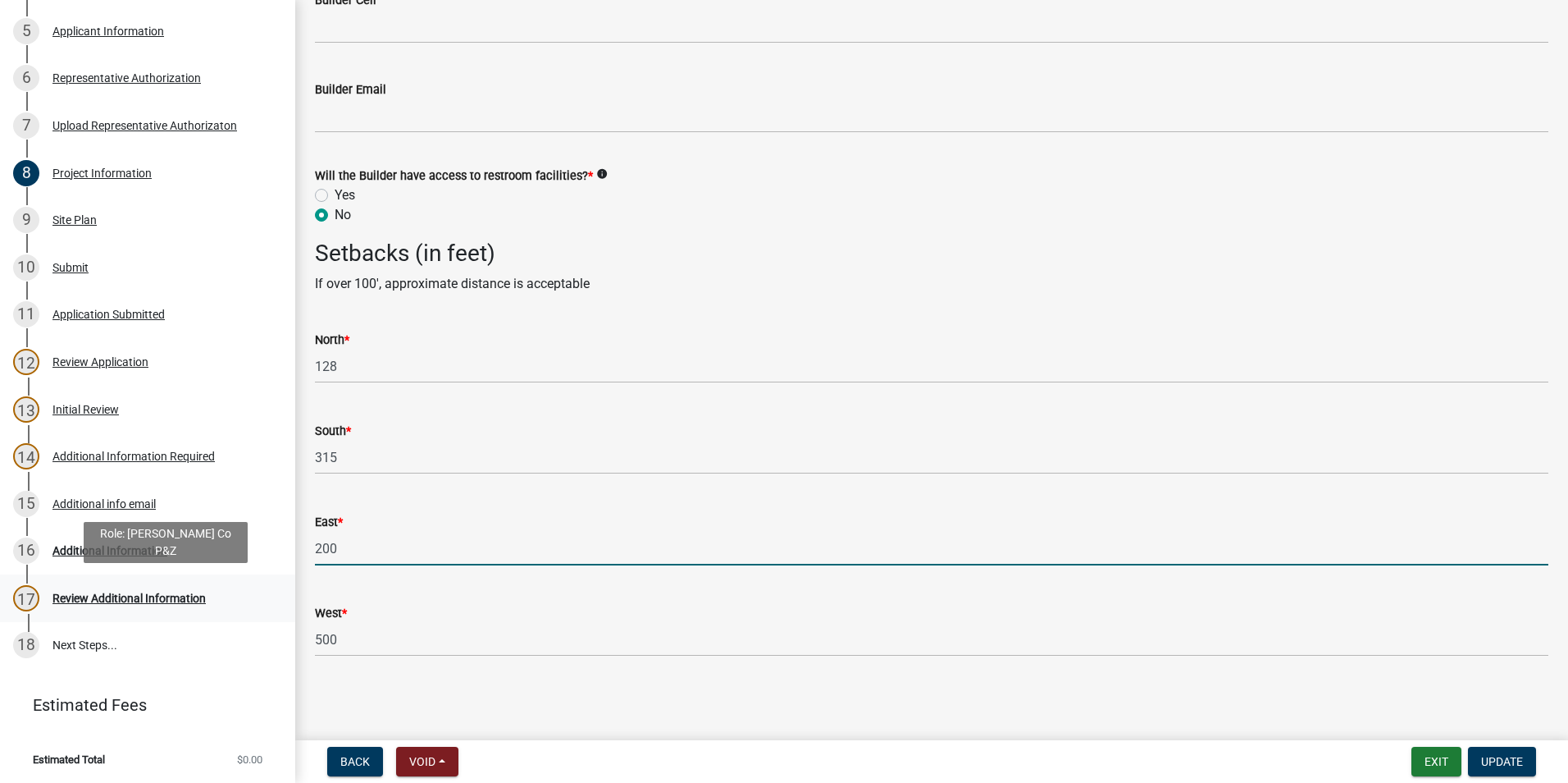
scroll to position [500, 0]
click at [562, 708] on main "Project Information share Share Permit is for: * New Construction Addition to E…" at bounding box center [931, 367] width 1273 height 734
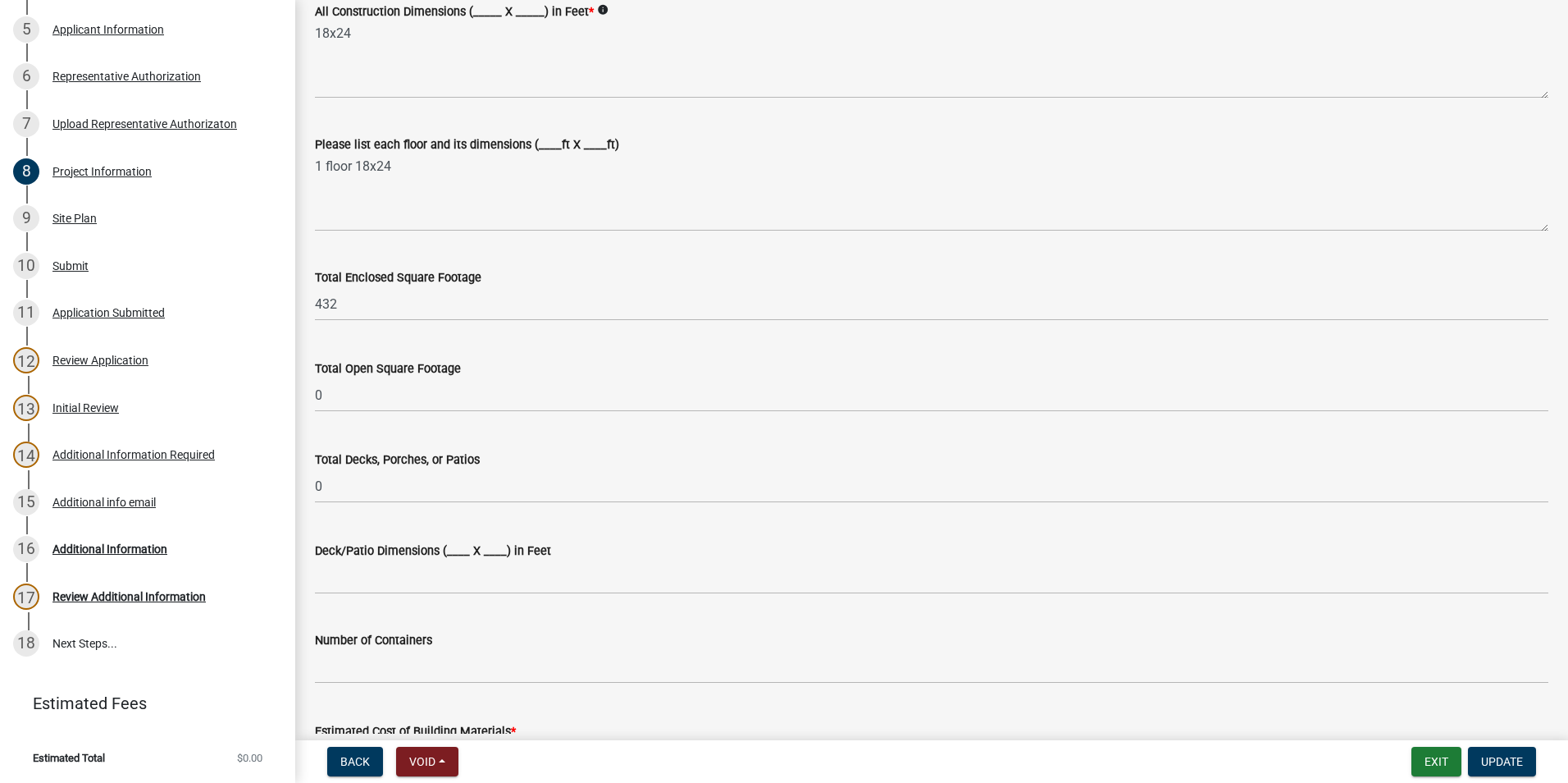
scroll to position [532, 0]
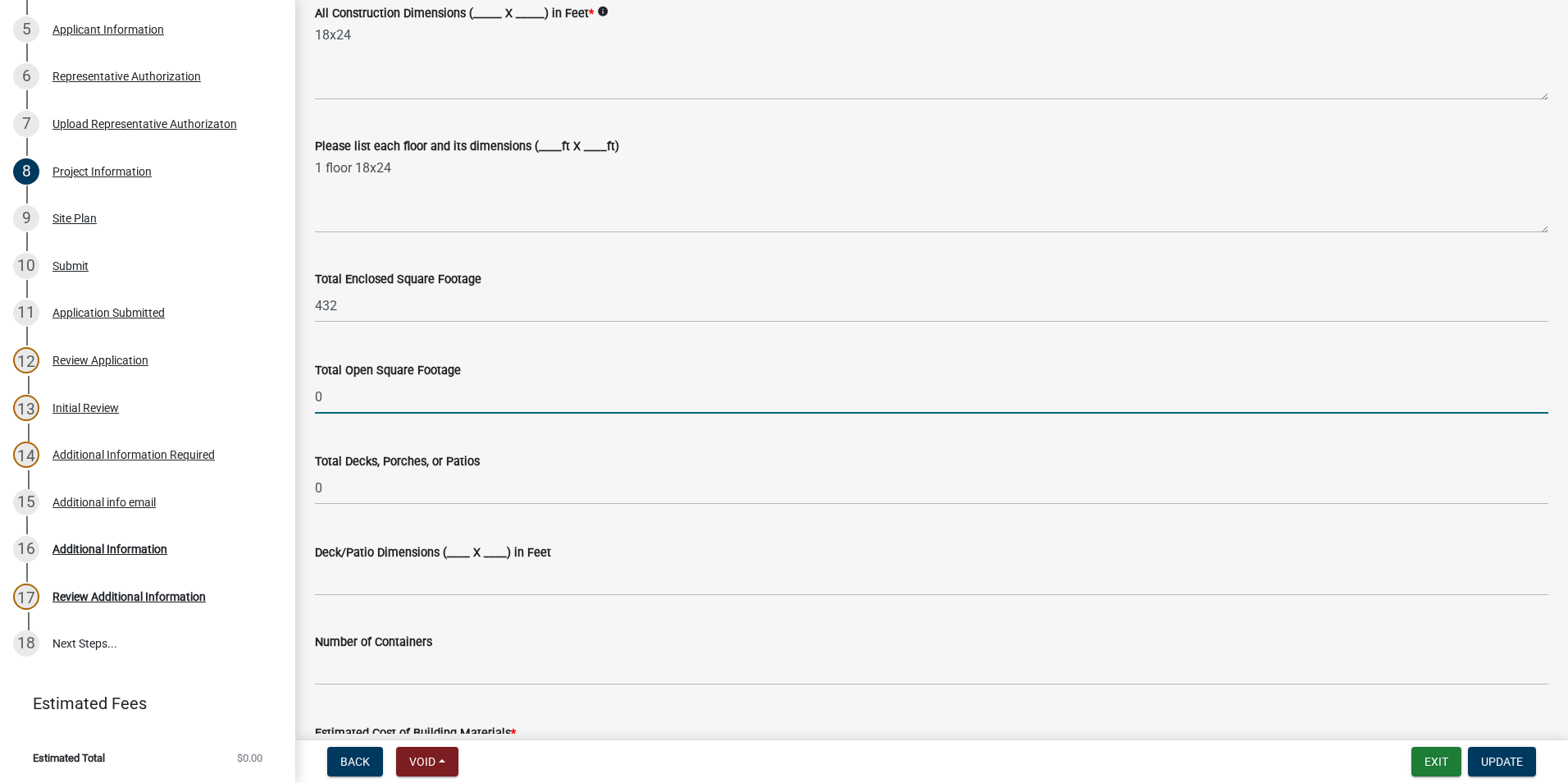
click at [383, 399] on input "0" at bounding box center [932, 397] width 1234 height 33
type input "0"
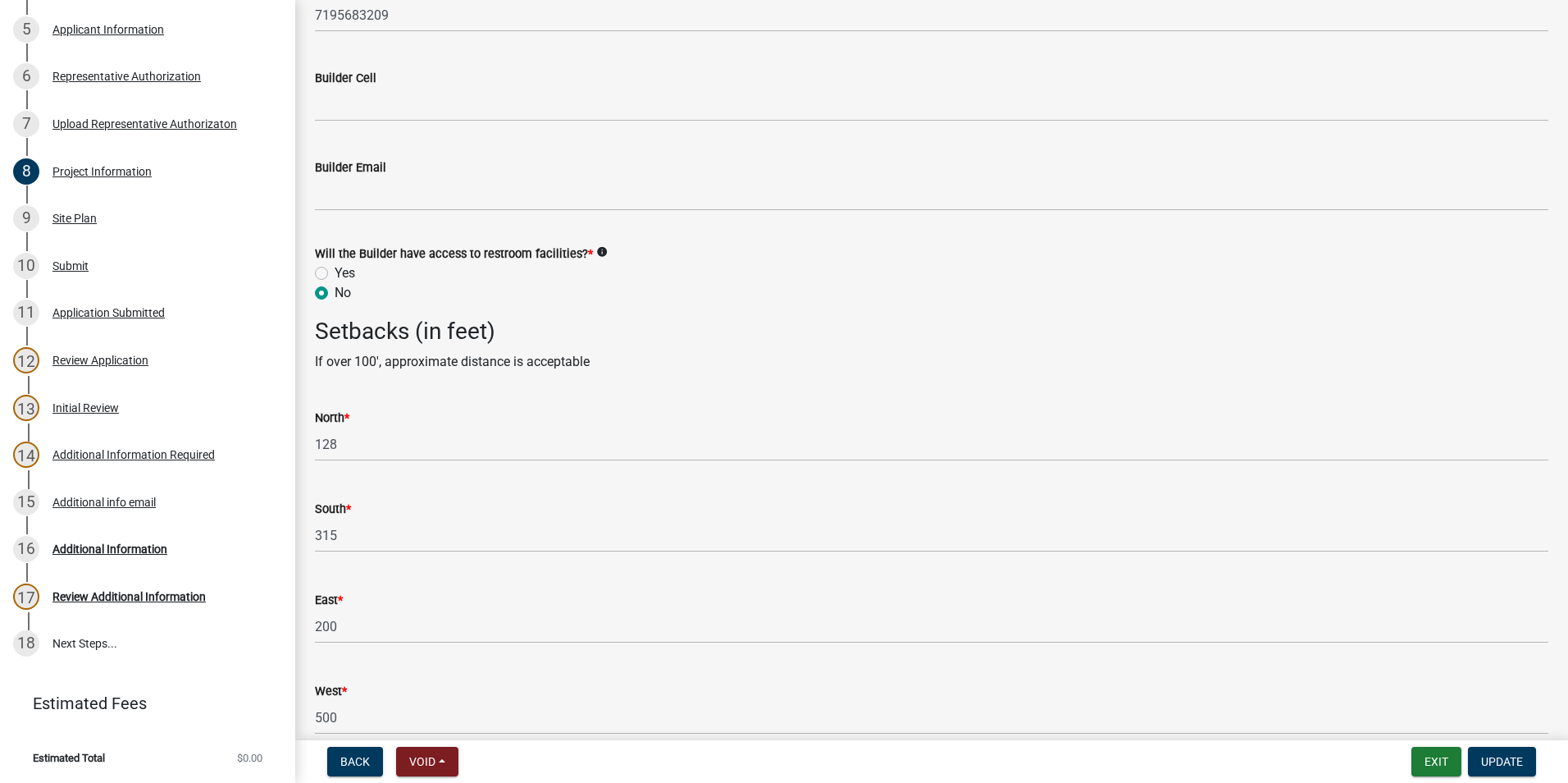
scroll to position [2418, 0]
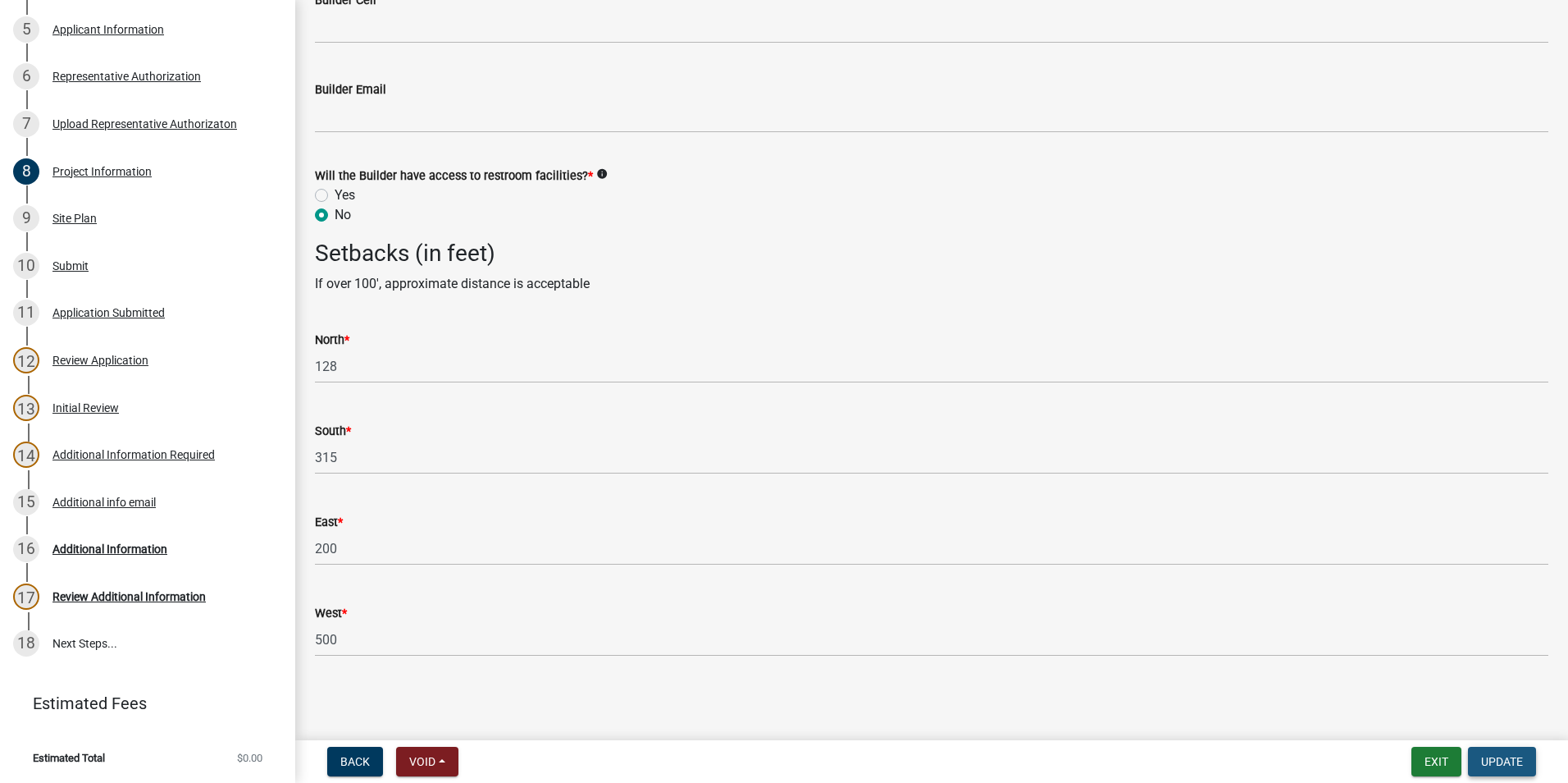
click at [1508, 758] on span "Update" at bounding box center [1502, 761] width 42 height 13
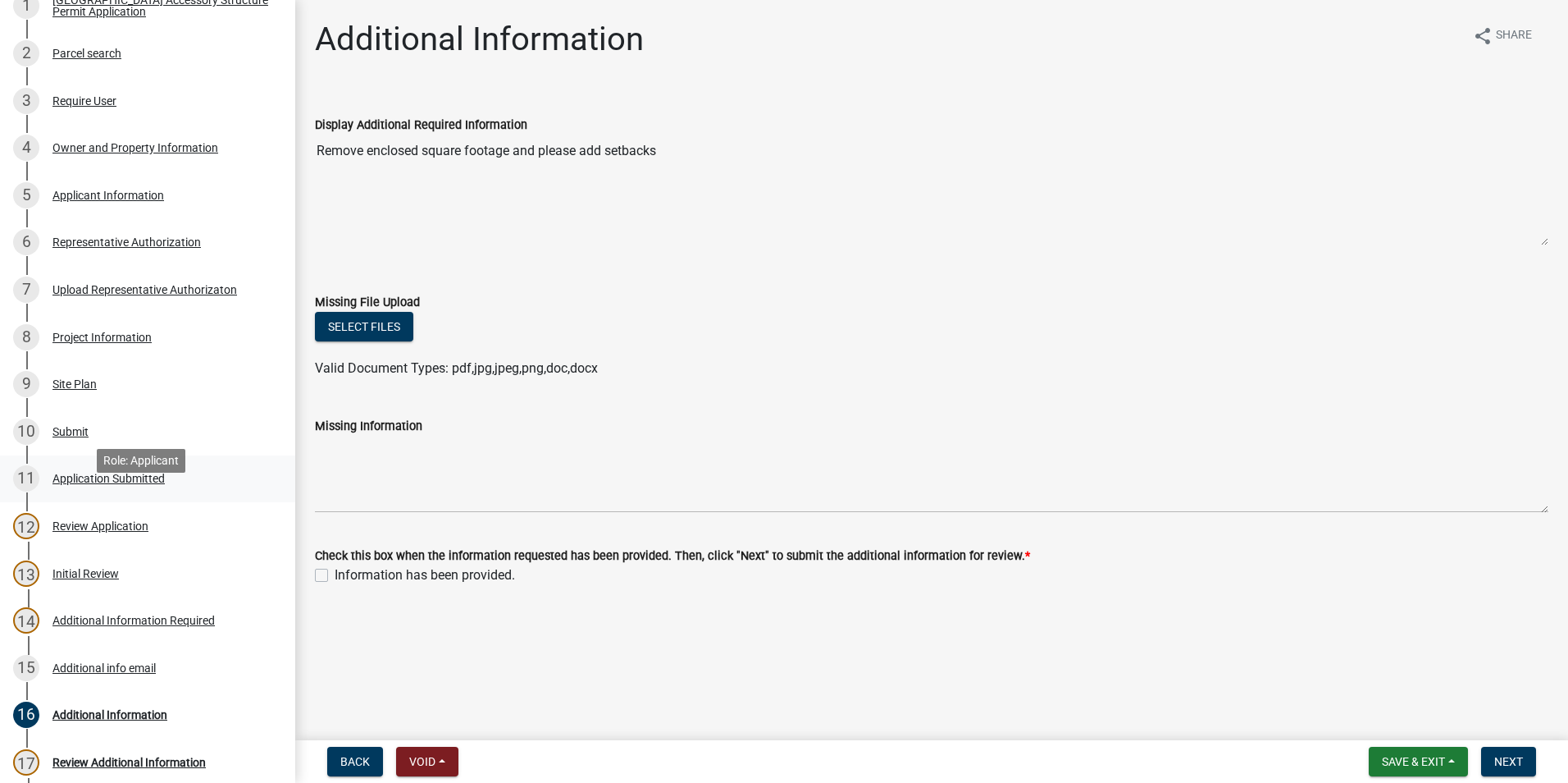
scroll to position [336, 0]
click at [75, 335] on div "Project Information" at bounding box center [102, 335] width 99 height 11
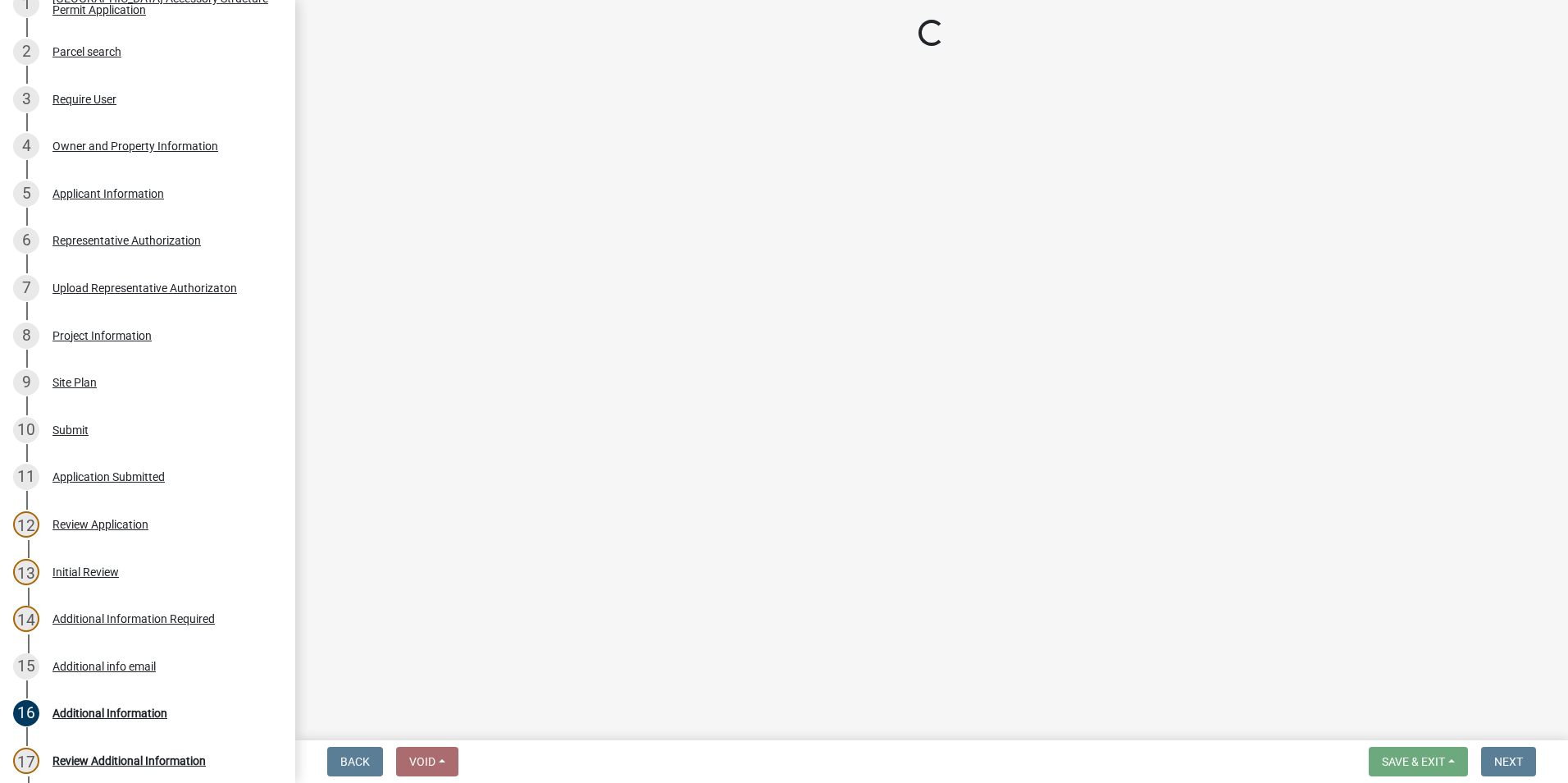
select select "CO"
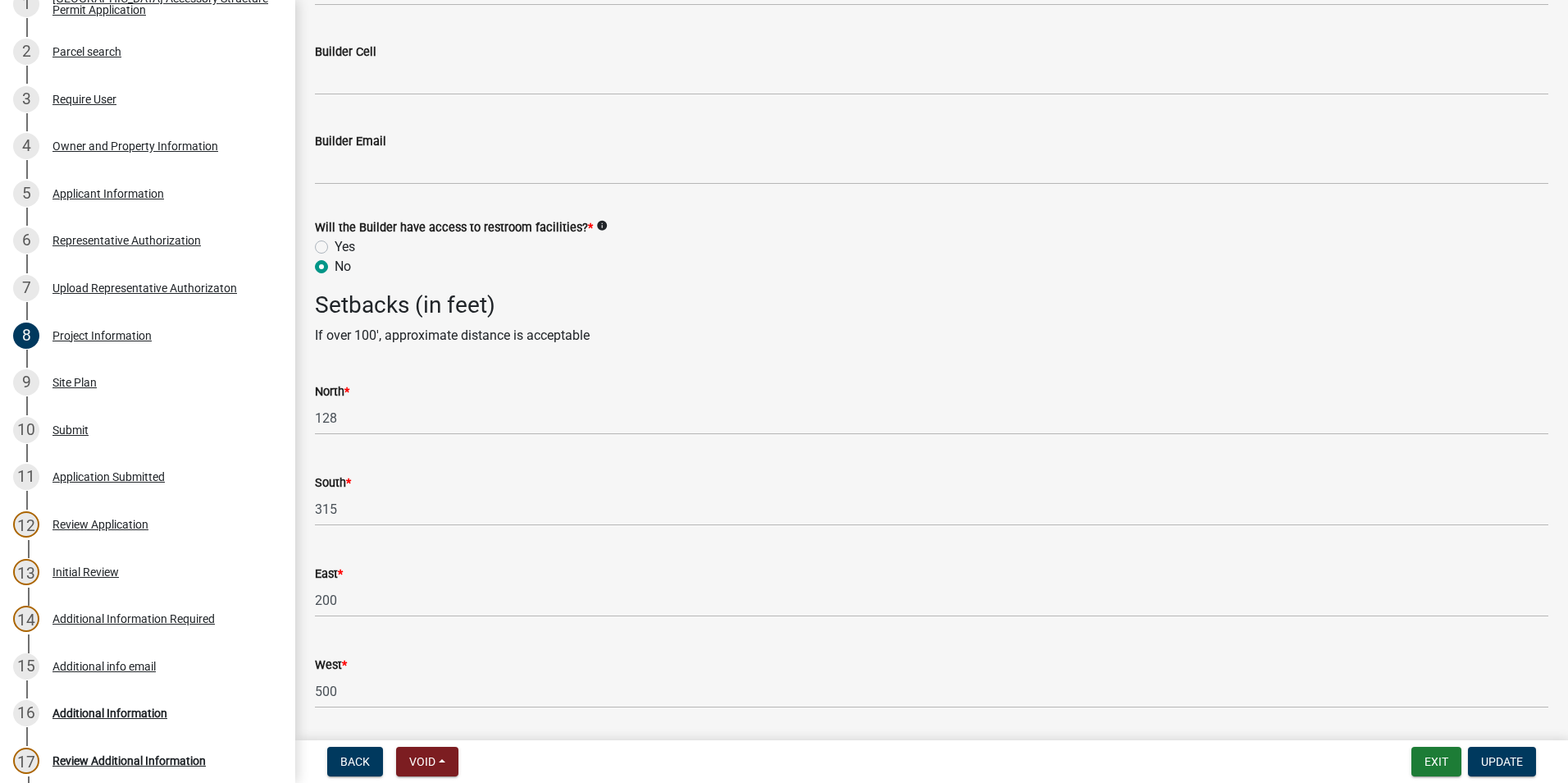
scroll to position [2418, 0]
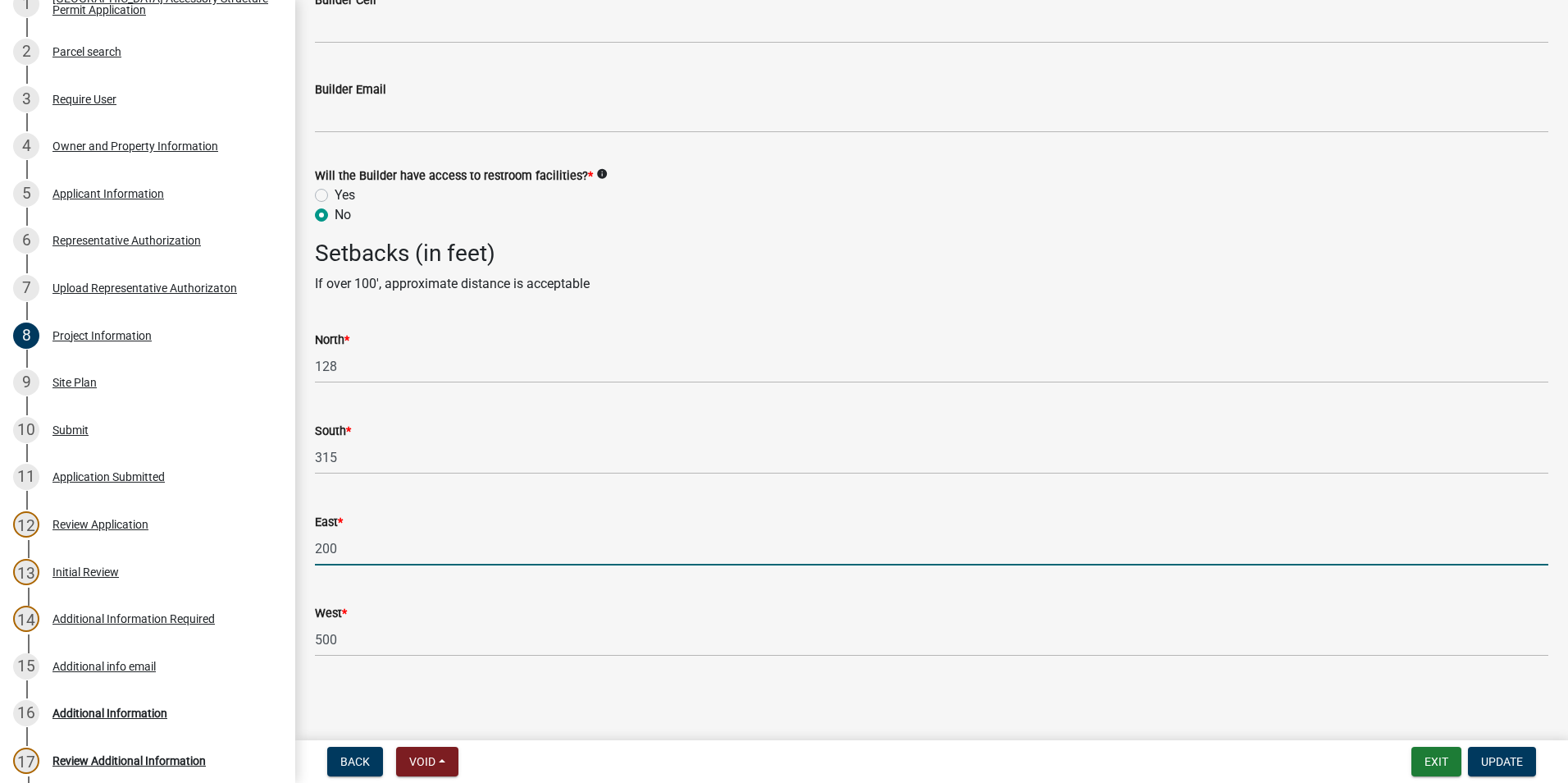
click at [409, 548] on input "200" at bounding box center [932, 549] width 1234 height 33
click at [412, 548] on input "215" at bounding box center [932, 549] width 1234 height 33
type input "215"
click at [1506, 761] on span "Update" at bounding box center [1502, 761] width 42 height 13
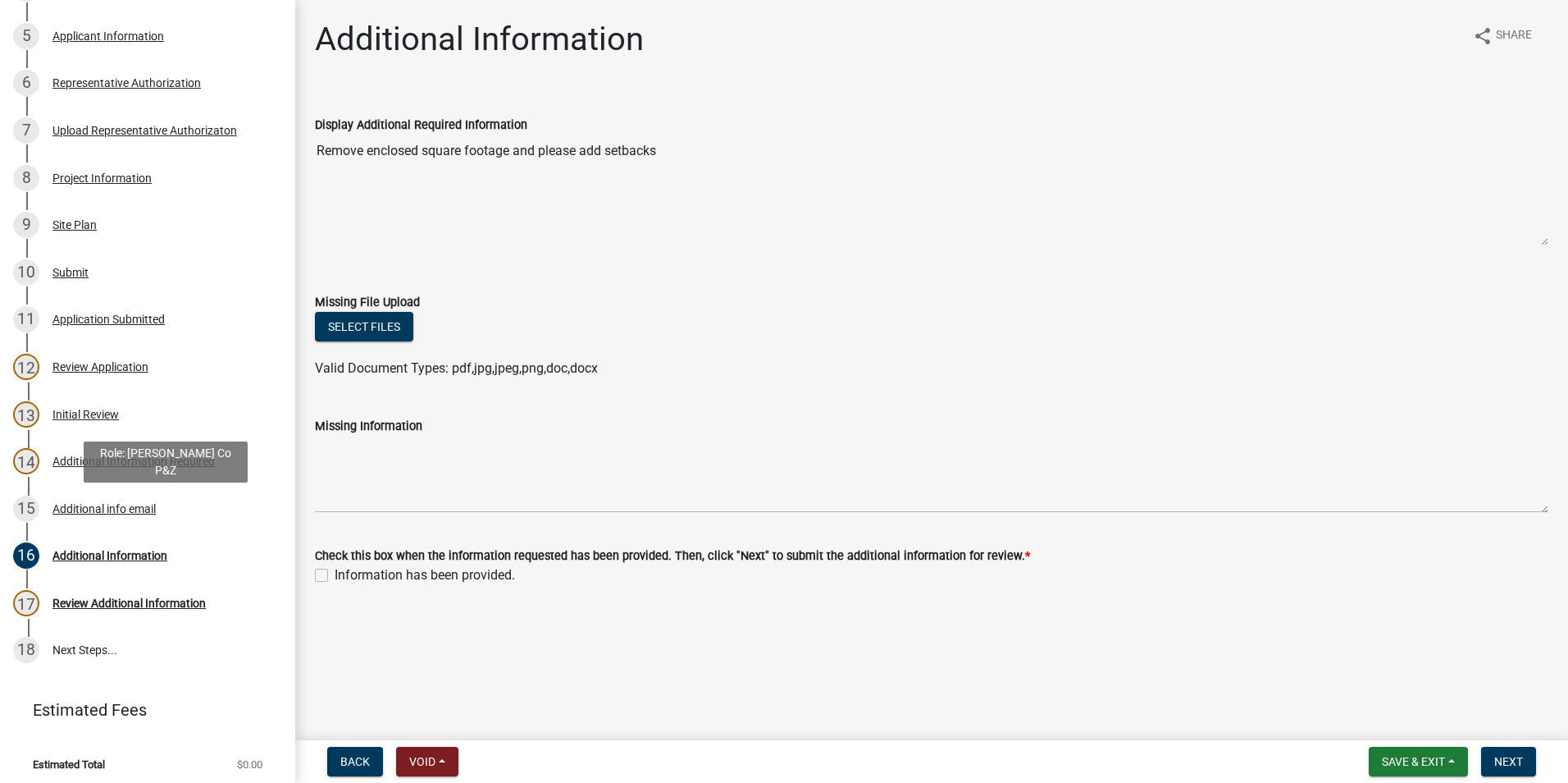
scroll to position [500, 0]
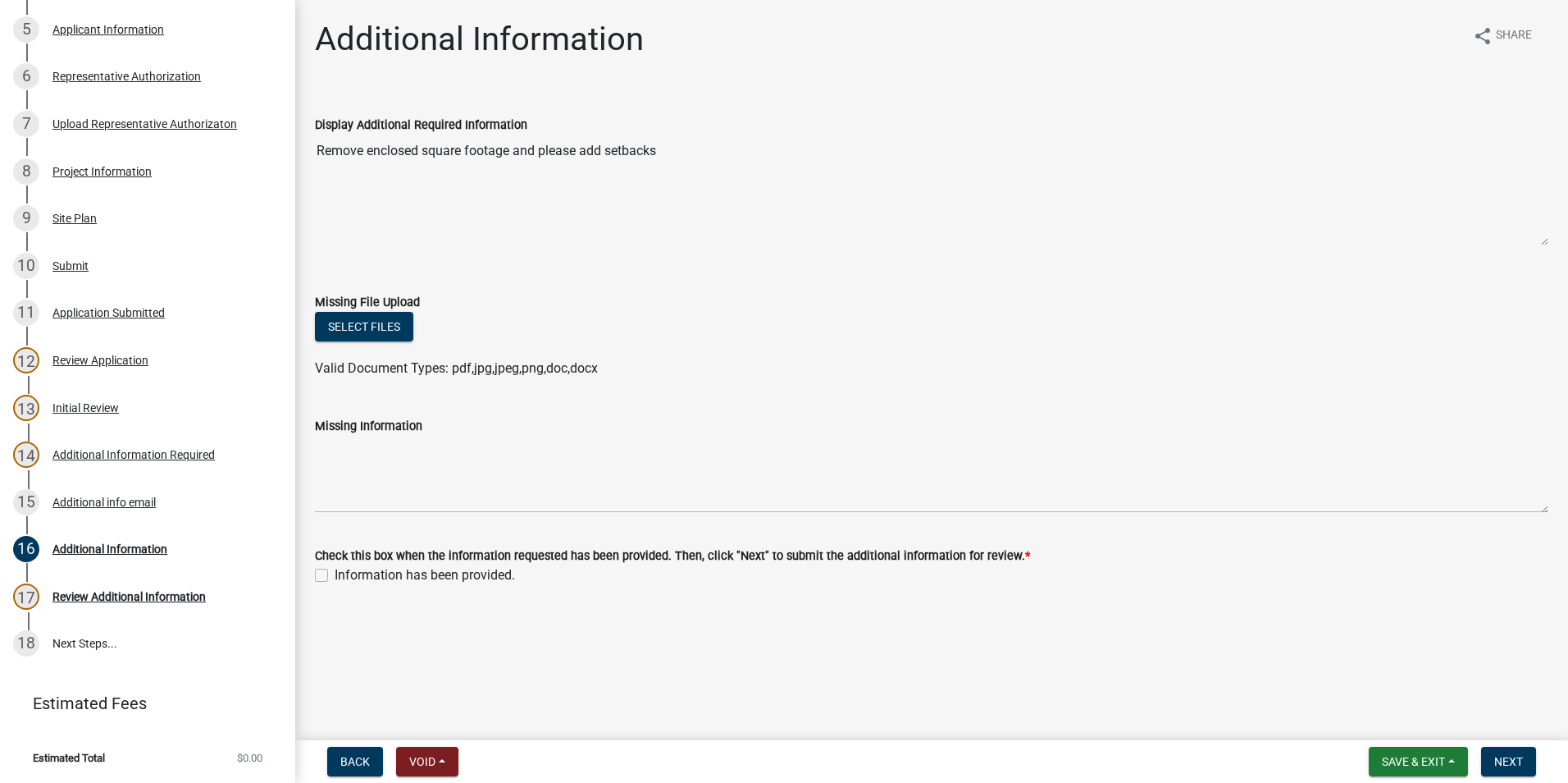
click at [334, 577] on label "Information has been provided." at bounding box center [425, 575] width 181 height 19
click at [334, 576] on input "Information has been provided." at bounding box center [340, 571] width 11 height 11
checkbox input "true"
click at [1518, 766] on span "Next" at bounding box center [1508, 761] width 29 height 13
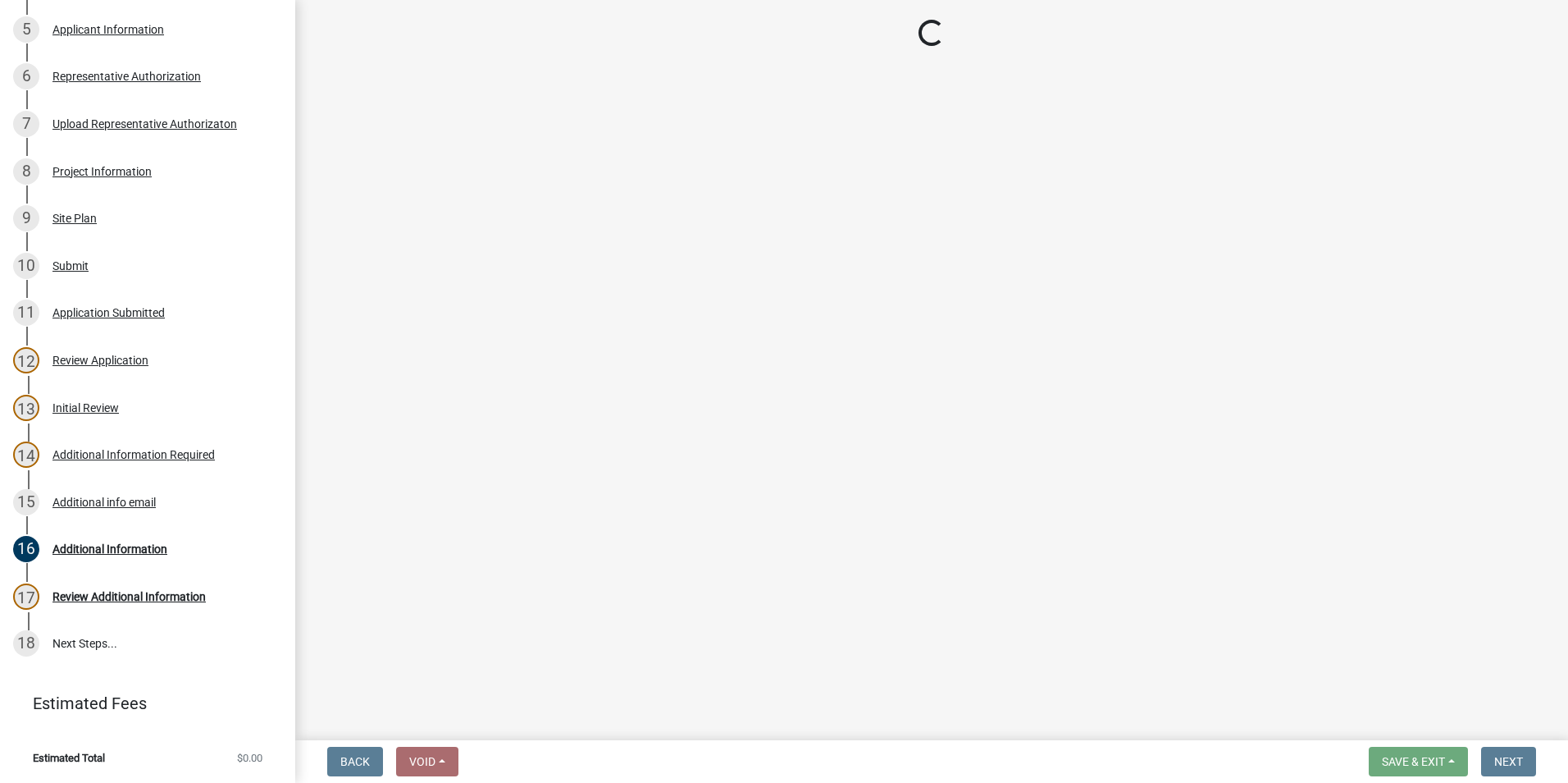
scroll to position [547, 0]
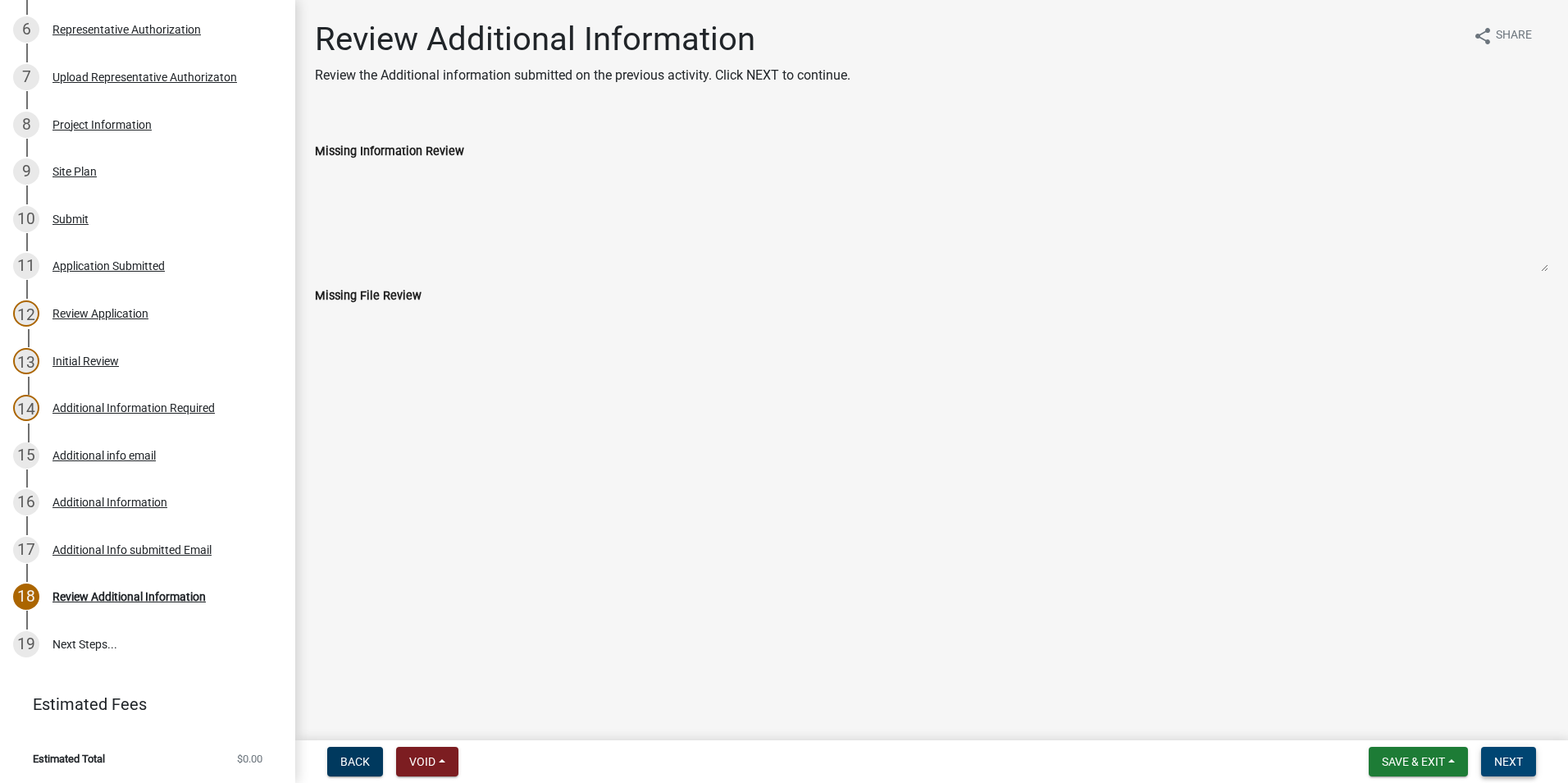
click at [1518, 756] on span "Next" at bounding box center [1508, 761] width 29 height 13
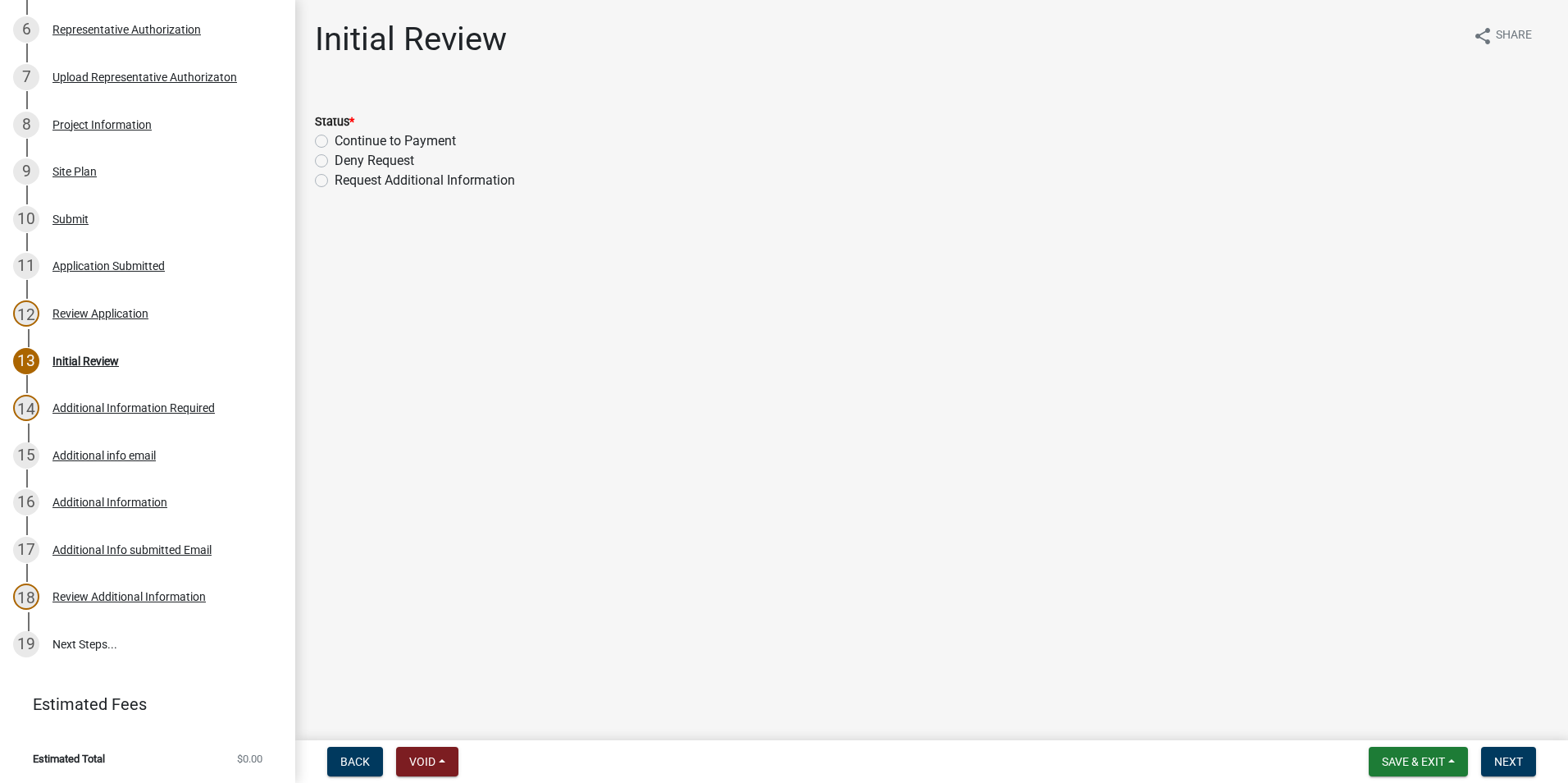
click at [334, 141] on label "Continue to Payment" at bounding box center [395, 141] width 121 height 19
click at [334, 141] on input "Continue to Payment" at bounding box center [340, 137] width 11 height 11
radio input "true"
click at [1499, 769] on button "Next" at bounding box center [1508, 762] width 55 height 30
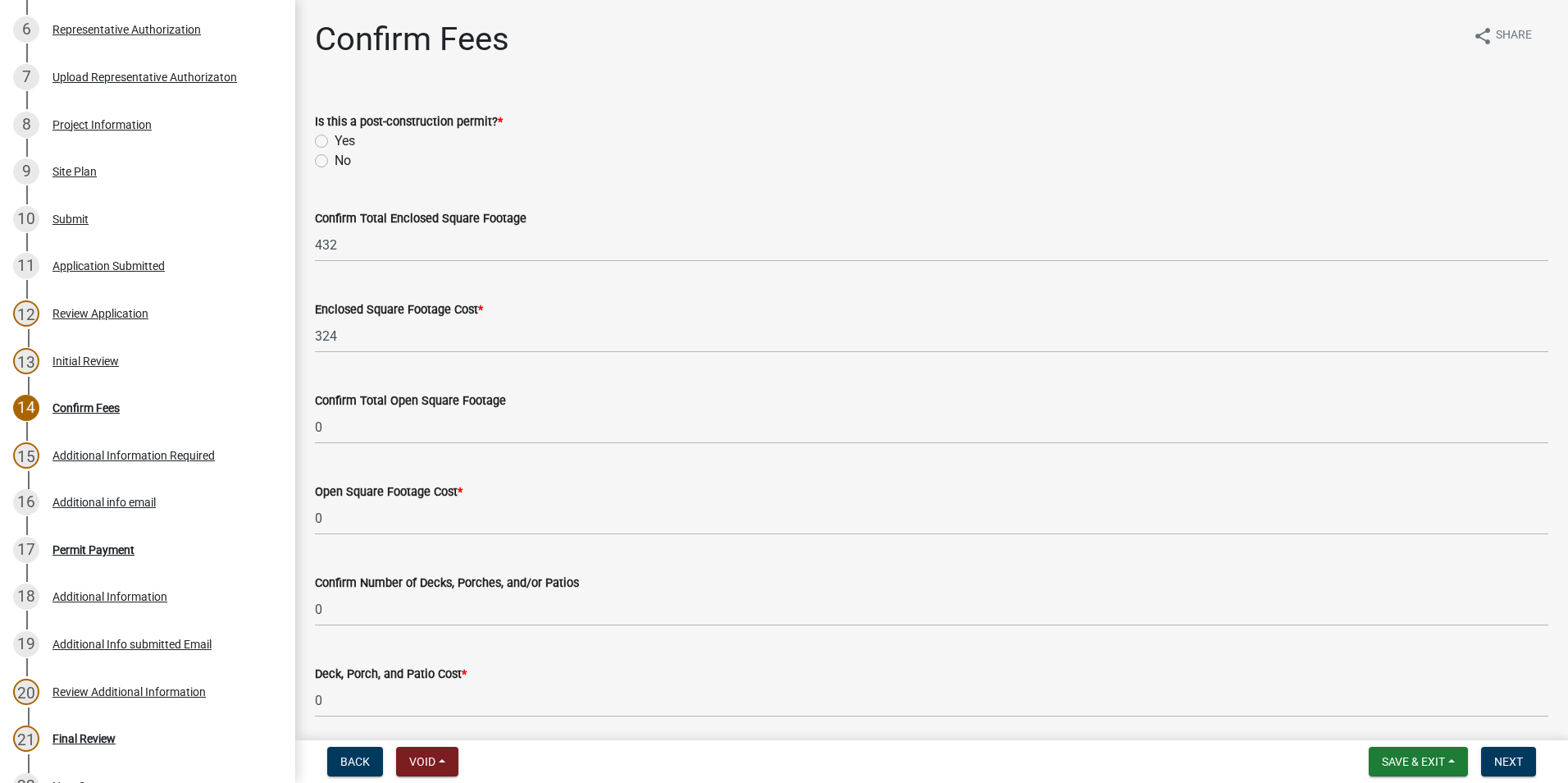
scroll to position [689, 0]
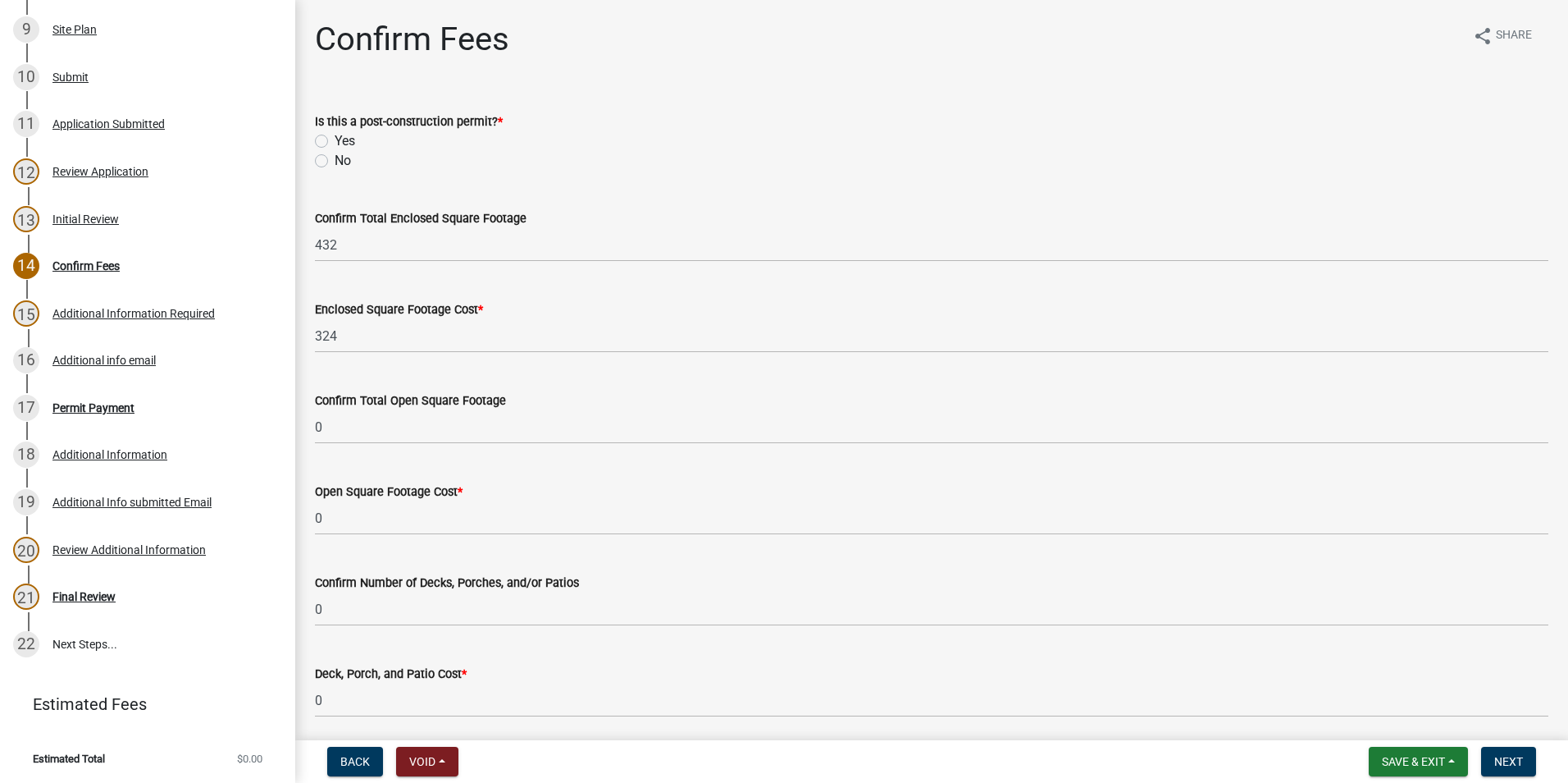
click at [334, 167] on label "No" at bounding box center [342, 161] width 17 height 19
click at [334, 162] on input "No" at bounding box center [340, 156] width 11 height 11
radio input "true"
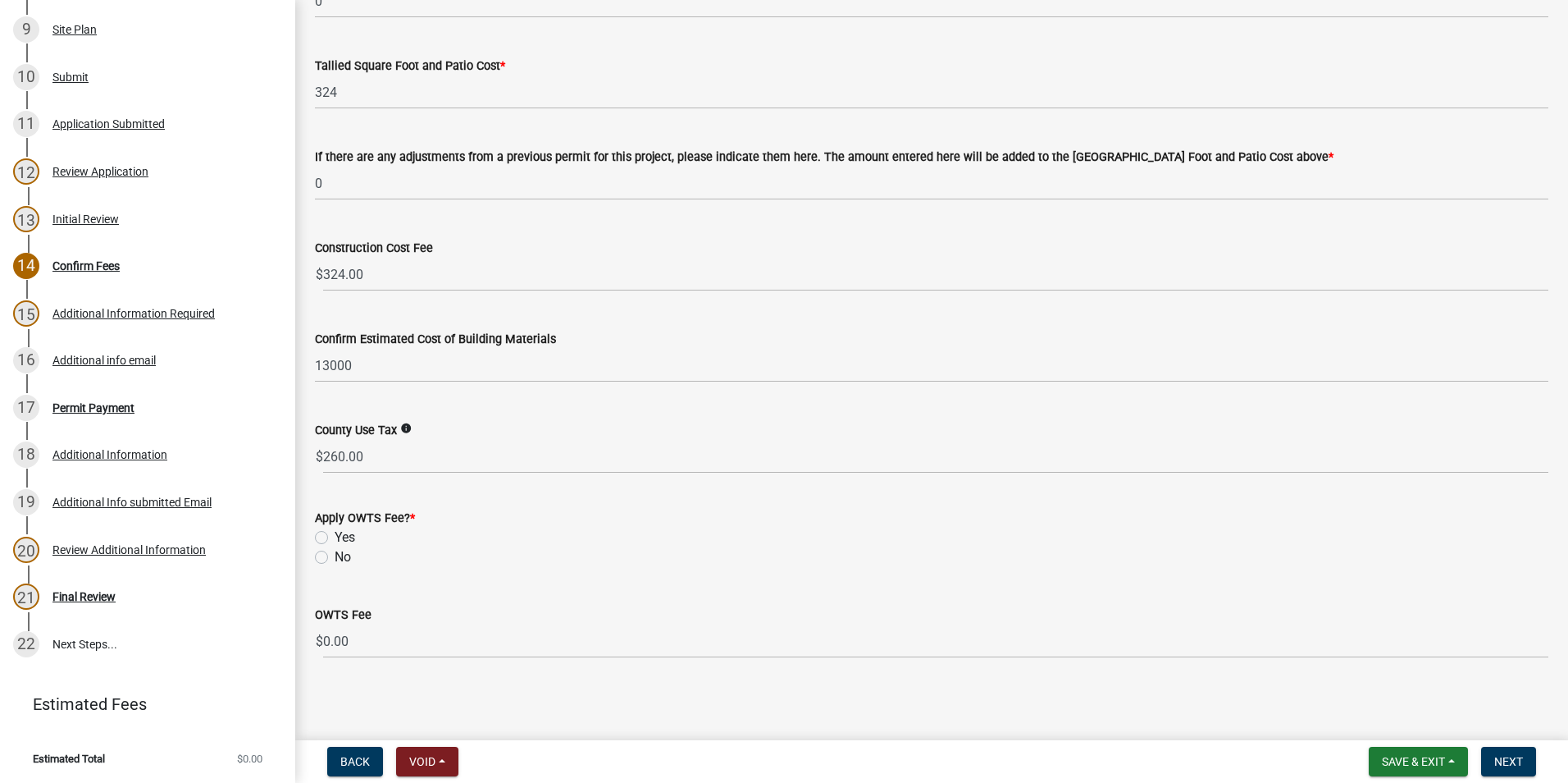
scroll to position [702, 0]
click at [334, 529] on label "Yes" at bounding box center [344, 534] width 20 height 19
click at [334, 529] on input "Yes" at bounding box center [340, 529] width 11 height 11
radio input "true"
click at [334, 557] on label "No" at bounding box center [342, 554] width 17 height 19
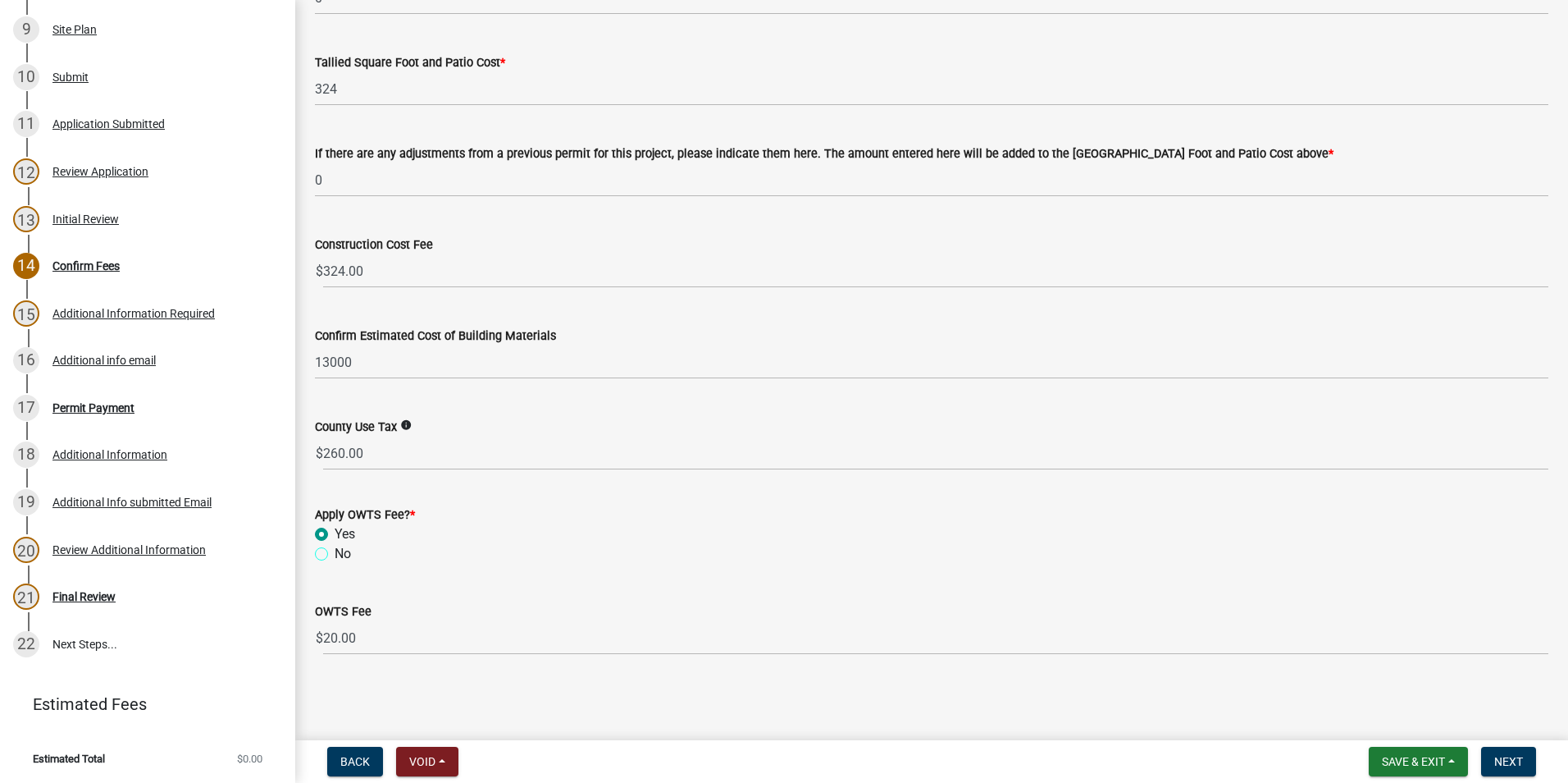
click at [334, 555] on input "No" at bounding box center [340, 550] width 11 height 11
radio input "true"
click at [1506, 760] on span "Next" at bounding box center [1508, 761] width 29 height 13
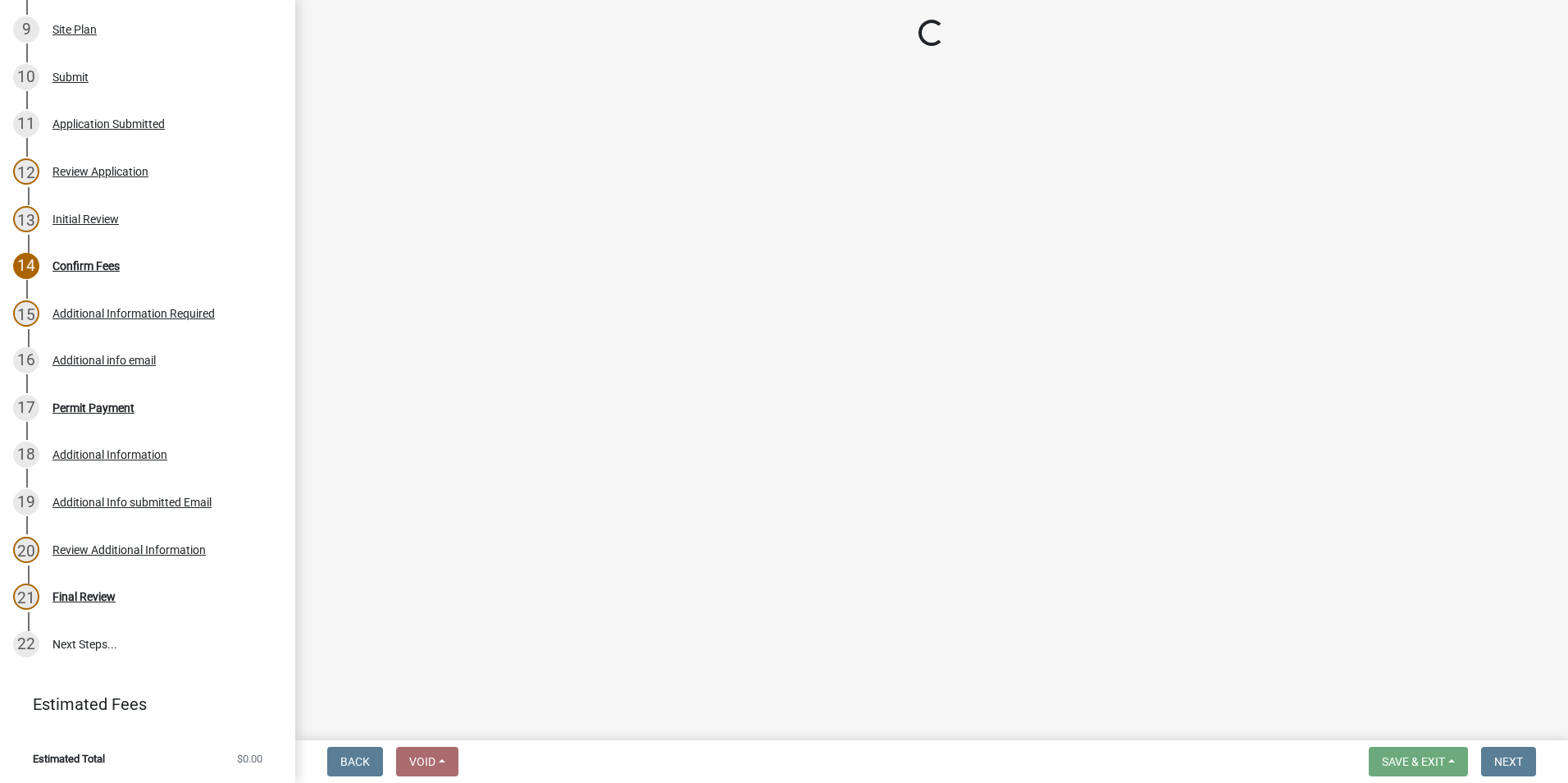
scroll to position [736, 0]
select select "3: 3"
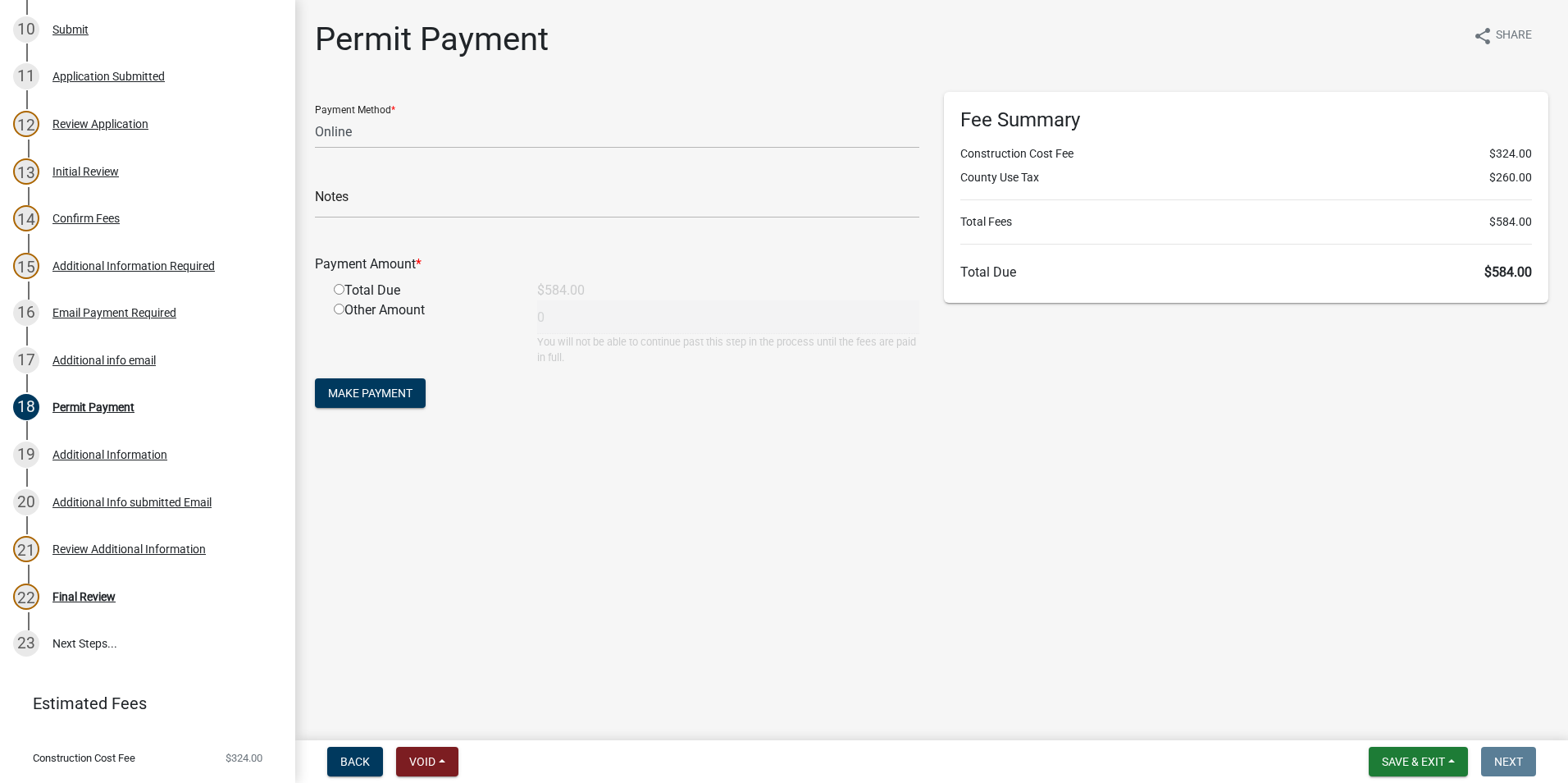
drag, startPoint x: 999, startPoint y: 550, endPoint x: 388, endPoint y: 417, distance: 625.3
click at [998, 550] on main "Permit Payment share Share Payment Method * Credit Card POS Check Cash Online N…" at bounding box center [931, 367] width 1273 height 734
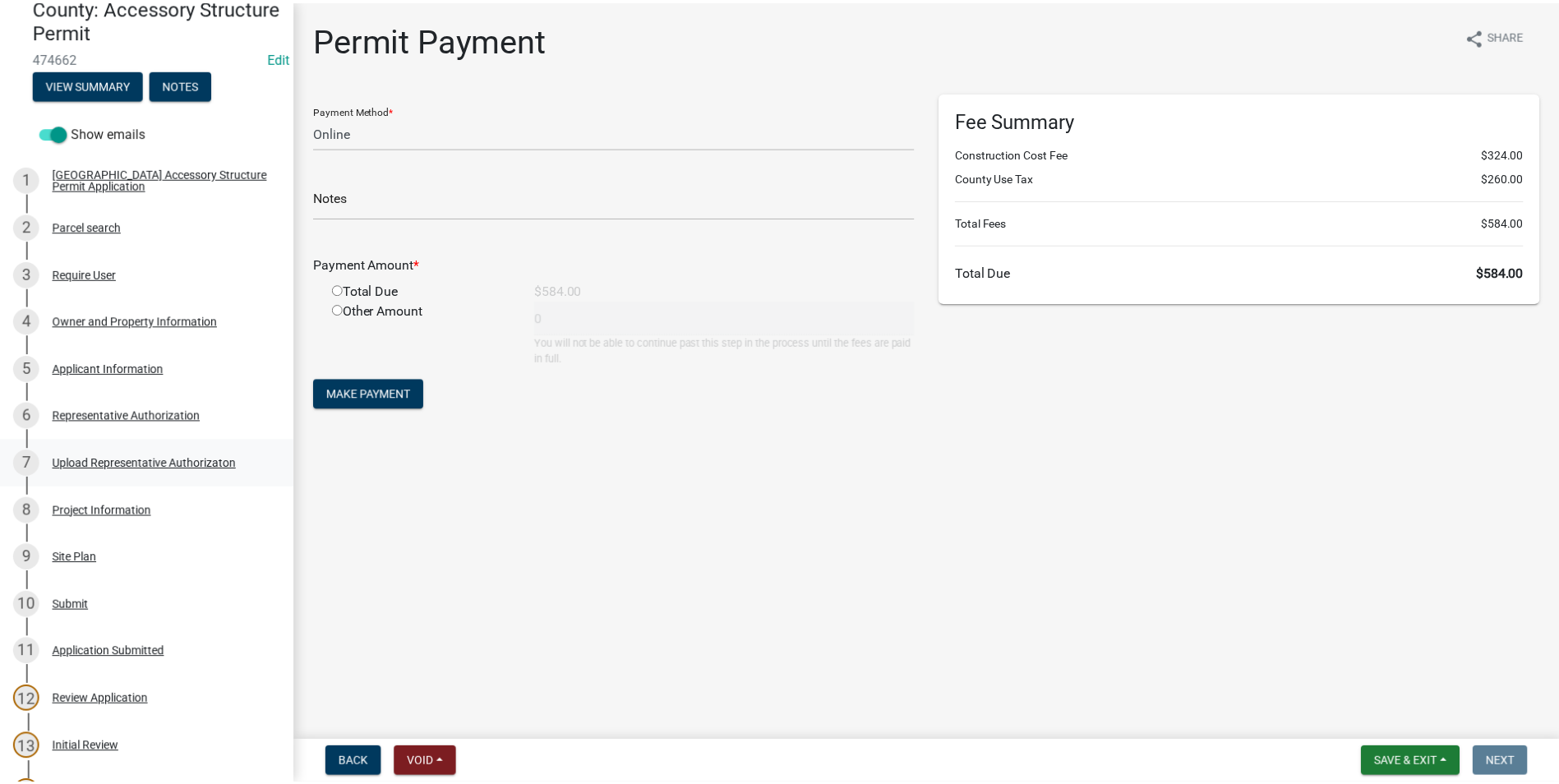
scroll to position [0, 0]
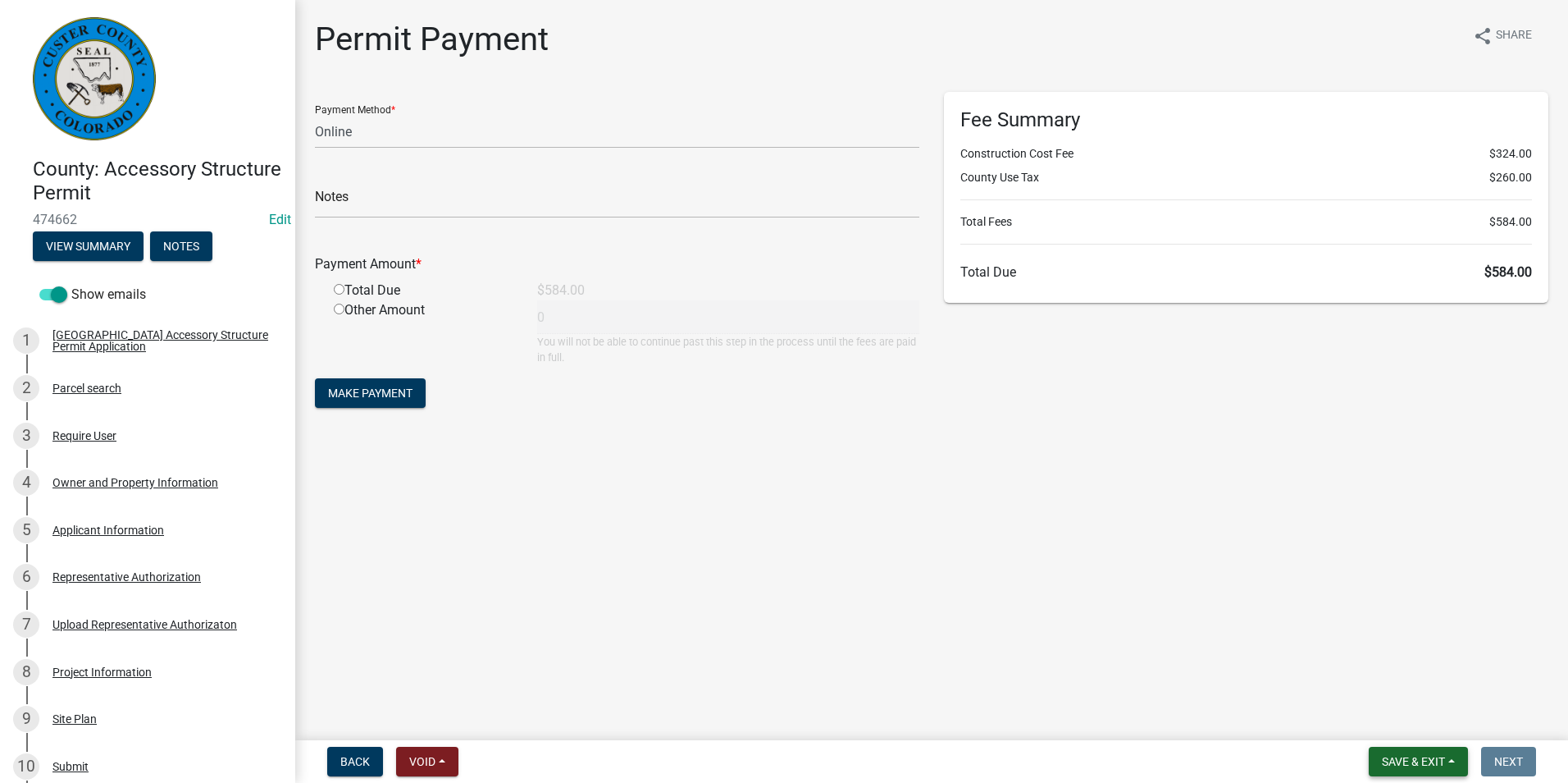
click at [1414, 760] on span "Save & Exit" at bounding box center [1414, 761] width 63 height 13
click at [1411, 723] on button "Save & Exit" at bounding box center [1402, 718] width 132 height 40
